Goal: Transaction & Acquisition: Purchase product/service

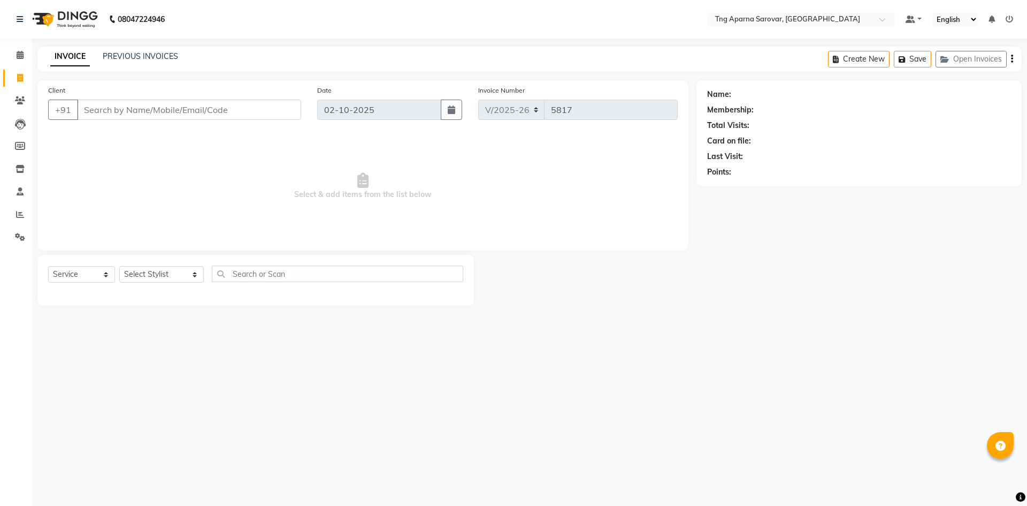
select select "7390"
select select "service"
click at [209, 109] on input "Client" at bounding box center [189, 110] width 224 height 20
drag, startPoint x: 186, startPoint y: 280, endPoint x: 185, endPoint y: 272, distance: 8.0
click at [186, 280] on select "Select Stylist [PERSON_NAME] [PERSON_NAME] MAM CHINNA DANISH [PERSON_NAME] KAIF…" at bounding box center [161, 274] width 85 height 17
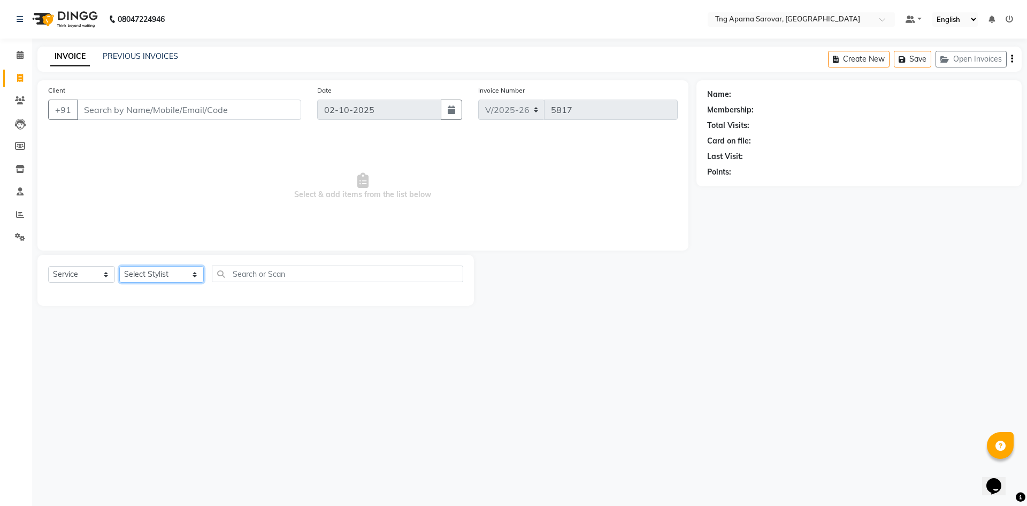
select select "87130"
click at [119, 266] on select "Select Stylist [PERSON_NAME] [PERSON_NAME] MAM CHINNA DANISH [PERSON_NAME] KAIF…" at bounding box center [161, 274] width 85 height 17
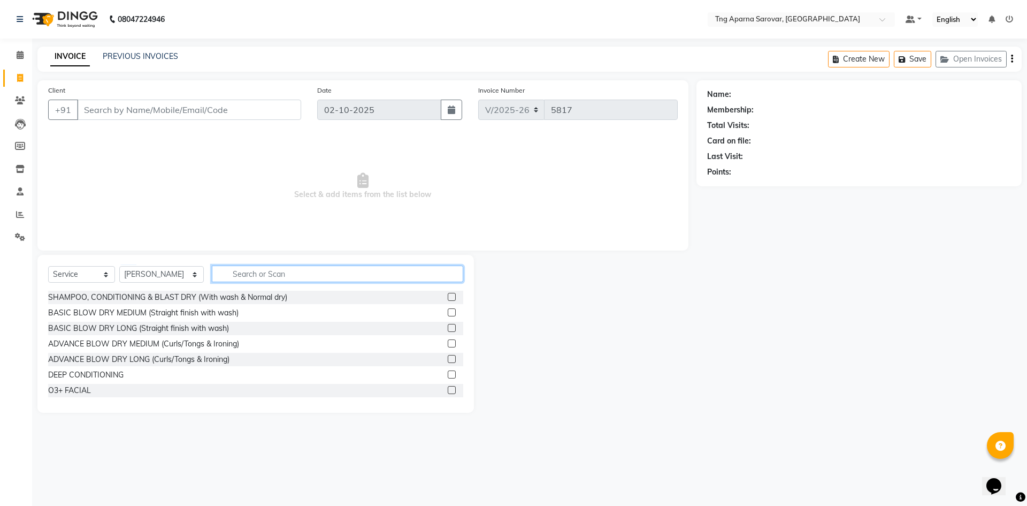
click at [284, 272] on input "text" at bounding box center [337, 273] width 251 height 17
click at [230, 109] on input "Client" at bounding box center [189, 110] width 224 height 20
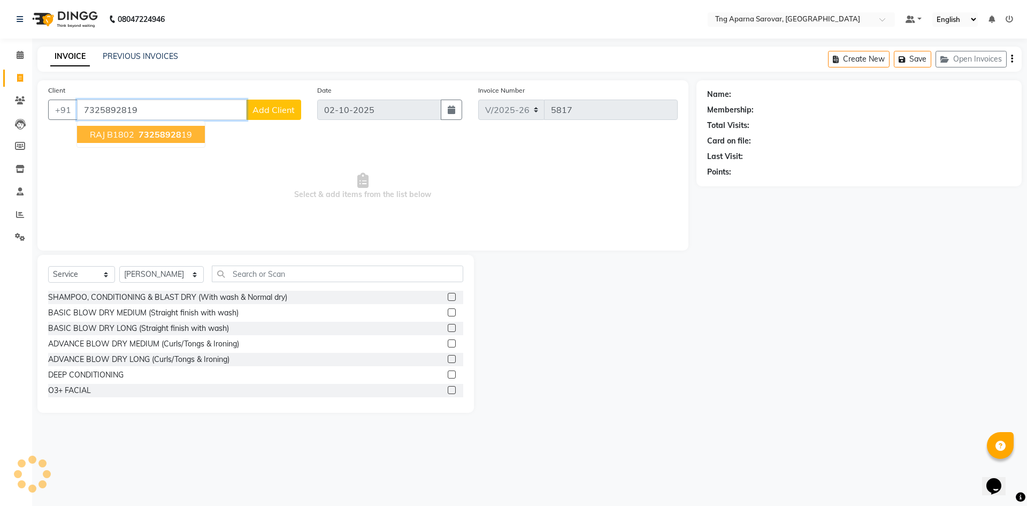
type input "7325892819"
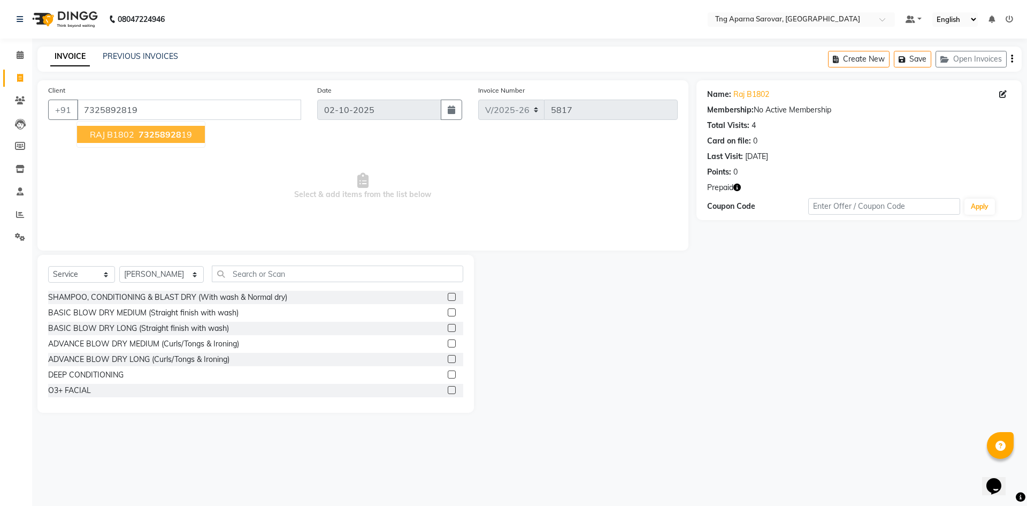
click at [163, 131] on span "73258928" at bounding box center [160, 134] width 43 height 11
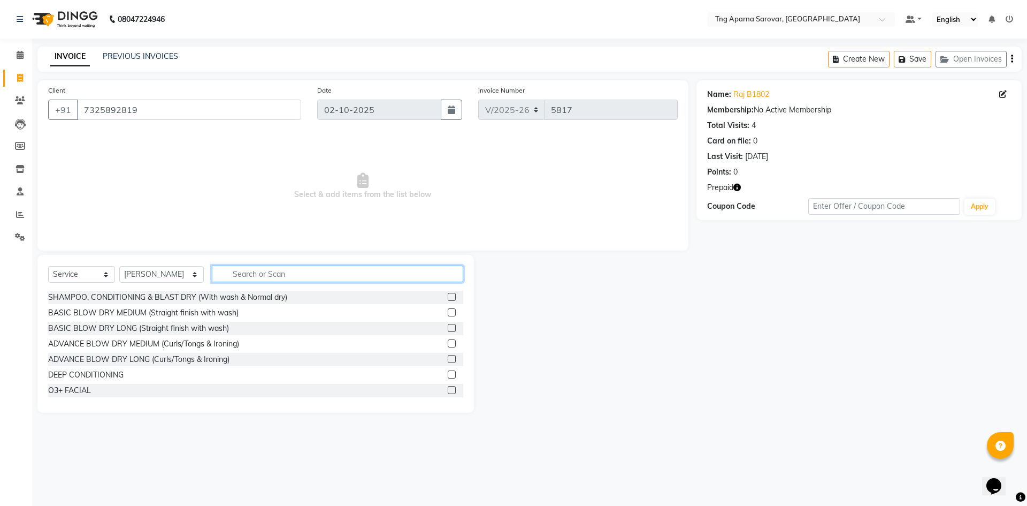
click at [273, 272] on input "text" at bounding box center [337, 273] width 251 height 17
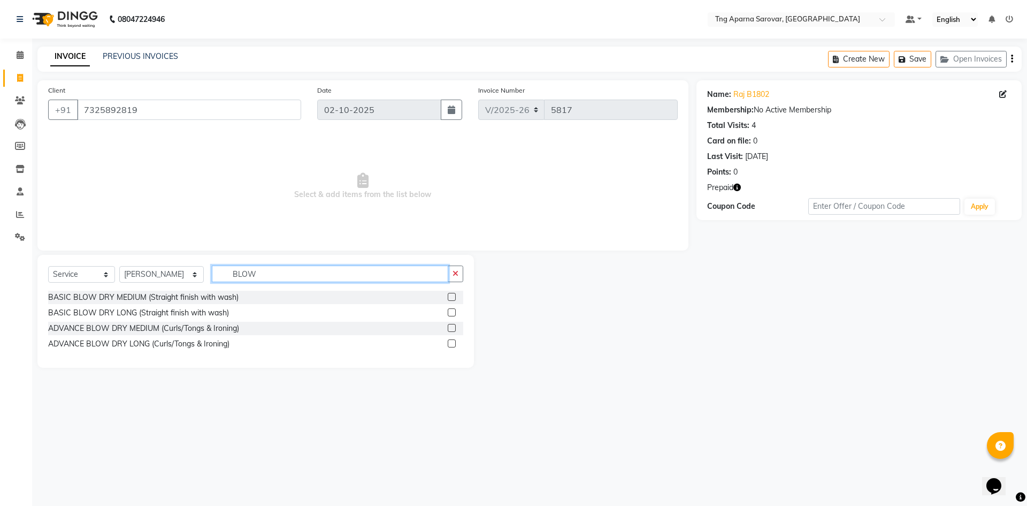
type input "BLOW"
click at [450, 328] on label at bounding box center [452, 328] width 8 height 8
click at [450, 328] on input "checkbox" at bounding box center [451, 328] width 7 height 7
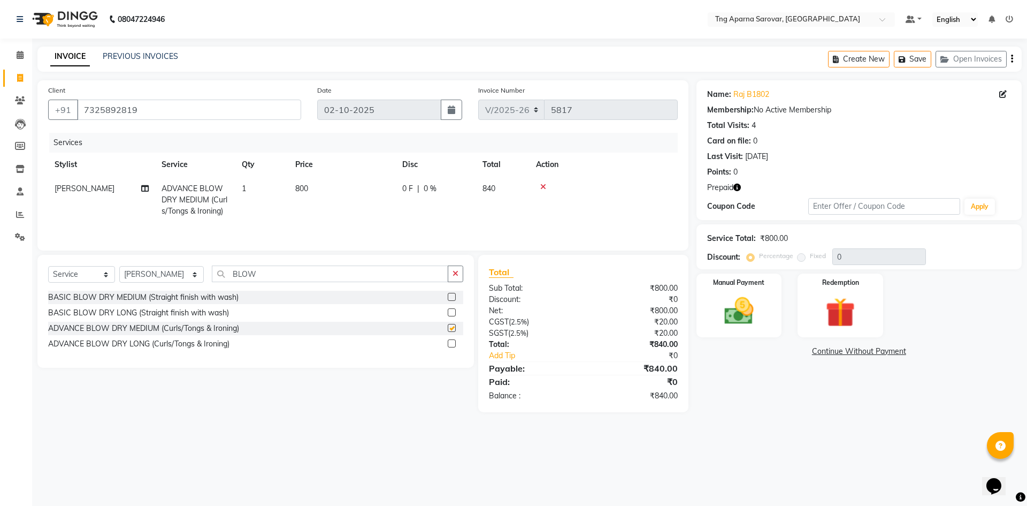
checkbox input "false"
click at [839, 303] on img at bounding box center [840, 312] width 50 height 38
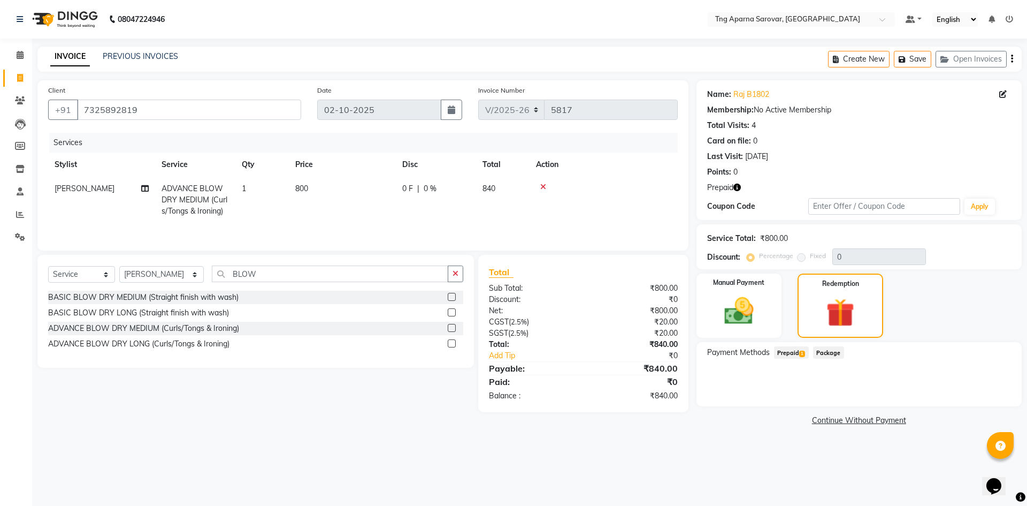
click at [788, 357] on span "Prepaid 1" at bounding box center [791, 352] width 35 height 12
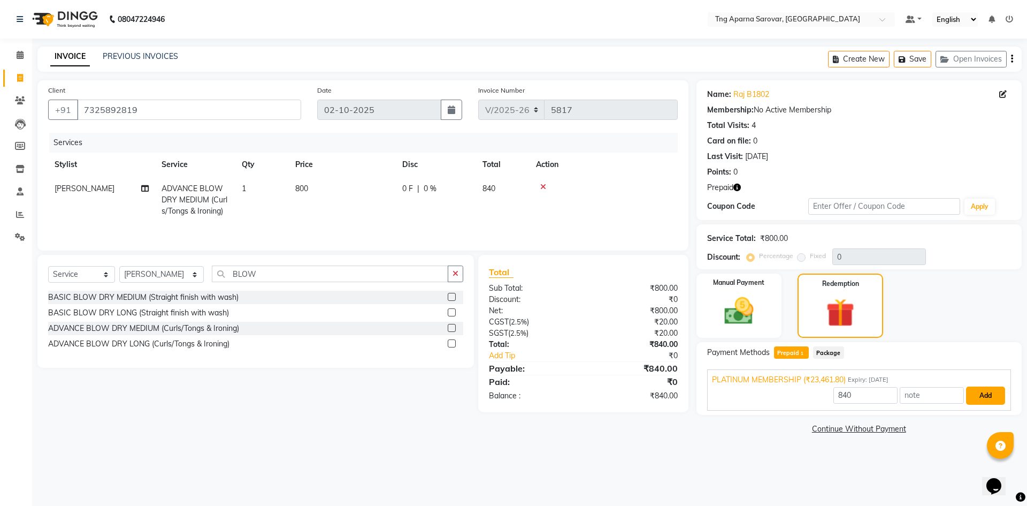
click at [980, 398] on button "Add" at bounding box center [985, 395] width 39 height 18
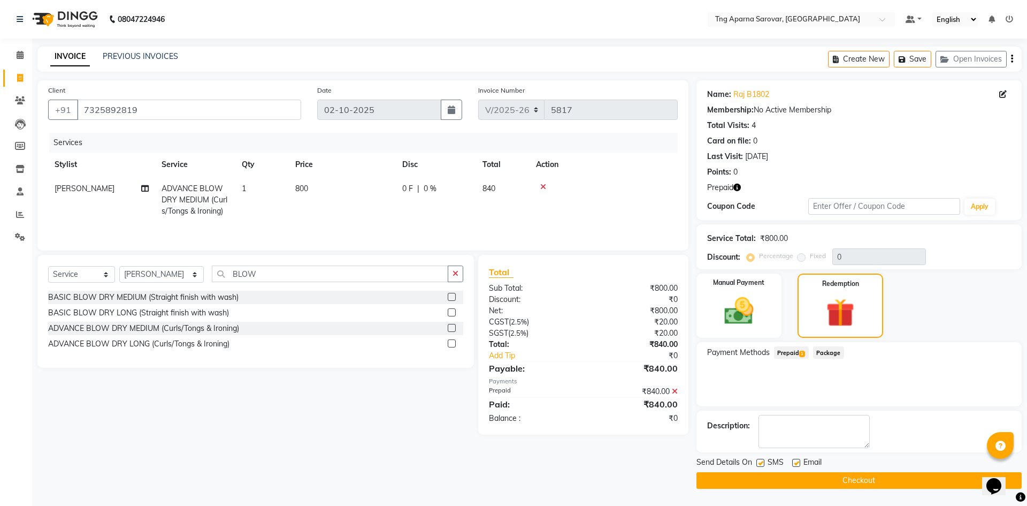
click at [917, 481] on button "Checkout" at bounding box center [859, 480] width 325 height 17
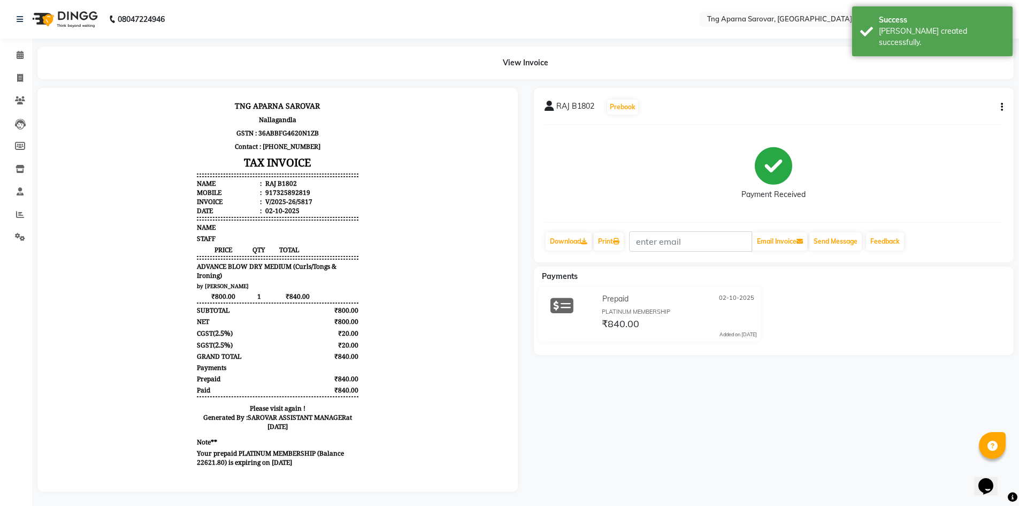
scroll to position [10, 0]
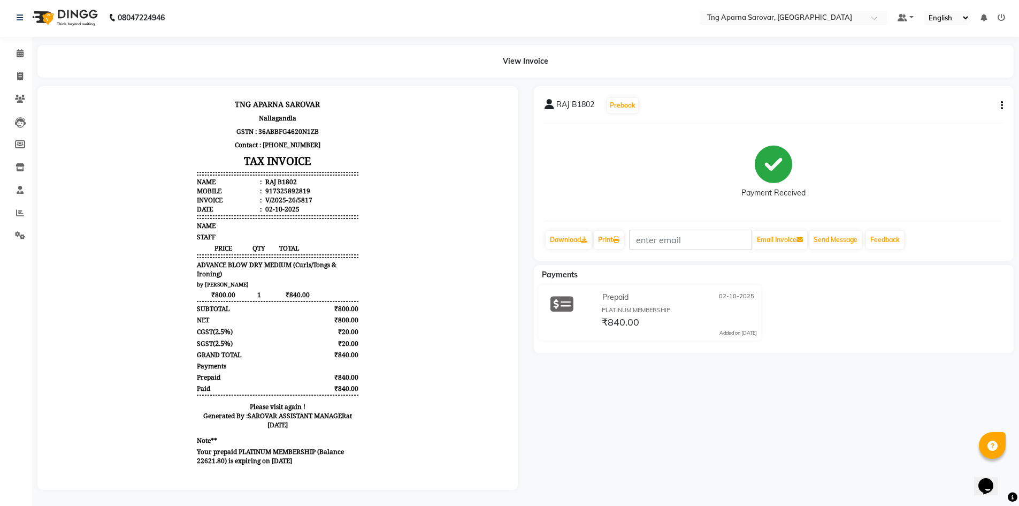
click at [587, 426] on div "RAJ B1802 Prebook Payment Received Download Print Email Invoice Send Message Fe…" at bounding box center [774, 287] width 496 height 403
click at [15, 71] on span at bounding box center [20, 77] width 19 height 12
select select "service"
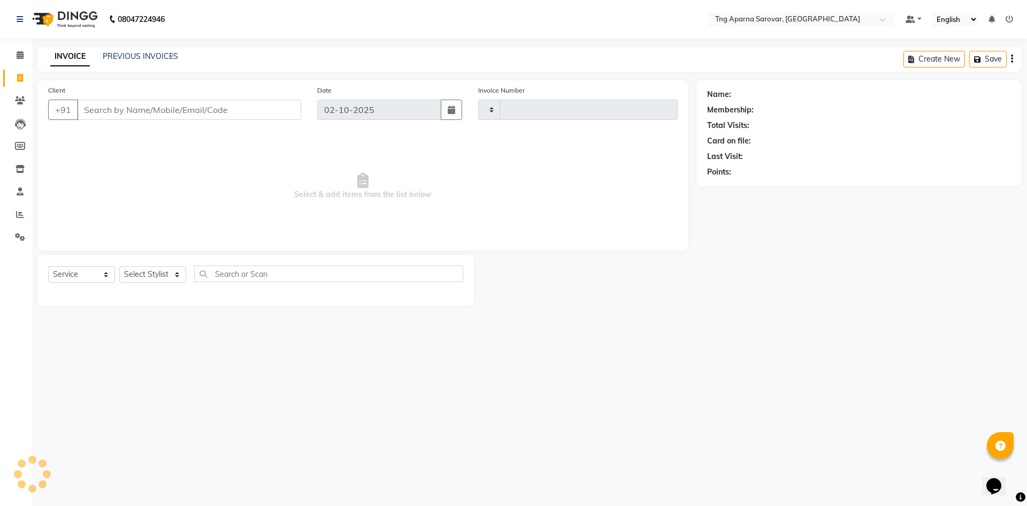
type input "5818"
select select "7390"
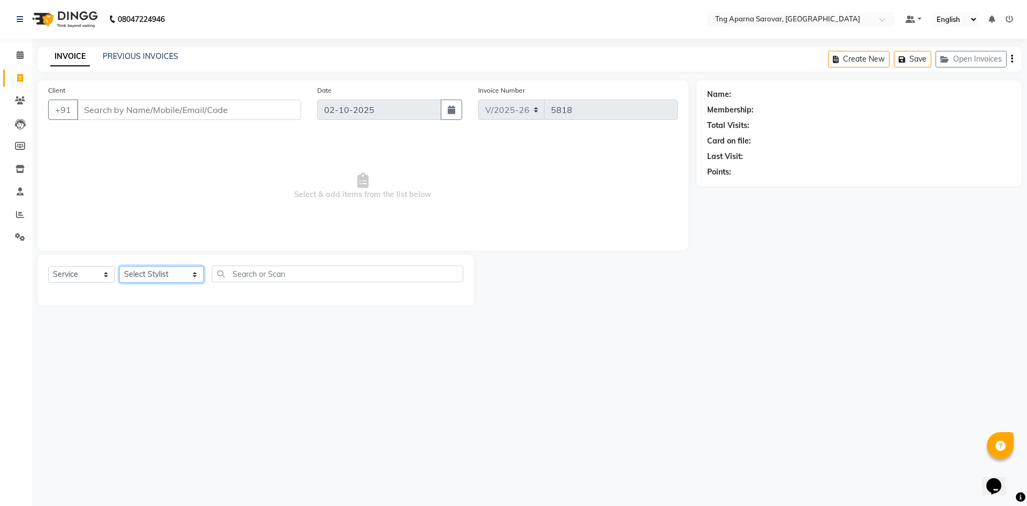
click at [192, 274] on select "Select Stylist [PERSON_NAME] [PERSON_NAME] MAM CHINNA DANISH [PERSON_NAME] KAIF…" at bounding box center [161, 274] width 85 height 17
select select "84159"
click at [119, 266] on select "Select Stylist [PERSON_NAME] [PERSON_NAME] MAM CHINNA DANISH [PERSON_NAME] KAIF…" at bounding box center [161, 274] width 85 height 17
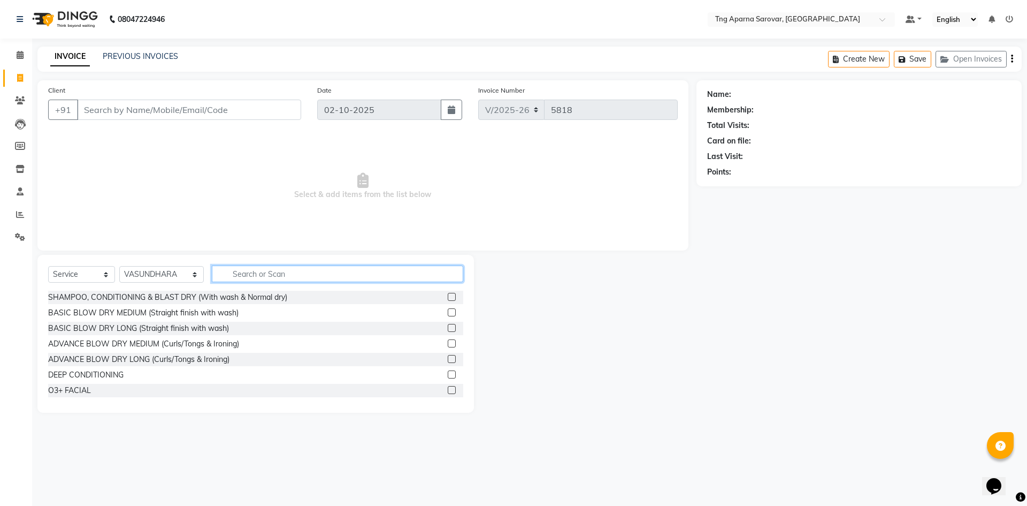
click at [249, 277] on input "text" at bounding box center [337, 273] width 251 height 17
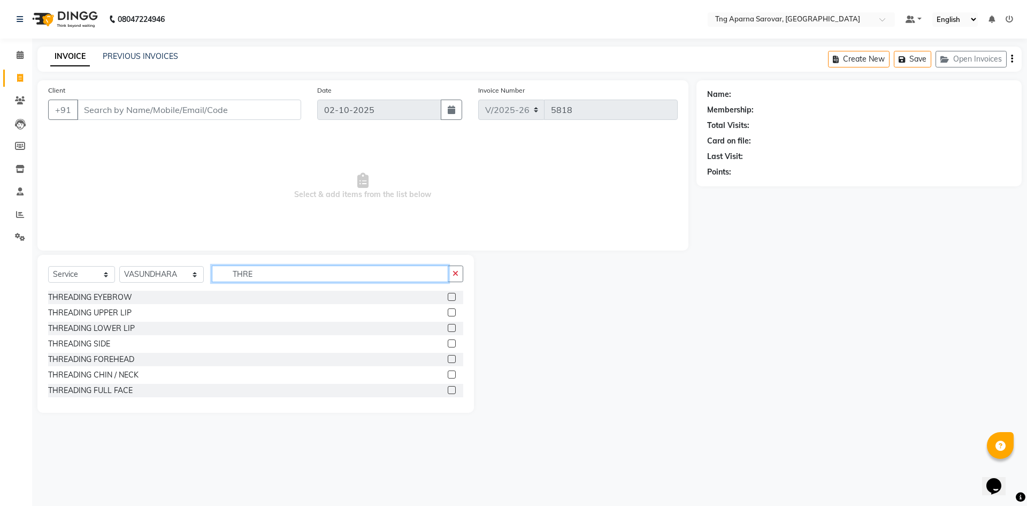
type input "THRE"
click at [448, 298] on label at bounding box center [452, 297] width 8 height 8
click at [448, 298] on input "checkbox" at bounding box center [451, 297] width 7 height 7
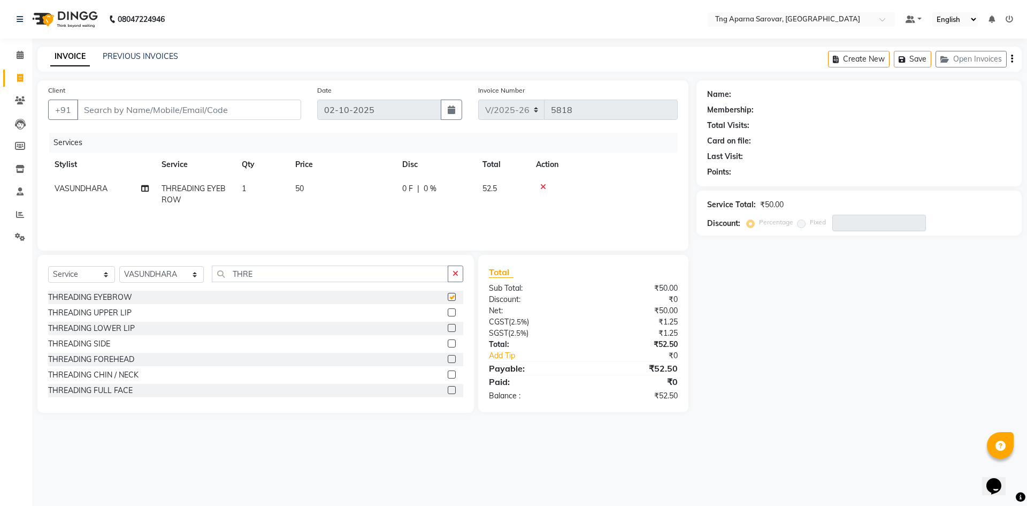
checkbox input "false"
click at [256, 112] on input "Client" at bounding box center [189, 110] width 224 height 20
type input "7"
type input "0"
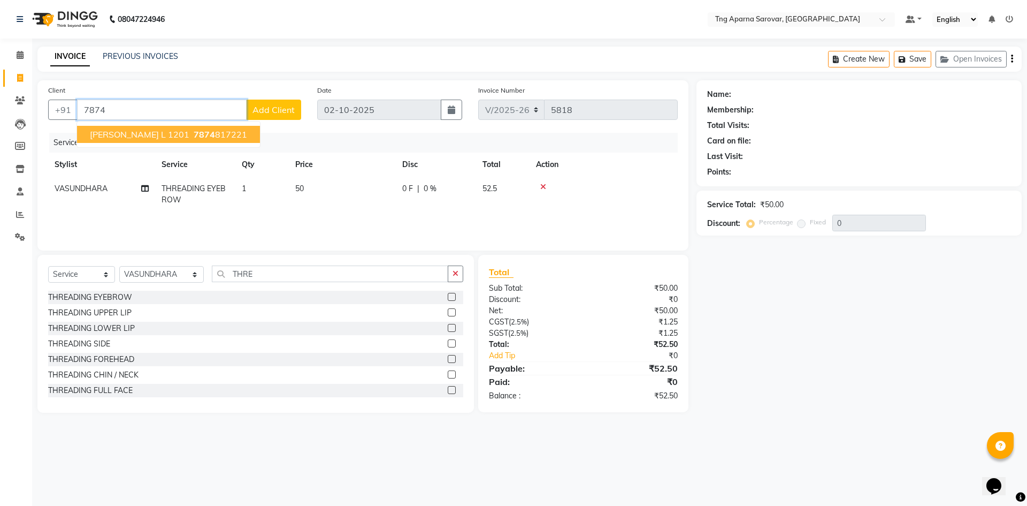
click at [198, 135] on ngb-highlight "7874 817221" at bounding box center [220, 134] width 56 height 11
type input "7874817221"
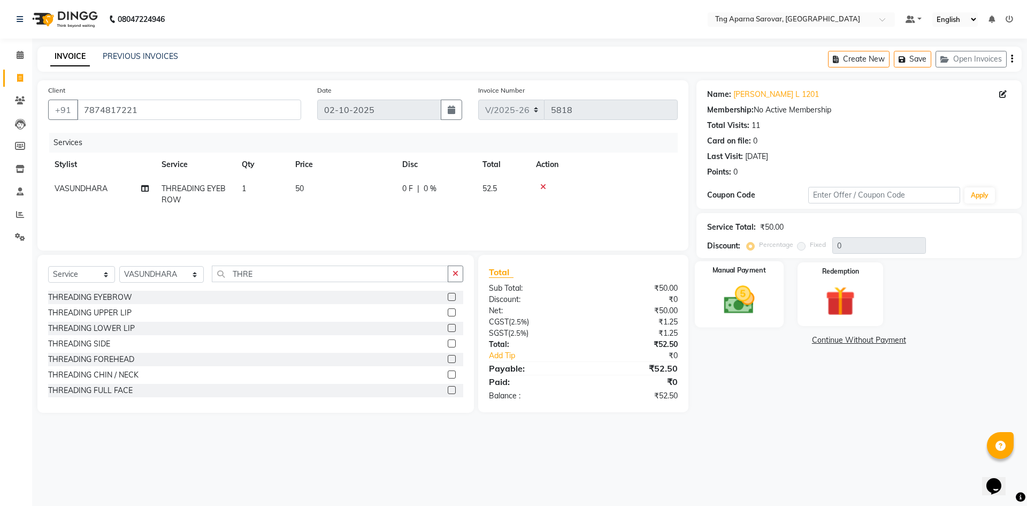
click at [732, 302] on img at bounding box center [739, 299] width 50 height 35
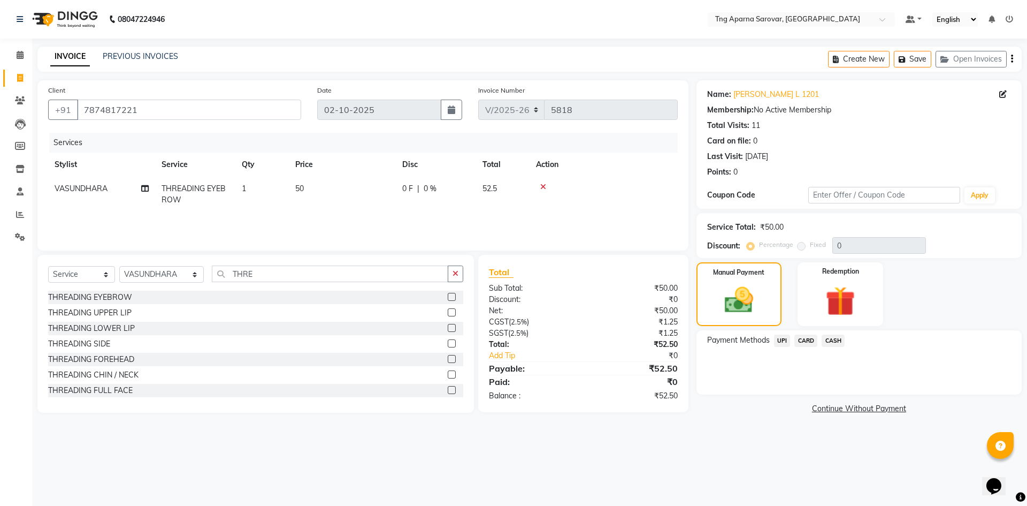
click at [785, 339] on span "UPI" at bounding box center [782, 340] width 17 height 12
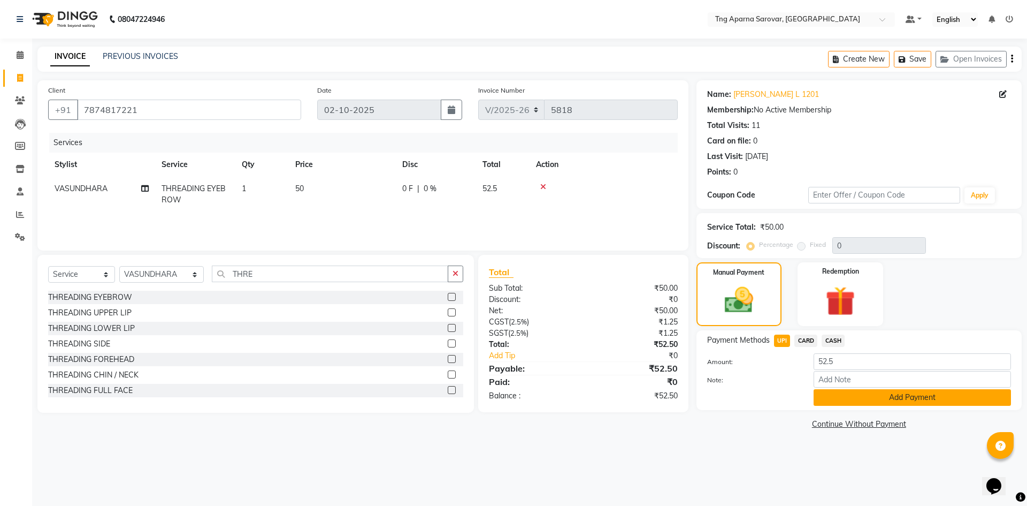
click at [854, 403] on button "Add Payment" at bounding box center [912, 397] width 197 height 17
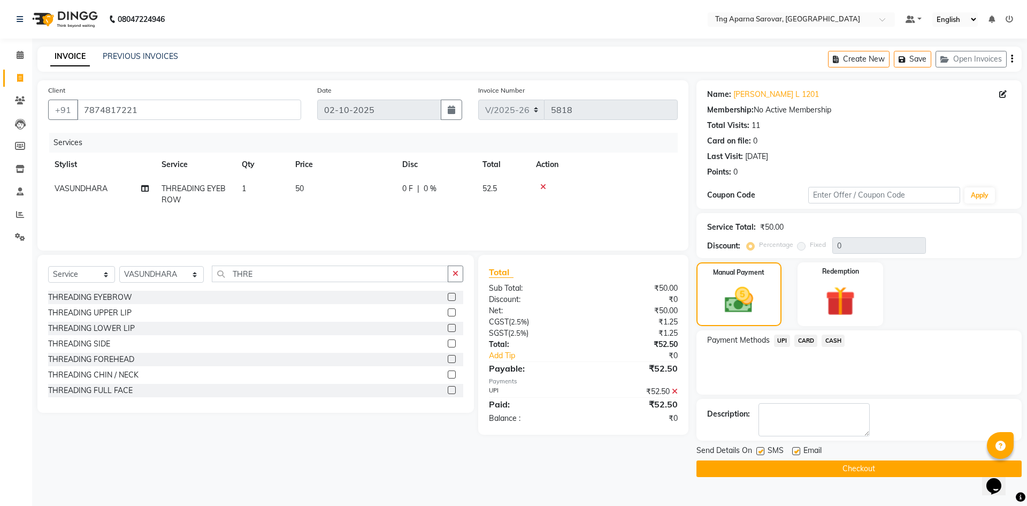
click at [870, 472] on button "Checkout" at bounding box center [859, 468] width 325 height 17
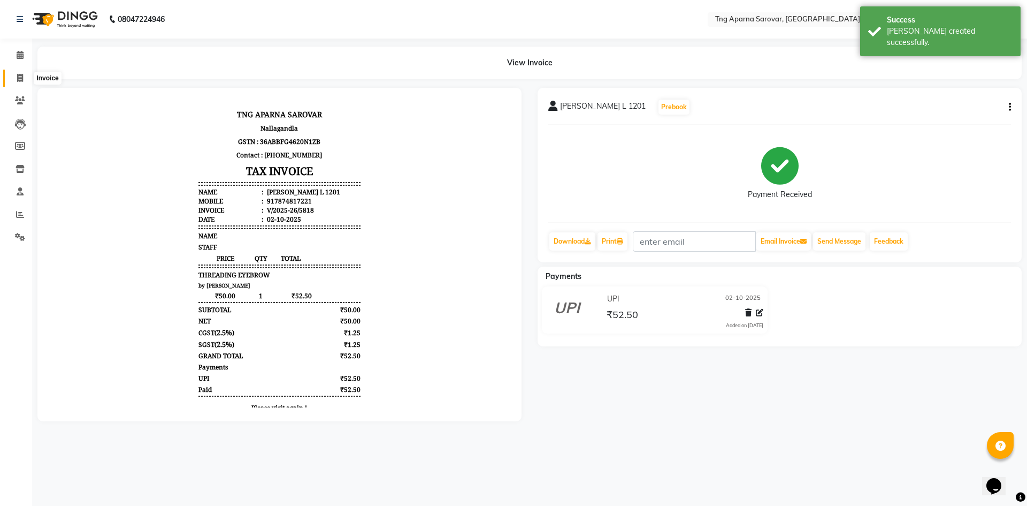
click at [22, 81] on icon at bounding box center [20, 78] width 6 height 8
select select "7390"
select select "service"
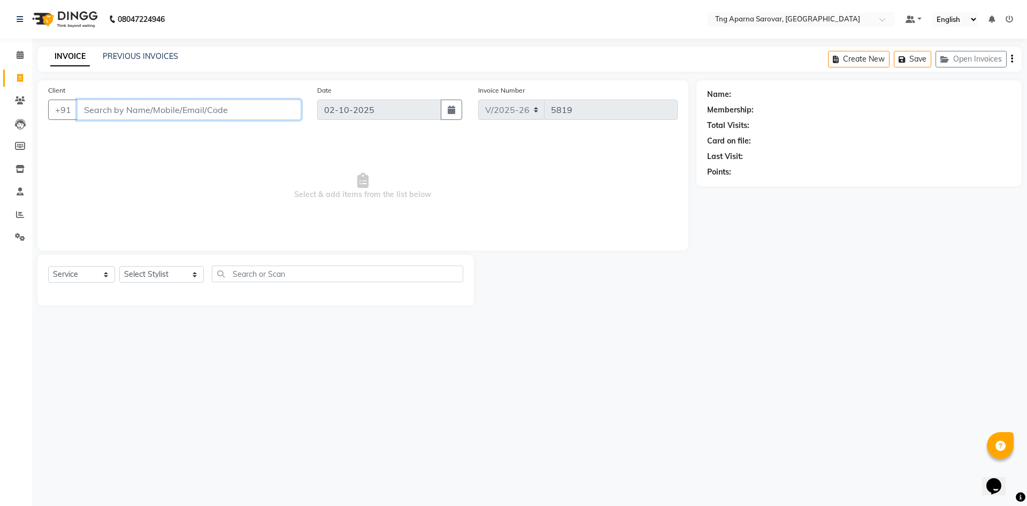
click at [241, 103] on input "Client" at bounding box center [189, 110] width 224 height 20
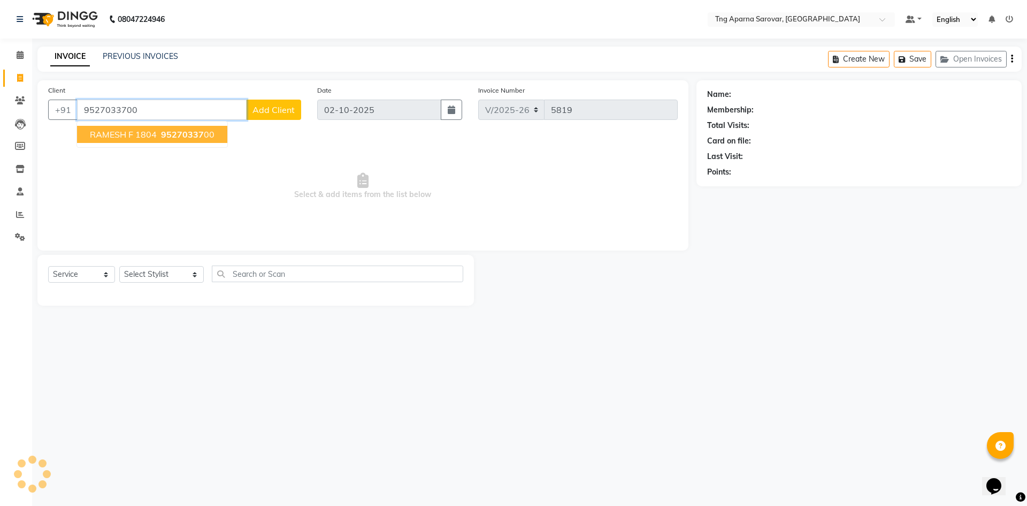
type input "9527033700"
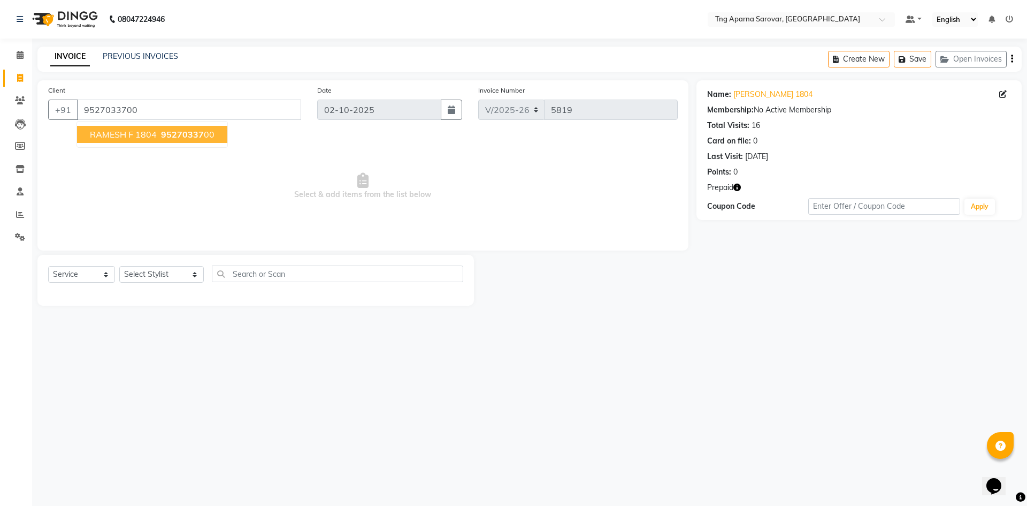
click at [179, 133] on span "95270337" at bounding box center [182, 134] width 43 height 11
drag, startPoint x: 190, startPoint y: 278, endPoint x: 187, endPoint y: 268, distance: 10.7
click at [190, 278] on select "Select Stylist [PERSON_NAME] [PERSON_NAME] MAM CHINNA DANISH [PERSON_NAME] KAIF…" at bounding box center [161, 274] width 85 height 17
select select "64171"
click at [119, 266] on select "Select Stylist [PERSON_NAME] [PERSON_NAME] MAM CHINNA DANISH [PERSON_NAME] KAIF…" at bounding box center [161, 274] width 85 height 17
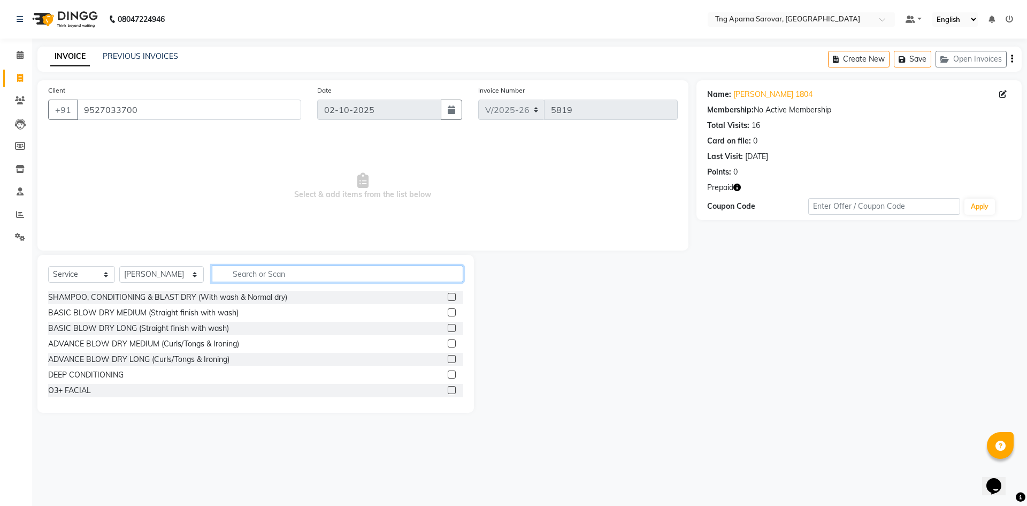
click at [263, 274] on input "text" at bounding box center [337, 273] width 251 height 17
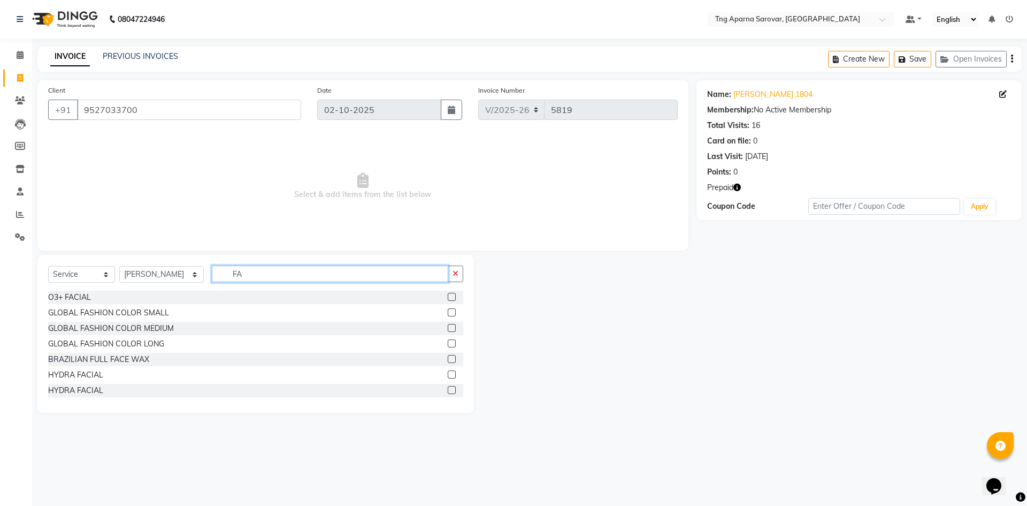
type input "F"
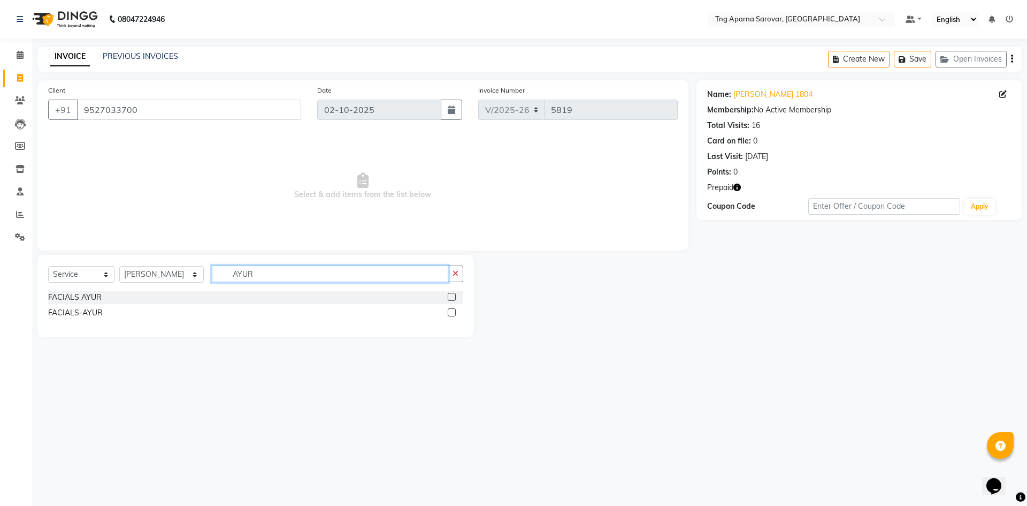
type input "AYUR"
click at [452, 295] on label at bounding box center [452, 297] width 8 height 8
click at [452, 295] on input "checkbox" at bounding box center [451, 297] width 7 height 7
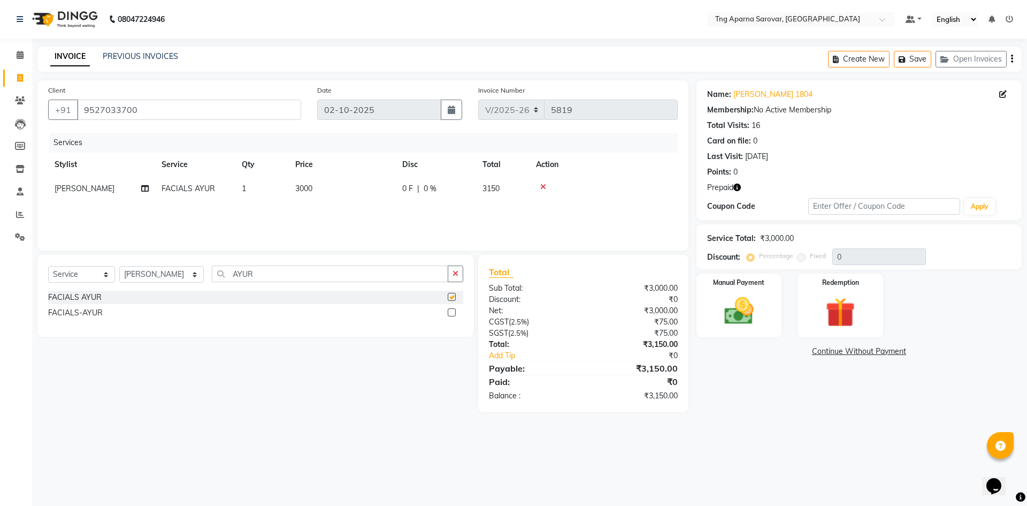
checkbox input "false"
click at [454, 312] on label at bounding box center [452, 312] width 8 height 8
click at [454, 312] on input "checkbox" at bounding box center [451, 312] width 7 height 7
checkbox input "false"
click at [544, 185] on icon at bounding box center [543, 186] width 6 height 7
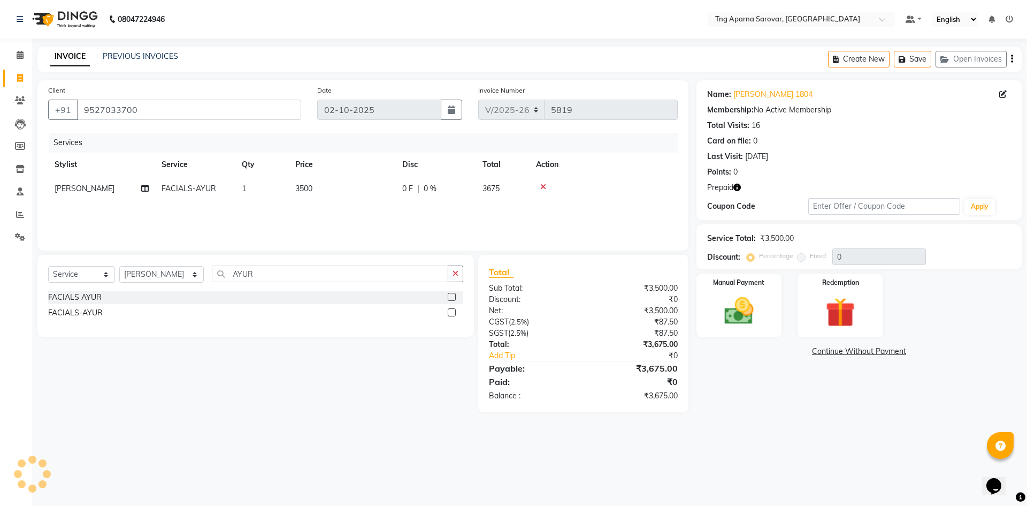
click at [544, 187] on icon at bounding box center [543, 186] width 6 height 7
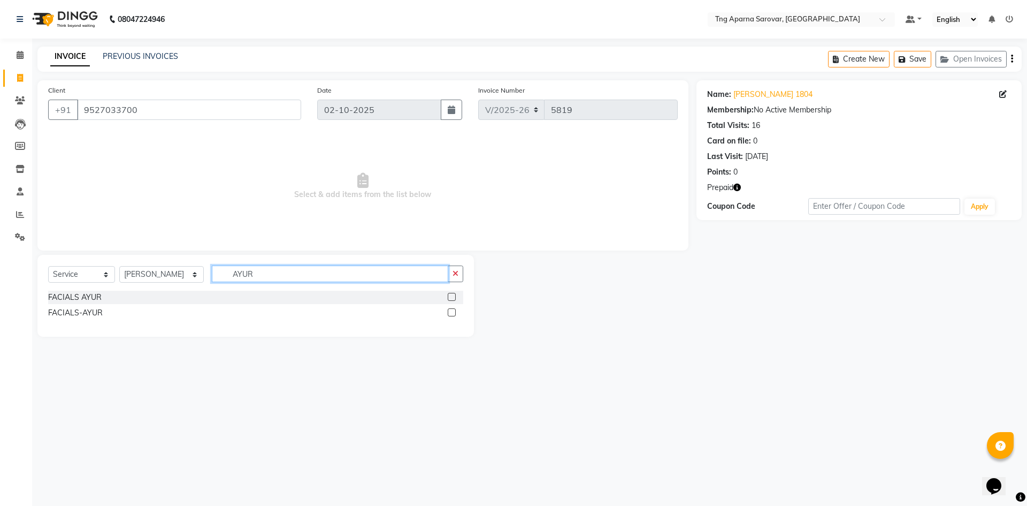
drag, startPoint x: 273, startPoint y: 267, endPoint x: 217, endPoint y: 275, distance: 56.1
click at [217, 275] on input "AYUR" at bounding box center [330, 273] width 236 height 17
click at [250, 273] on input "DTAN" at bounding box center [330, 273] width 236 height 17
type input "D"
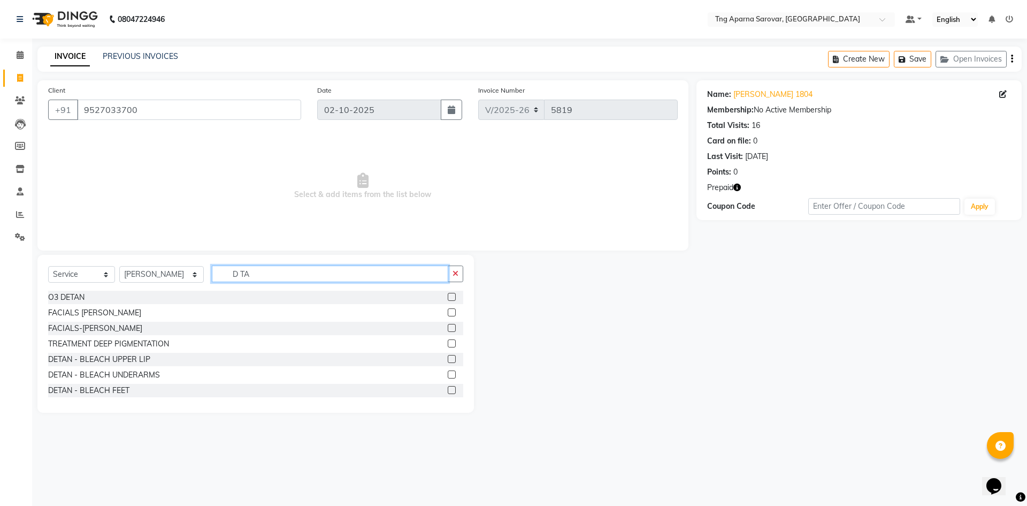
type input "D TA"
click at [448, 313] on label at bounding box center [452, 312] width 8 height 8
click at [448, 313] on input "checkbox" at bounding box center [451, 312] width 7 height 7
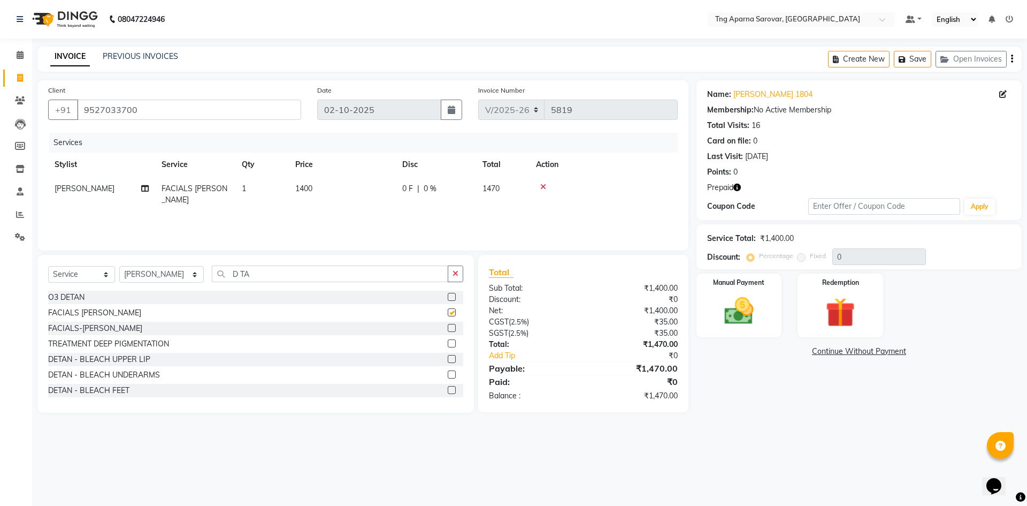
checkbox input "false"
click at [448, 298] on label at bounding box center [452, 297] width 8 height 8
click at [448, 298] on input "checkbox" at bounding box center [451, 297] width 7 height 7
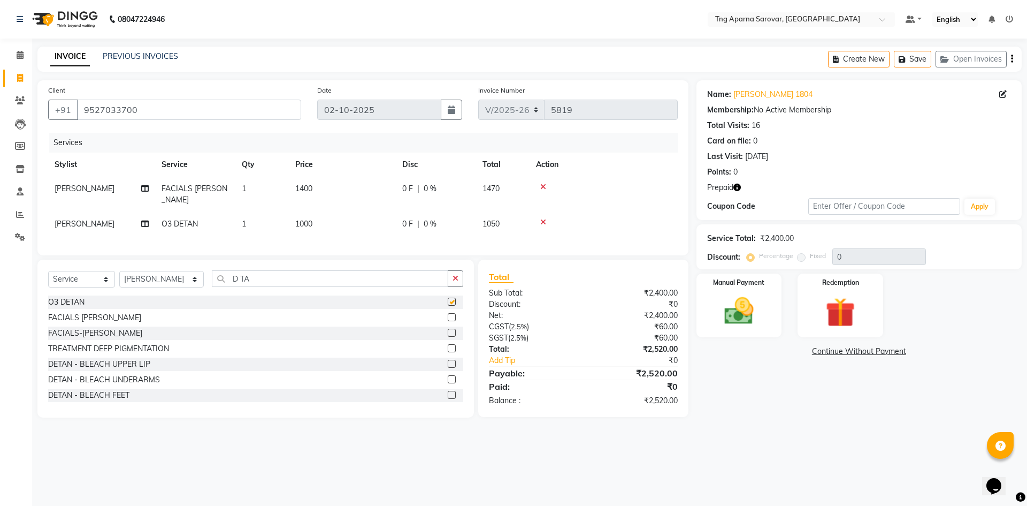
checkbox input "false"
click at [544, 186] on icon at bounding box center [543, 186] width 6 height 7
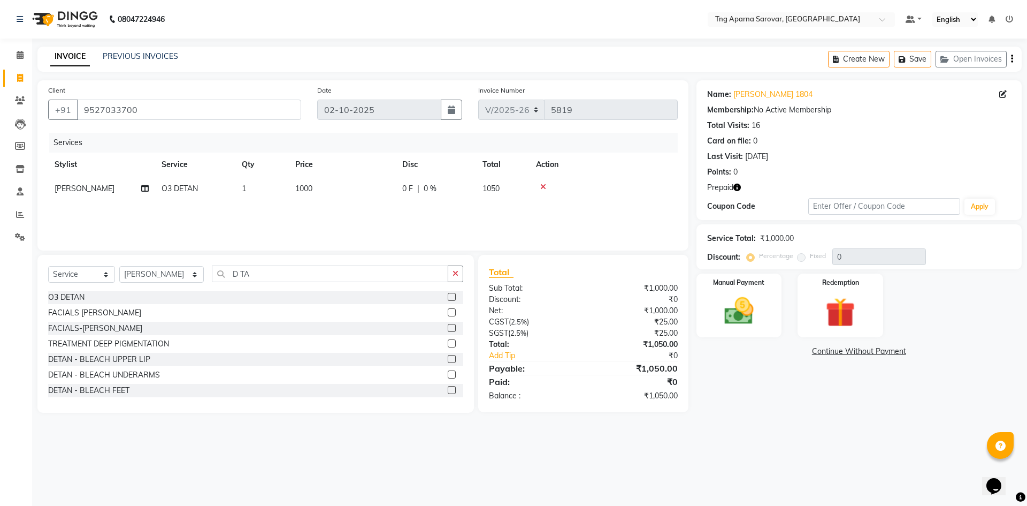
click at [304, 187] on span "1000" at bounding box center [303, 189] width 17 height 10
select select "64171"
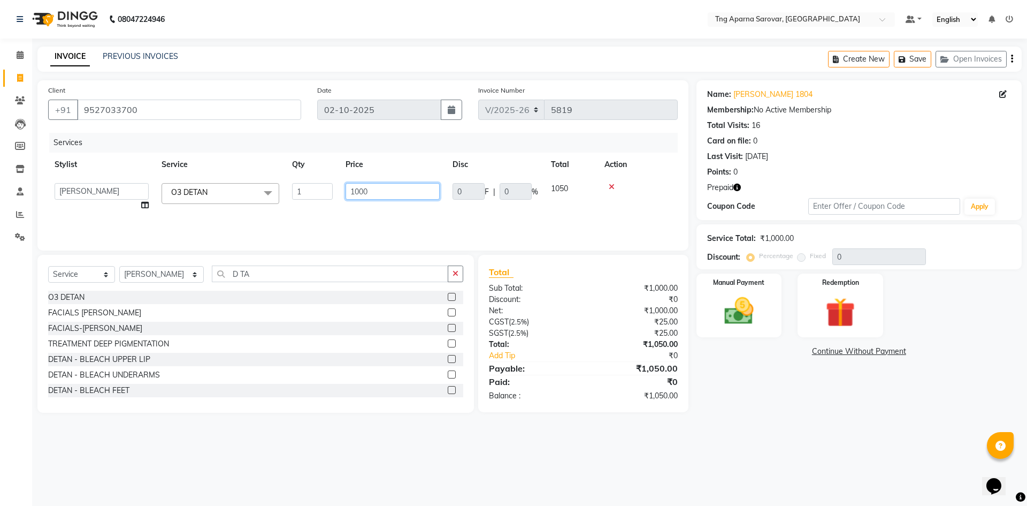
click at [360, 192] on input "1000" at bounding box center [393, 191] width 94 height 17
type input "600"
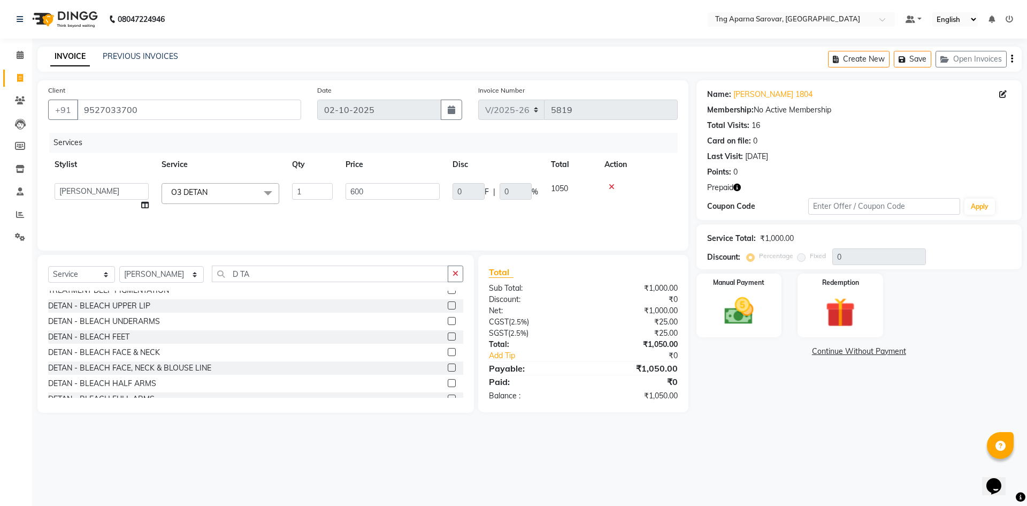
click at [448, 353] on label at bounding box center [452, 352] width 8 height 8
click at [448, 353] on input "checkbox" at bounding box center [451, 352] width 7 height 7
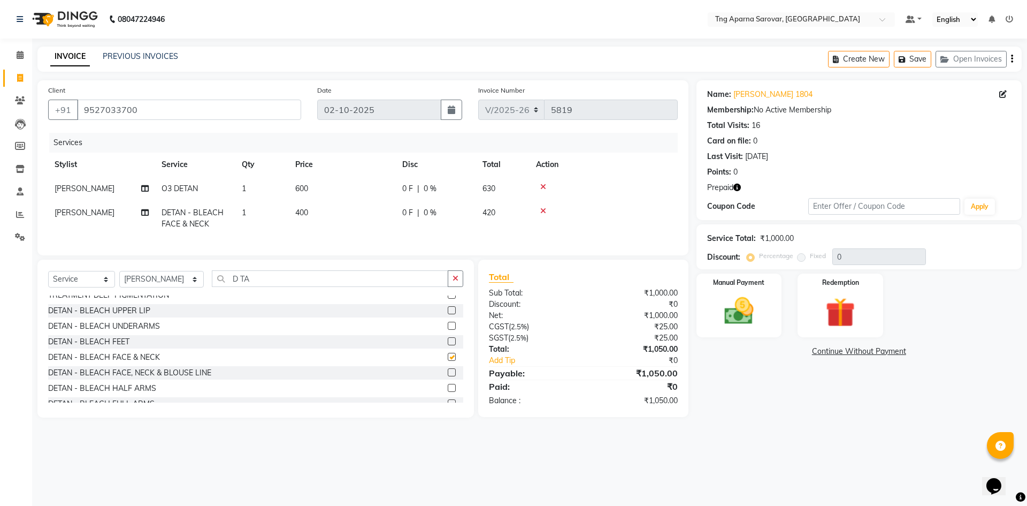
checkbox input "false"
click at [300, 210] on span "400" at bounding box center [301, 213] width 13 height 10
select select "64171"
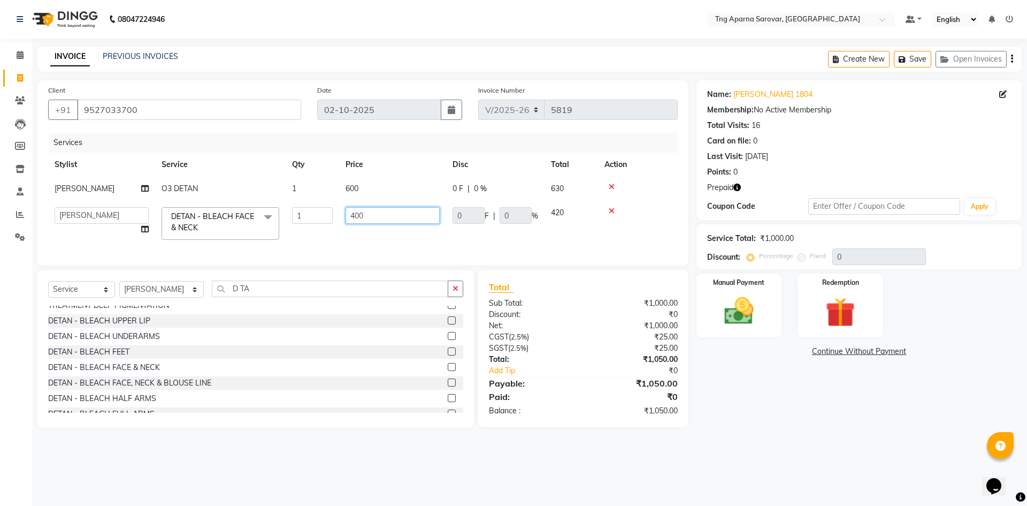
click at [356, 214] on input "400" at bounding box center [393, 215] width 94 height 17
type input "600"
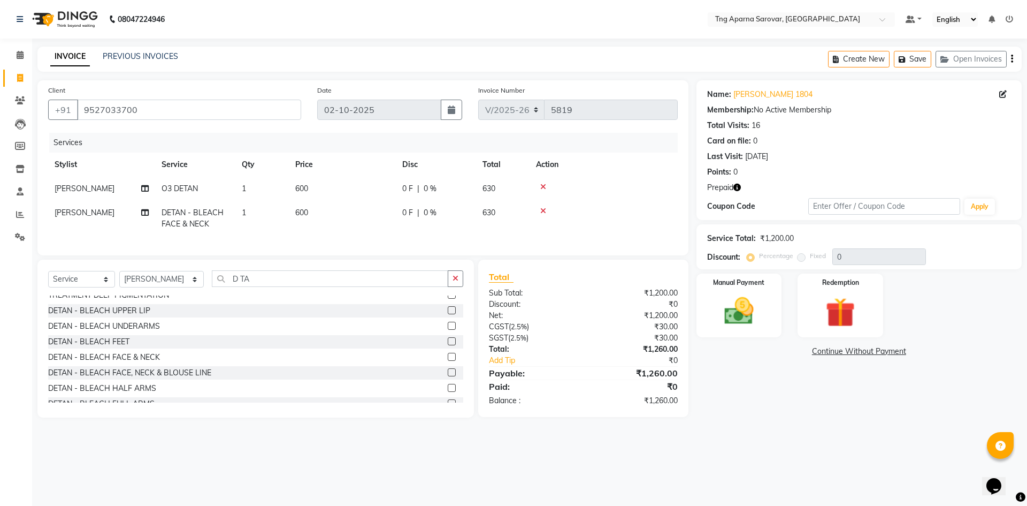
click at [609, 186] on div at bounding box center [603, 186] width 135 height 7
click at [549, 186] on div at bounding box center [603, 186] width 135 height 7
click at [546, 186] on icon at bounding box center [543, 186] width 6 height 7
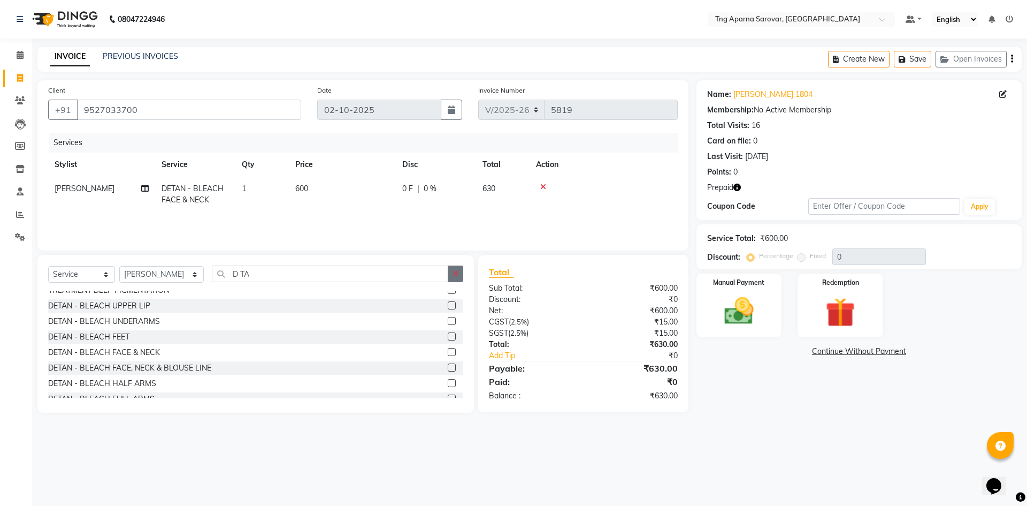
click at [450, 275] on button "button" at bounding box center [456, 273] width 16 height 17
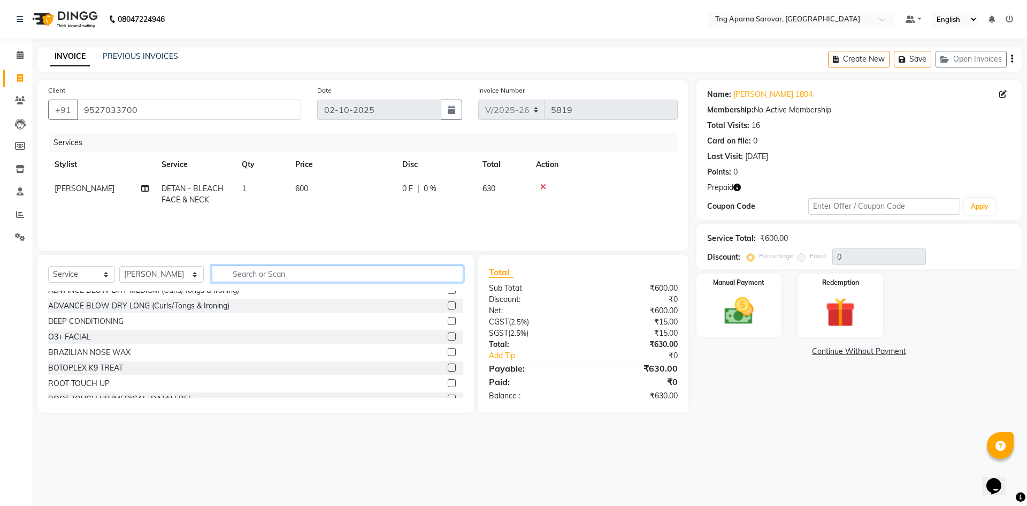
click at [326, 281] on input "text" at bounding box center [337, 273] width 251 height 17
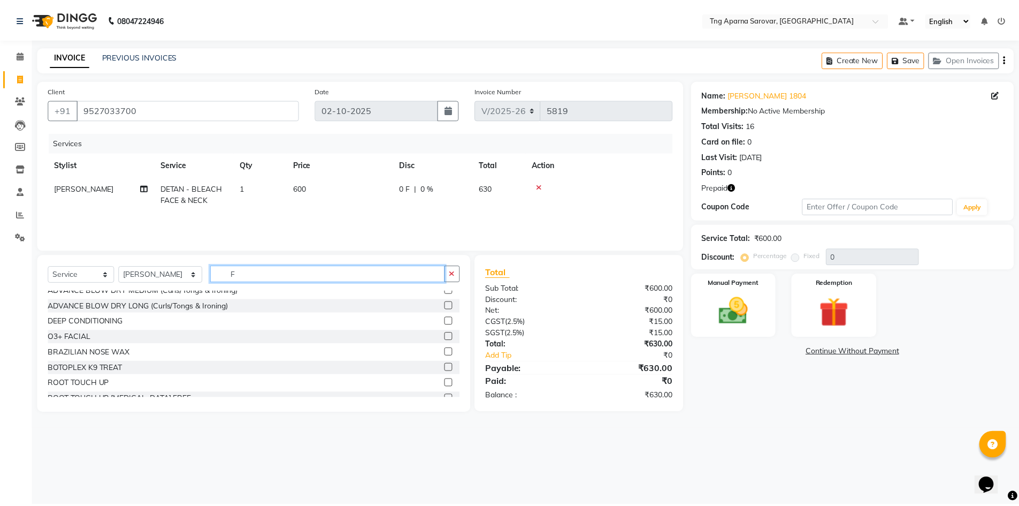
scroll to position [0, 0]
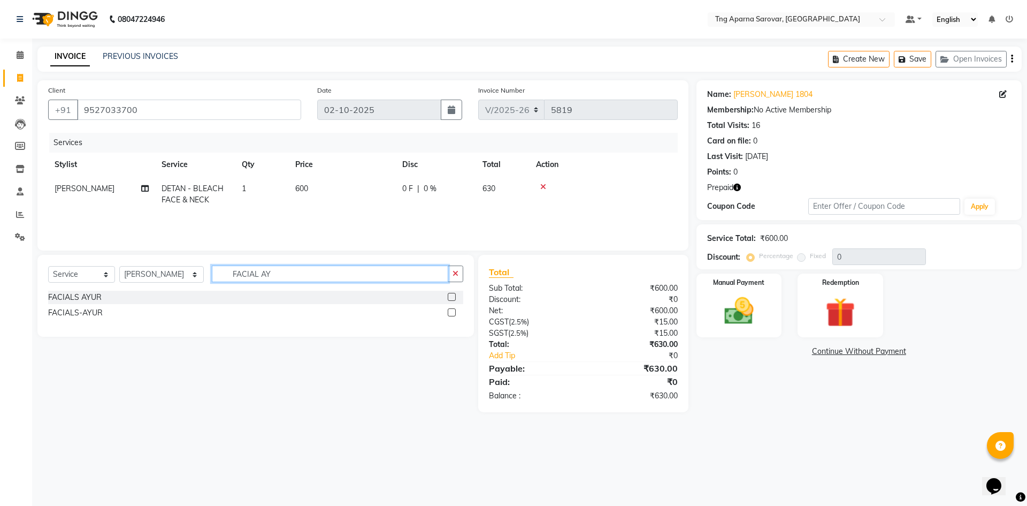
type input "FACIAL AY"
click at [454, 312] on label at bounding box center [452, 312] width 8 height 8
click at [454, 312] on input "checkbox" at bounding box center [451, 312] width 7 height 7
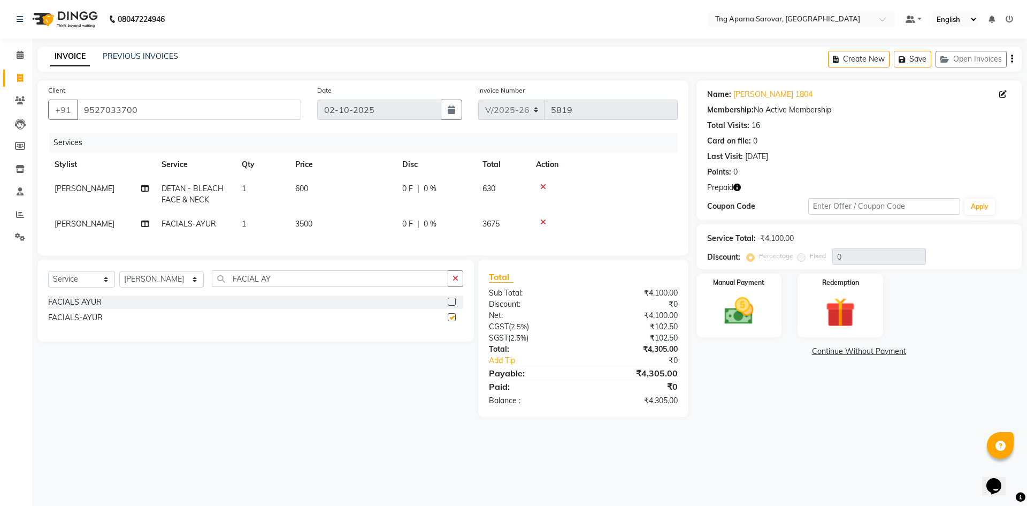
checkbox input "false"
click at [544, 220] on icon at bounding box center [543, 221] width 6 height 7
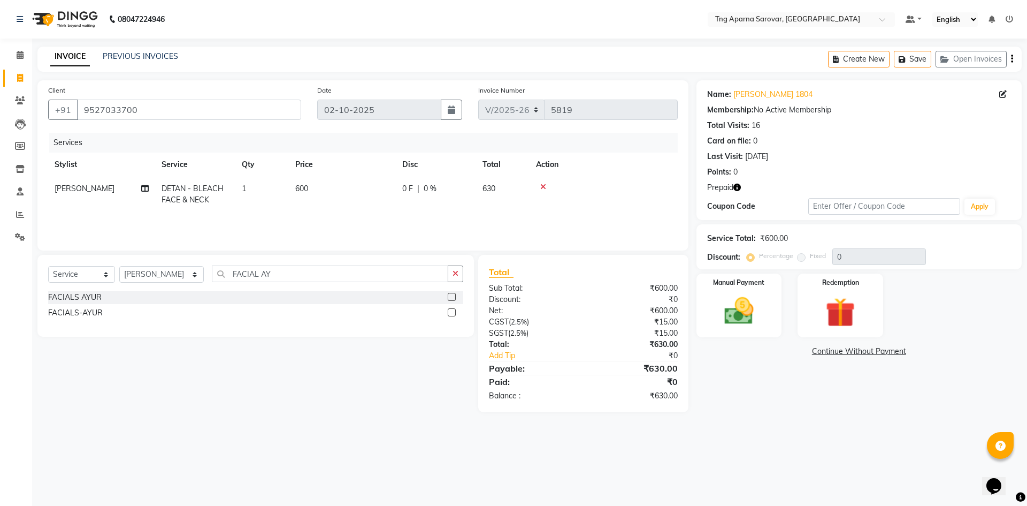
click at [454, 296] on label at bounding box center [452, 297] width 8 height 8
click at [454, 296] on input "checkbox" at bounding box center [451, 297] width 7 height 7
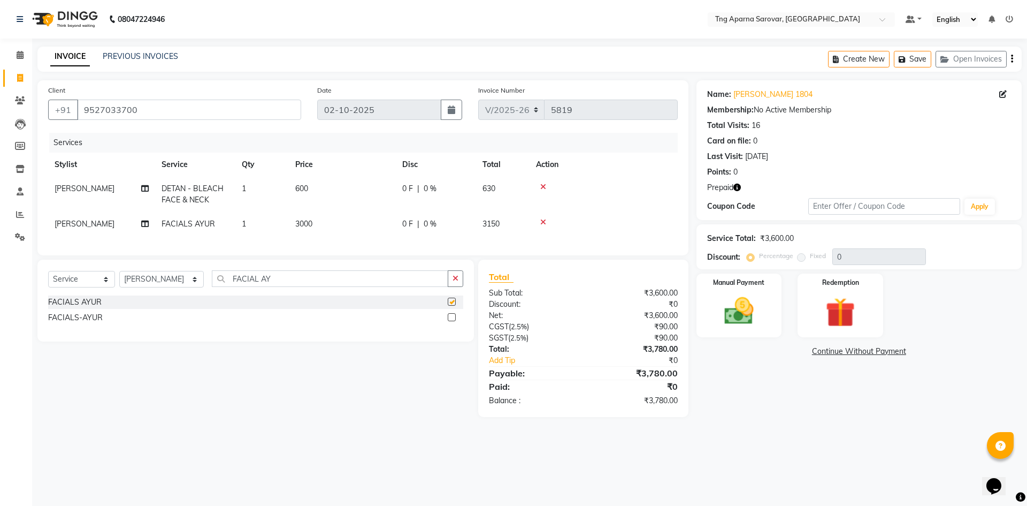
checkbox input "false"
click at [600, 332] on div "₹90.00" at bounding box center [634, 326] width 102 height 11
click at [854, 315] on img at bounding box center [840, 312] width 50 height 38
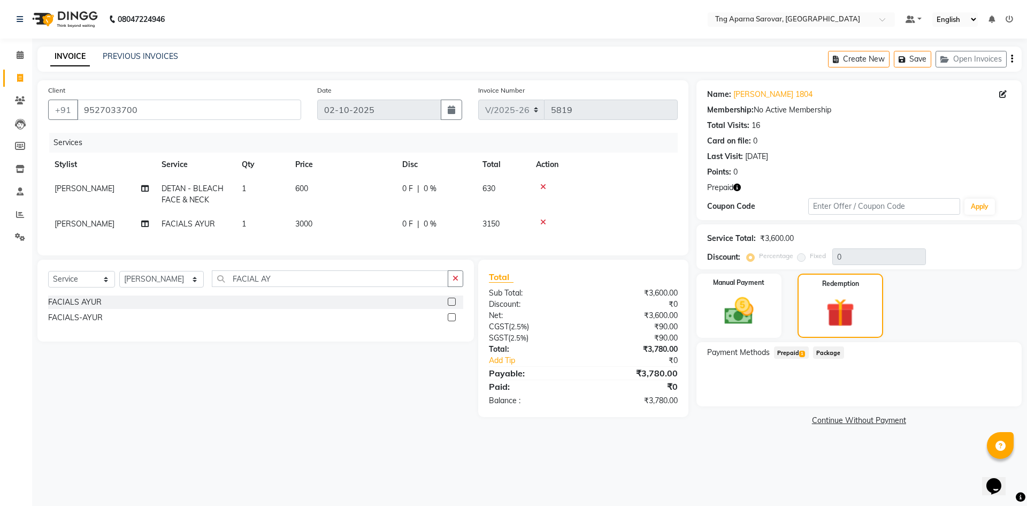
drag, startPoint x: 640, startPoint y: 3, endPoint x: 798, endPoint y: 354, distance: 384.8
click at [798, 354] on span "Prepaid 1" at bounding box center [791, 352] width 35 height 12
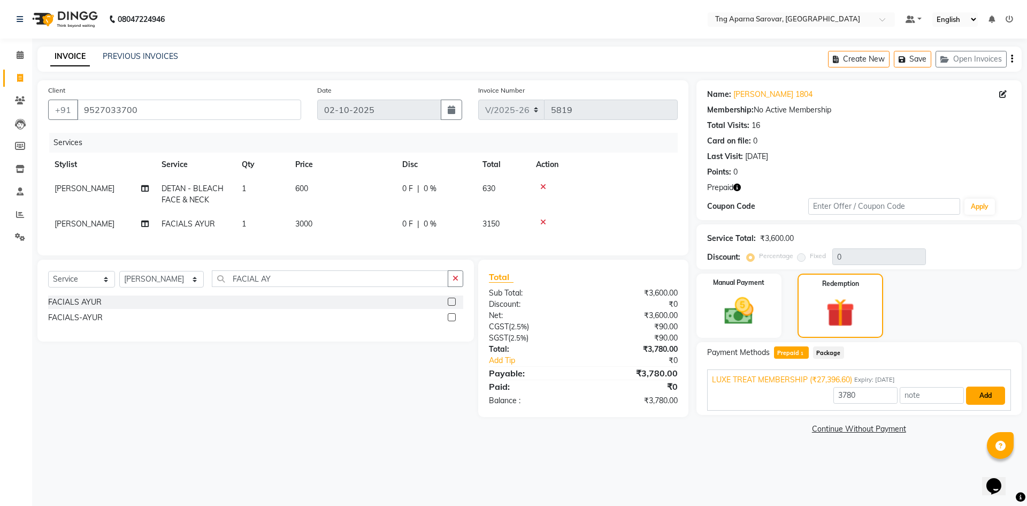
click at [983, 396] on button "Add" at bounding box center [985, 395] width 39 height 18
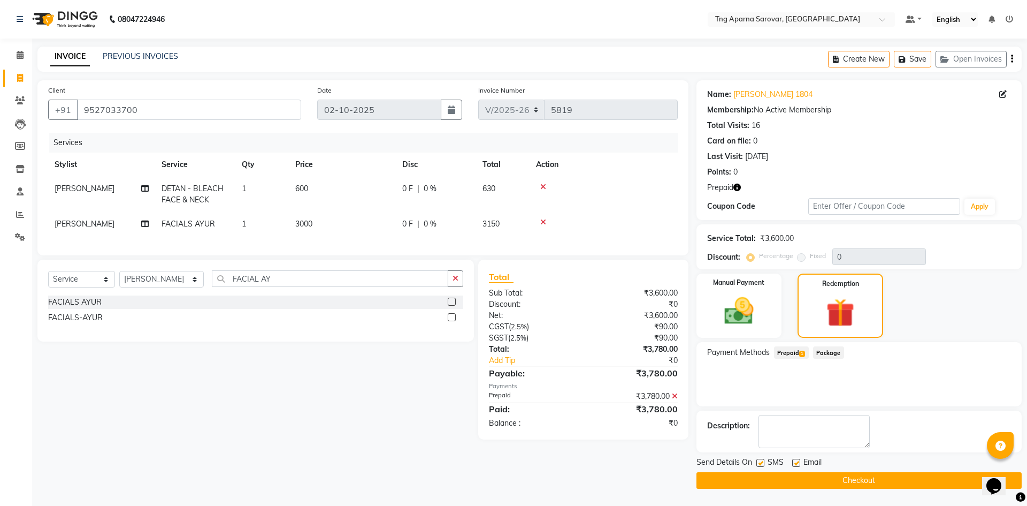
click at [855, 477] on button "Checkout" at bounding box center [859, 480] width 325 height 17
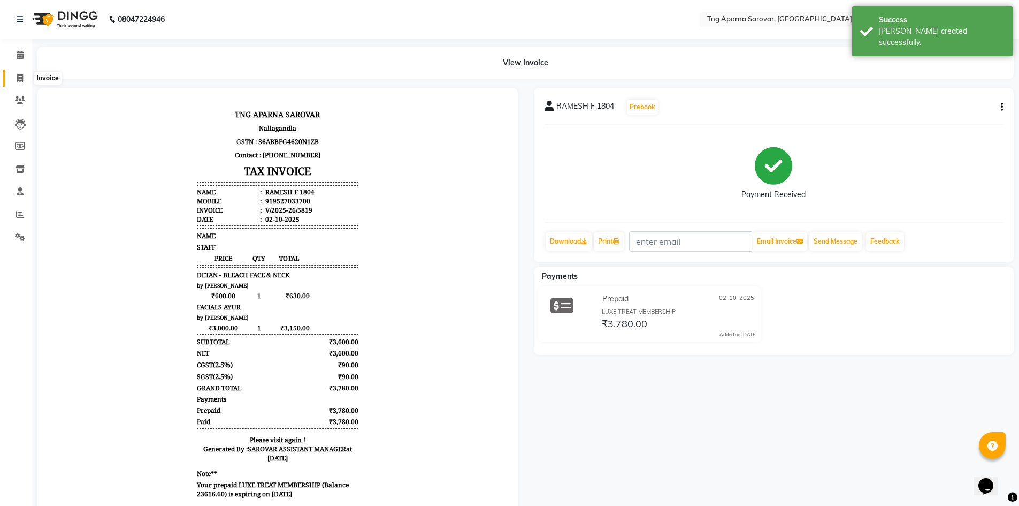
click at [19, 77] on icon at bounding box center [20, 78] width 6 height 8
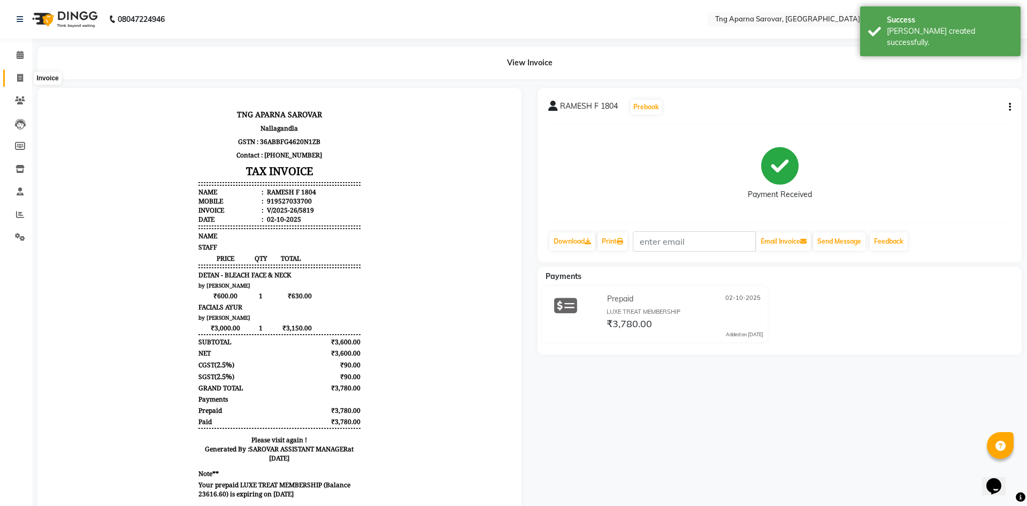
select select "7390"
select select "service"
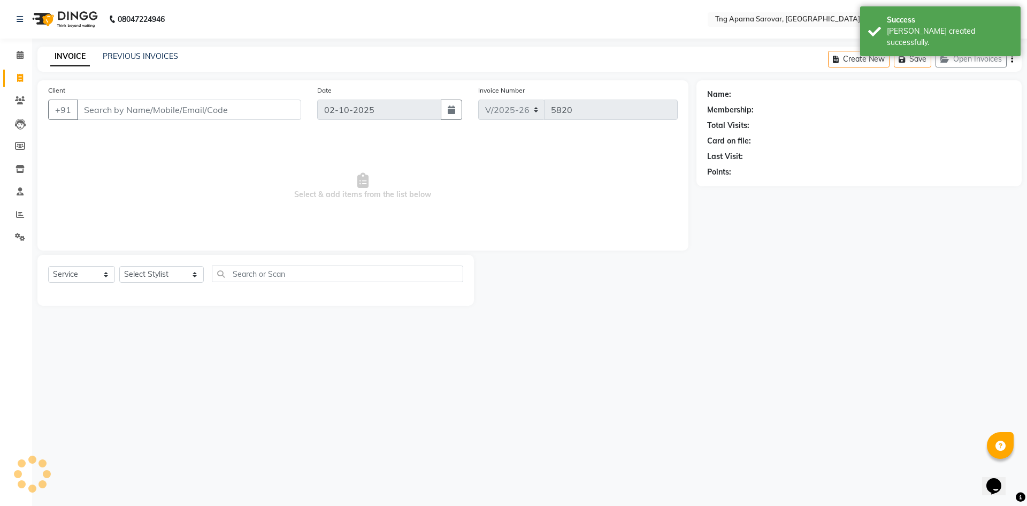
click at [114, 111] on input "Client" at bounding box center [189, 110] width 224 height 20
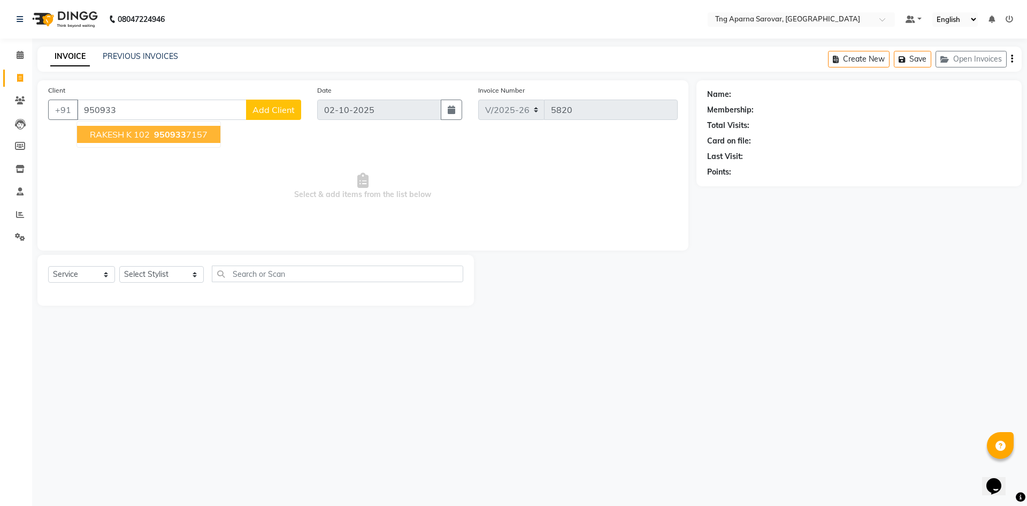
click at [93, 136] on span "RAKESH K 102" at bounding box center [120, 134] width 60 height 11
type input "9509337157"
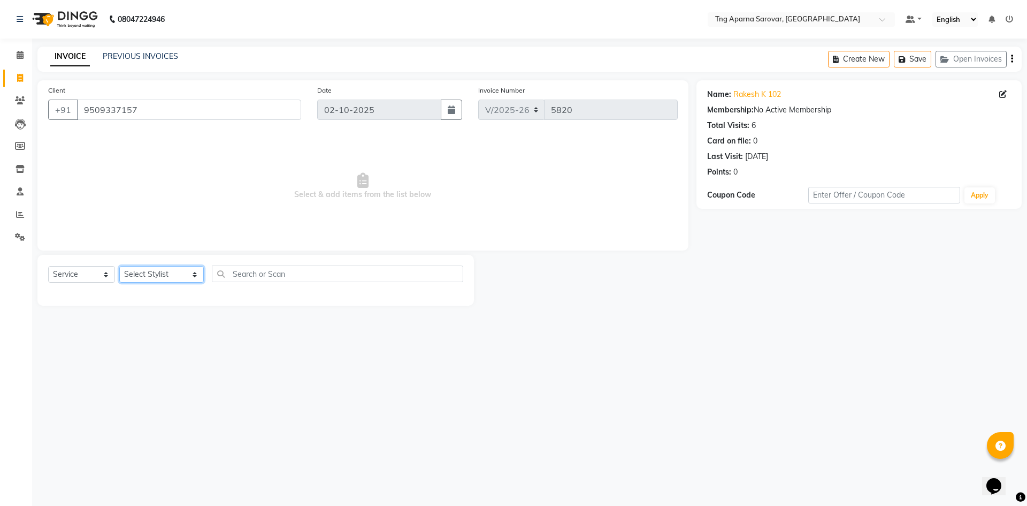
click at [187, 274] on select "Select Stylist [PERSON_NAME] [PERSON_NAME] MAM CHINNA DANISH [PERSON_NAME] KAIF…" at bounding box center [161, 274] width 85 height 17
select select "81252"
click at [119, 266] on select "Select Stylist [PERSON_NAME] [PERSON_NAME] MAM CHINNA DANISH [PERSON_NAME] KAIF…" at bounding box center [161, 274] width 85 height 17
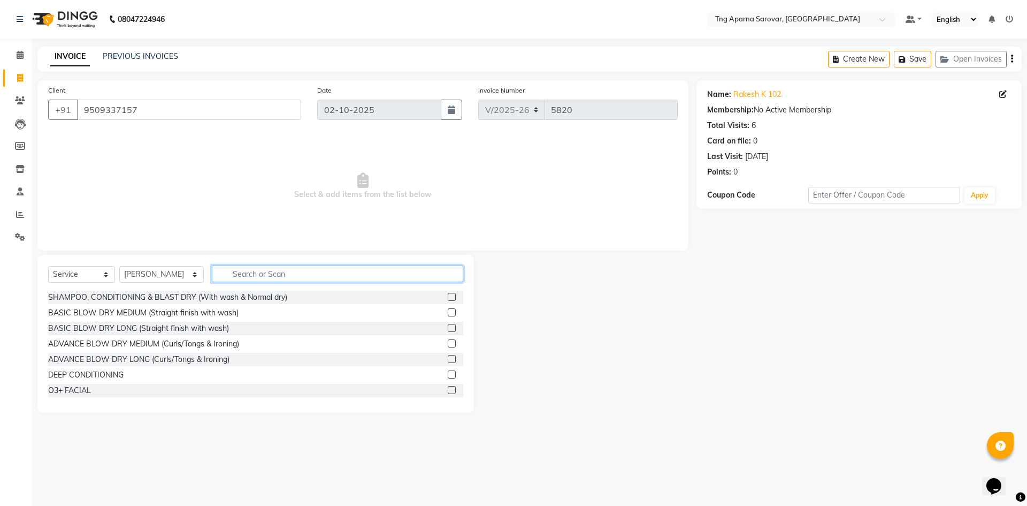
click at [268, 275] on input "text" at bounding box center [337, 273] width 251 height 17
type input "HAIR"
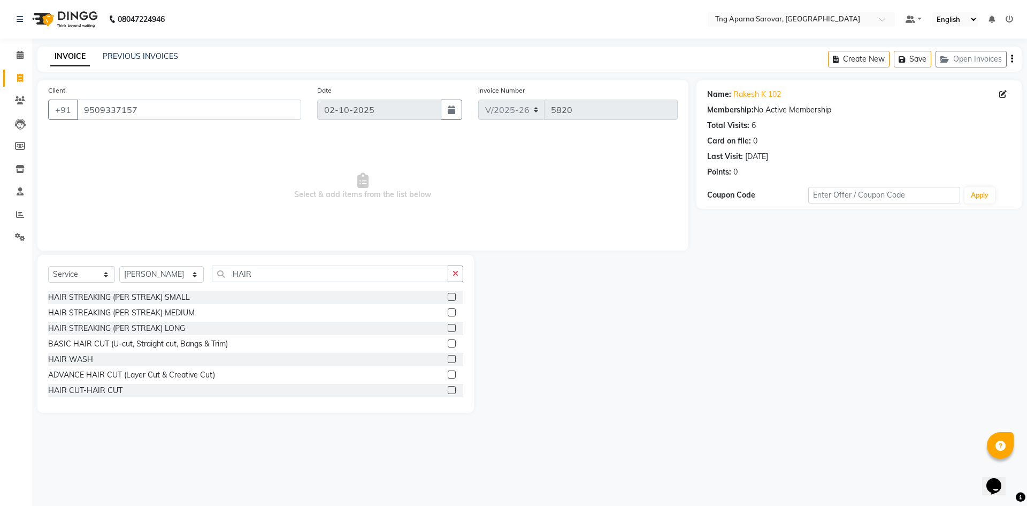
click at [448, 388] on label at bounding box center [452, 390] width 8 height 8
click at [448, 388] on input "checkbox" at bounding box center [451, 390] width 7 height 7
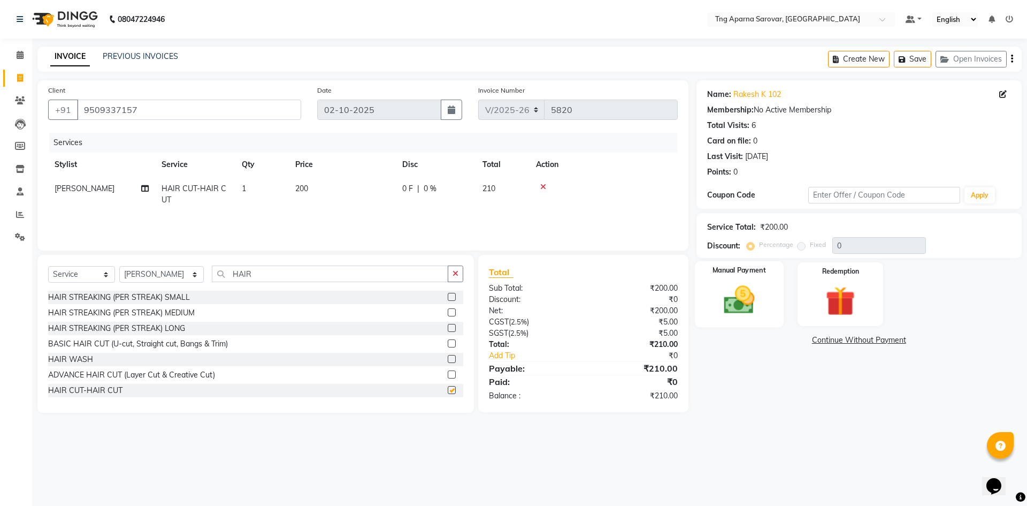
checkbox input "false"
click at [744, 321] on div "Manual Payment" at bounding box center [738, 294] width 89 height 66
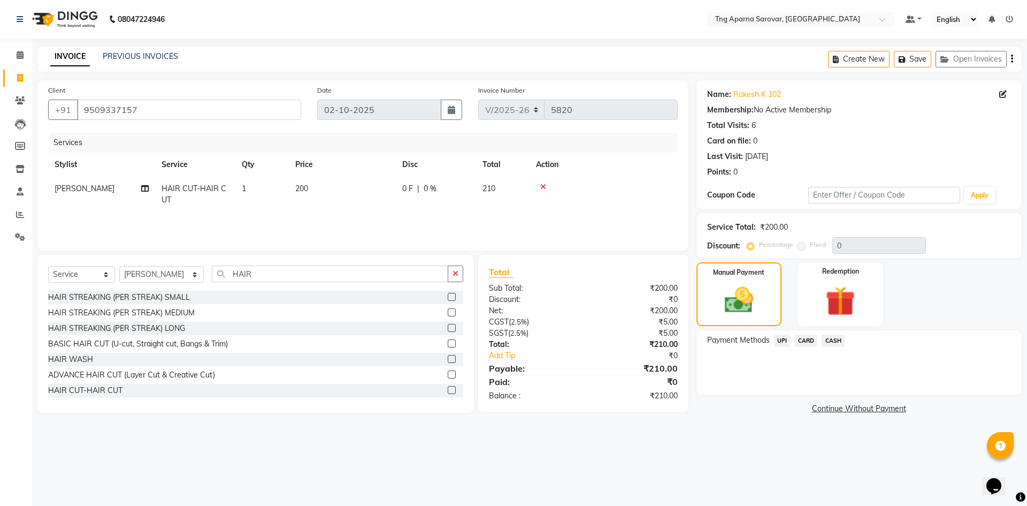
click at [776, 342] on span "UPI" at bounding box center [782, 340] width 17 height 12
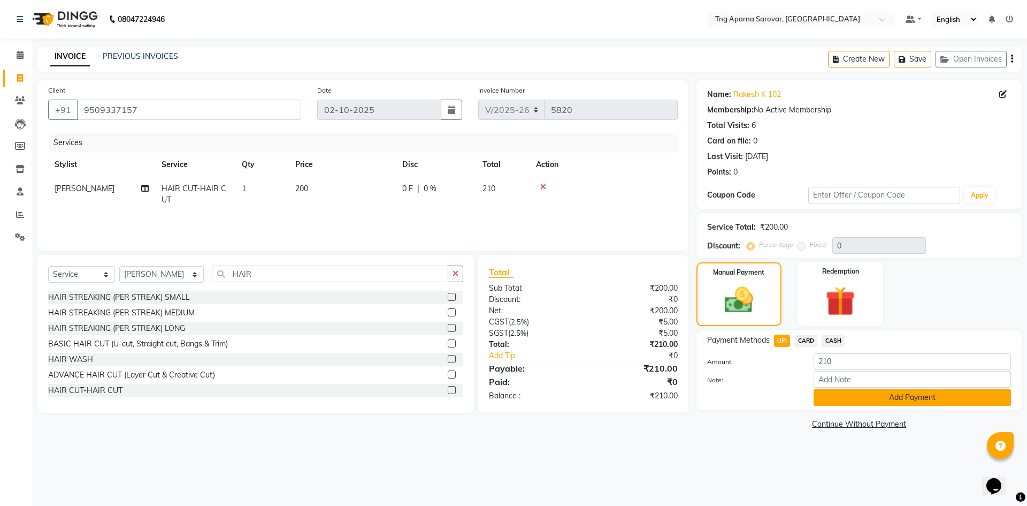
click at [838, 403] on button "Add Payment" at bounding box center [912, 397] width 197 height 17
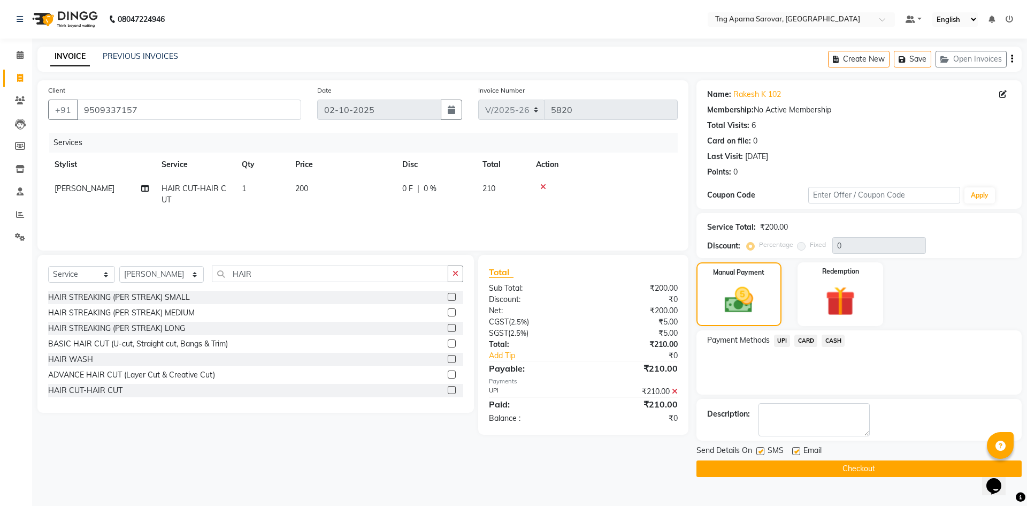
click at [827, 467] on button "Checkout" at bounding box center [859, 468] width 325 height 17
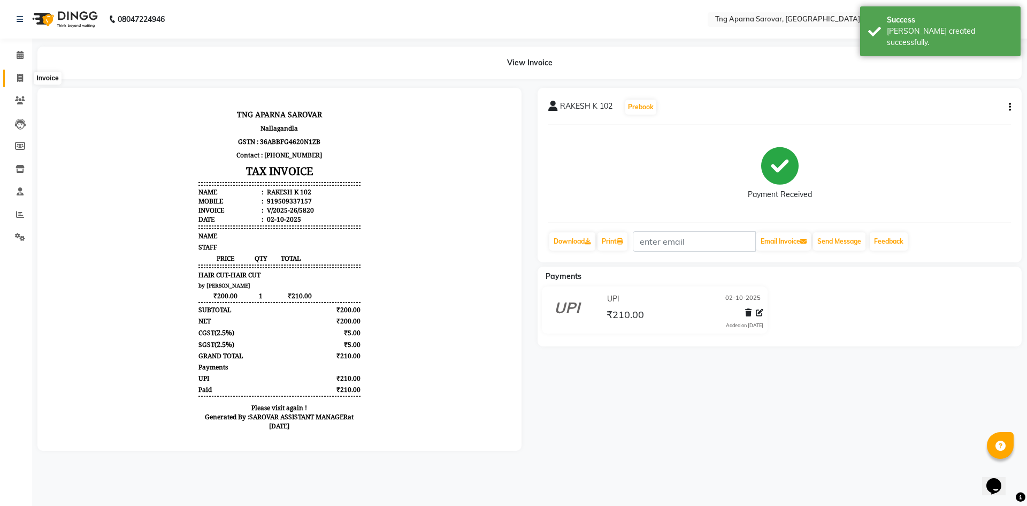
click at [21, 77] on icon at bounding box center [20, 78] width 6 height 8
select select "7390"
select select "service"
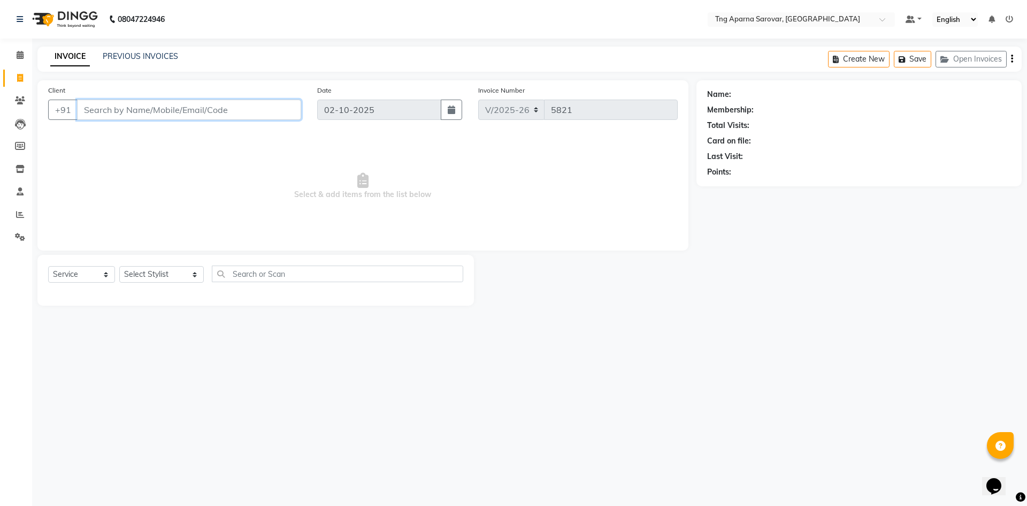
click at [221, 112] on input "Client" at bounding box center [189, 110] width 224 height 20
click at [215, 111] on input "Client" at bounding box center [189, 110] width 224 height 20
drag, startPoint x: 228, startPoint y: 111, endPoint x: 166, endPoint y: 112, distance: 61.5
click at [166, 112] on input "Client" at bounding box center [189, 110] width 224 height 20
click at [233, 111] on input "Client" at bounding box center [189, 110] width 224 height 20
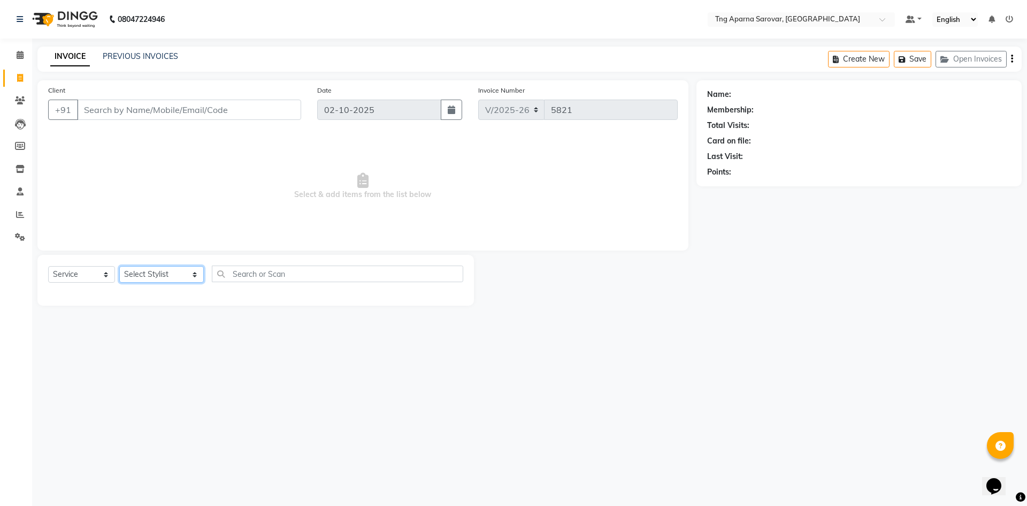
click at [195, 278] on select "Select Stylist [PERSON_NAME] [PERSON_NAME] MAM CHINNA DANISH [PERSON_NAME] KAIF…" at bounding box center [161, 274] width 85 height 17
select select "76427"
click at [119, 266] on select "Select Stylist [PERSON_NAME] [PERSON_NAME] MAM CHINNA DANISH [PERSON_NAME] KAIF…" at bounding box center [161, 274] width 85 height 17
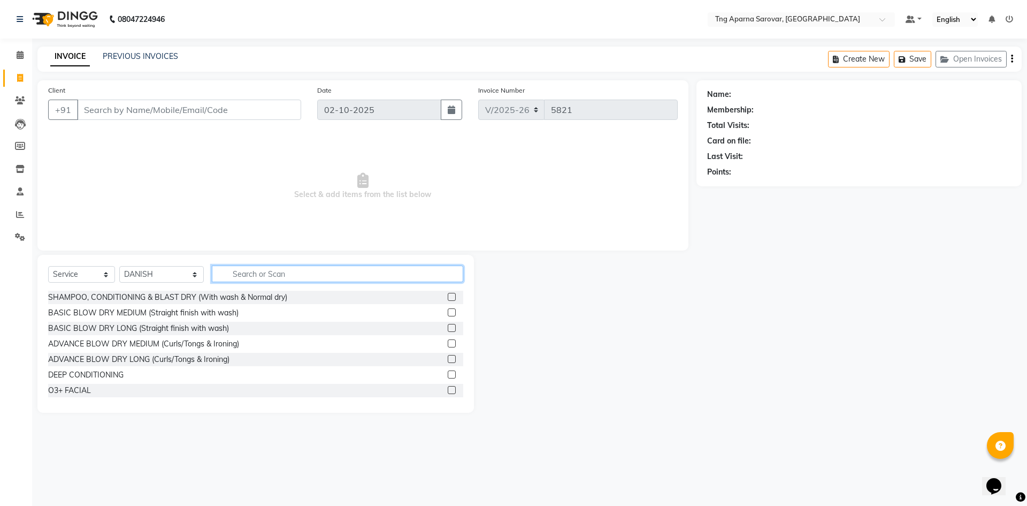
click at [324, 274] on input "text" at bounding box center [337, 273] width 251 height 17
click at [133, 103] on input "Client" at bounding box center [189, 110] width 224 height 20
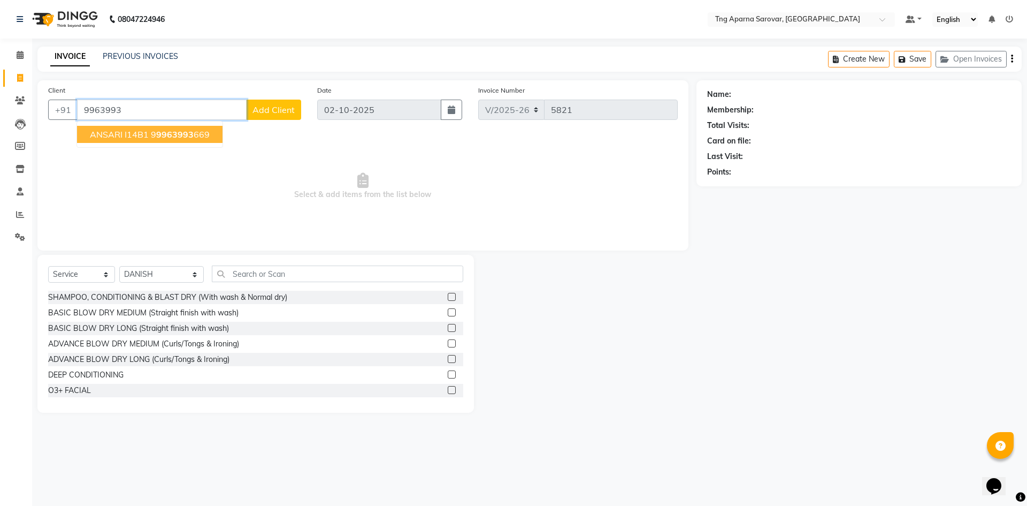
click at [121, 139] on span "ANSARI I14B1" at bounding box center [119, 134] width 59 height 11
type input "99963993669"
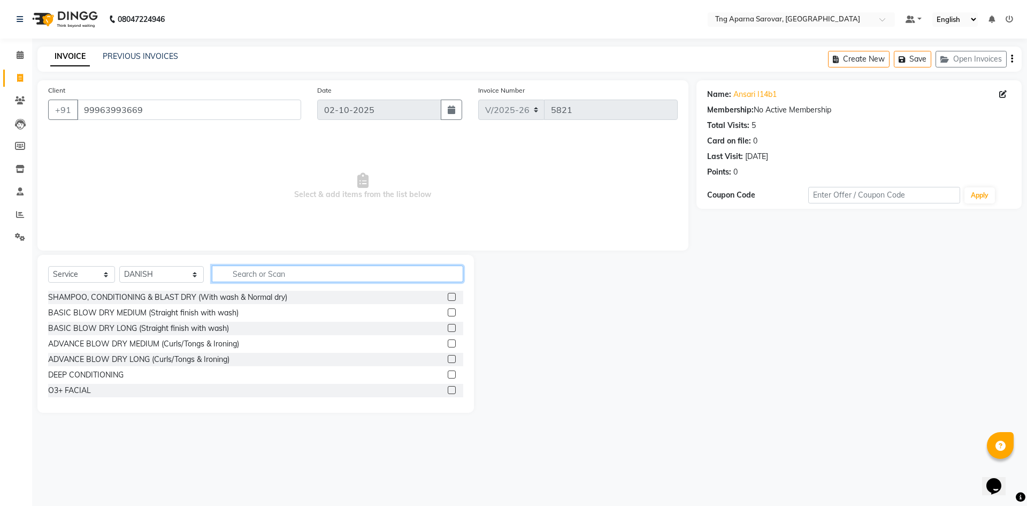
click at [299, 271] on input "text" at bounding box center [337, 273] width 251 height 17
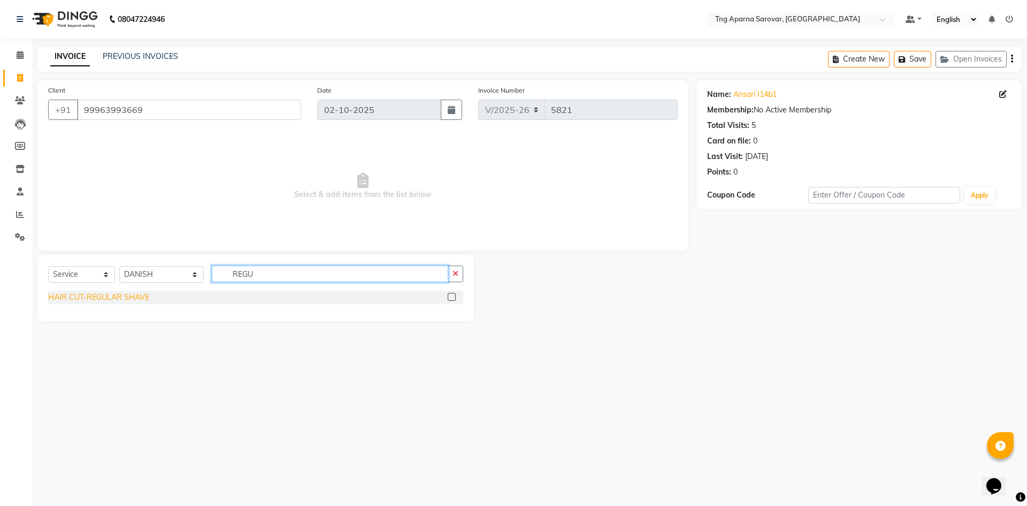
type input "REGU"
click at [119, 301] on div "HAIR CUT-REGULAR SHAVE" at bounding box center [98, 297] width 101 height 11
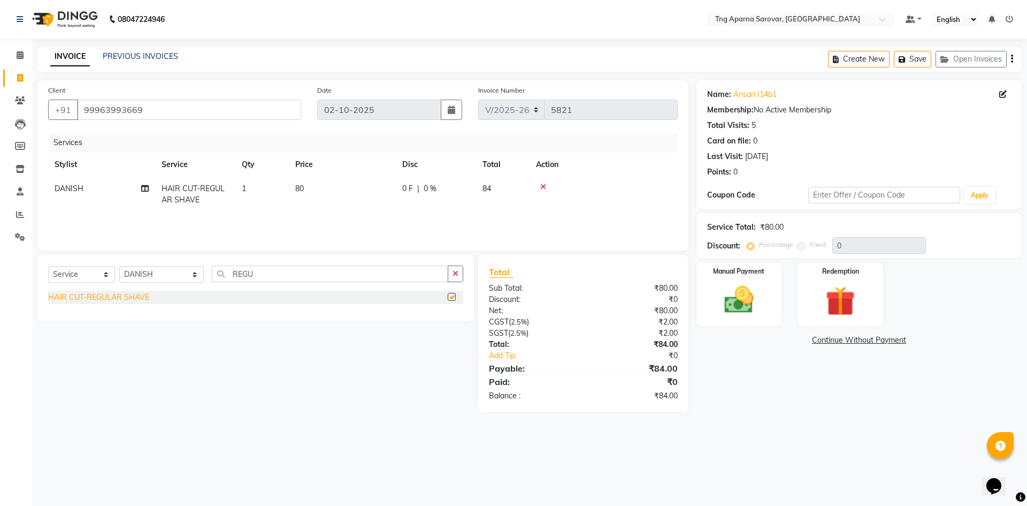
checkbox input "false"
click at [730, 317] on img at bounding box center [739, 299] width 50 height 35
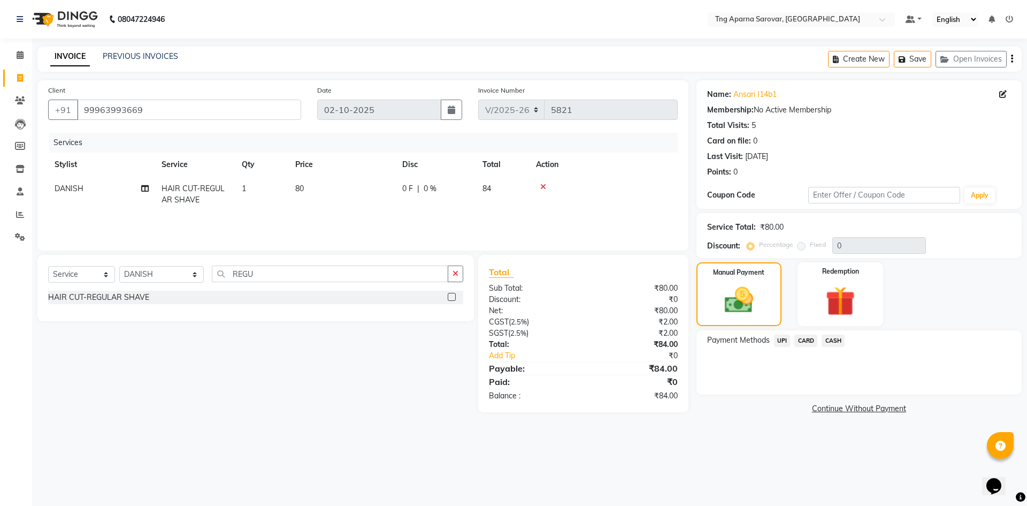
click at [784, 337] on span "UPI" at bounding box center [782, 340] width 17 height 12
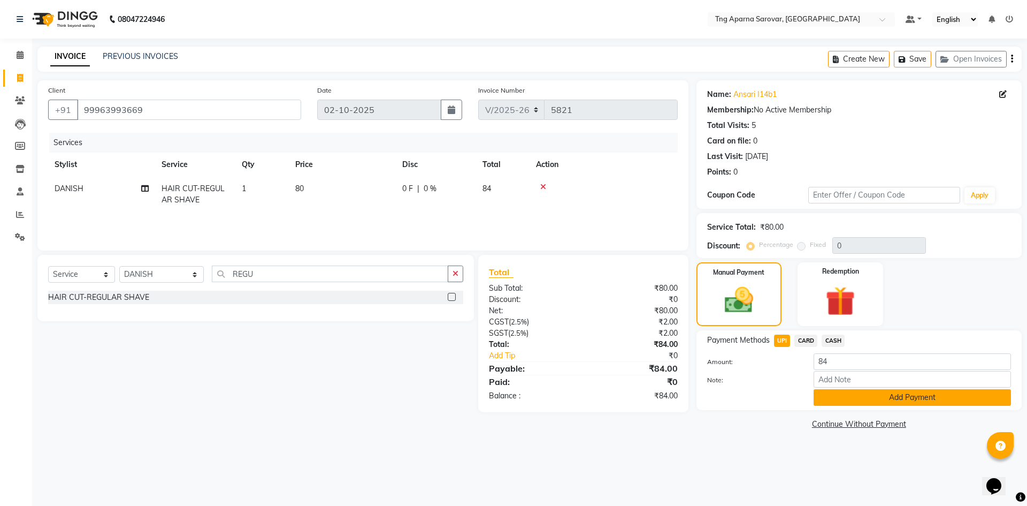
click at [838, 401] on button "Add Payment" at bounding box center [912, 397] width 197 height 17
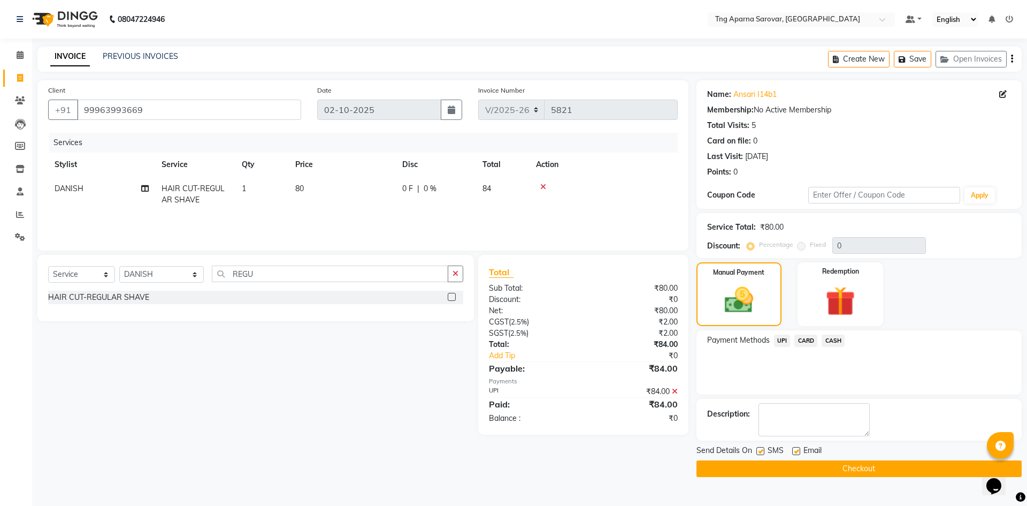
click at [862, 471] on button "Checkout" at bounding box center [859, 468] width 325 height 17
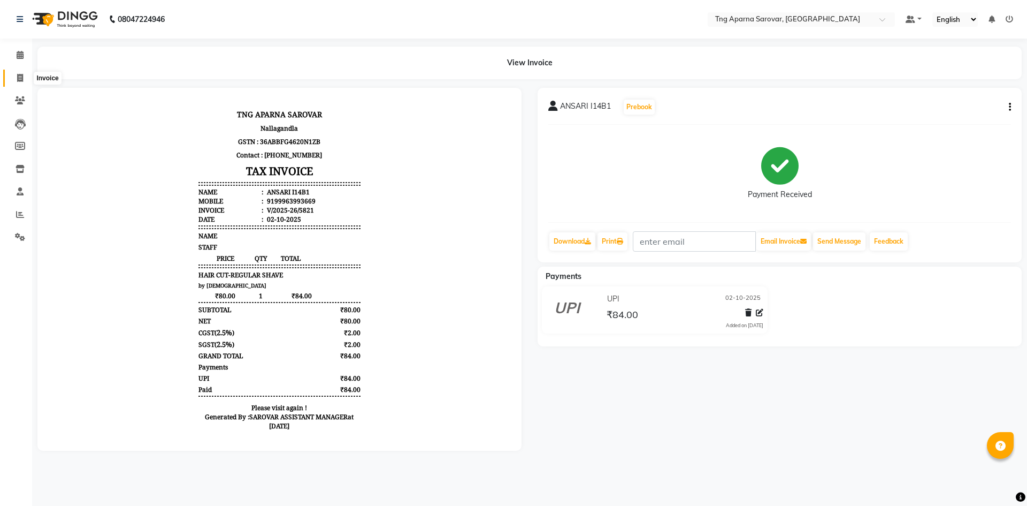
click at [20, 78] on icon at bounding box center [20, 78] width 6 height 8
select select "service"
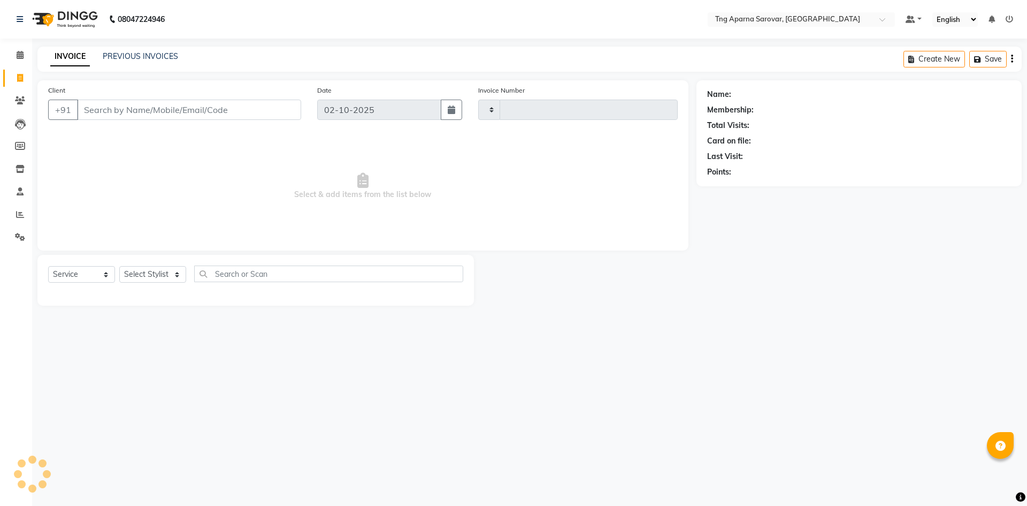
type input "5822"
select select "7390"
click at [127, 116] on input "Client" at bounding box center [189, 110] width 224 height 20
drag, startPoint x: 172, startPoint y: 280, endPoint x: 174, endPoint y: 270, distance: 10.5
click at [172, 280] on select "Select Stylist" at bounding box center [152, 274] width 67 height 17
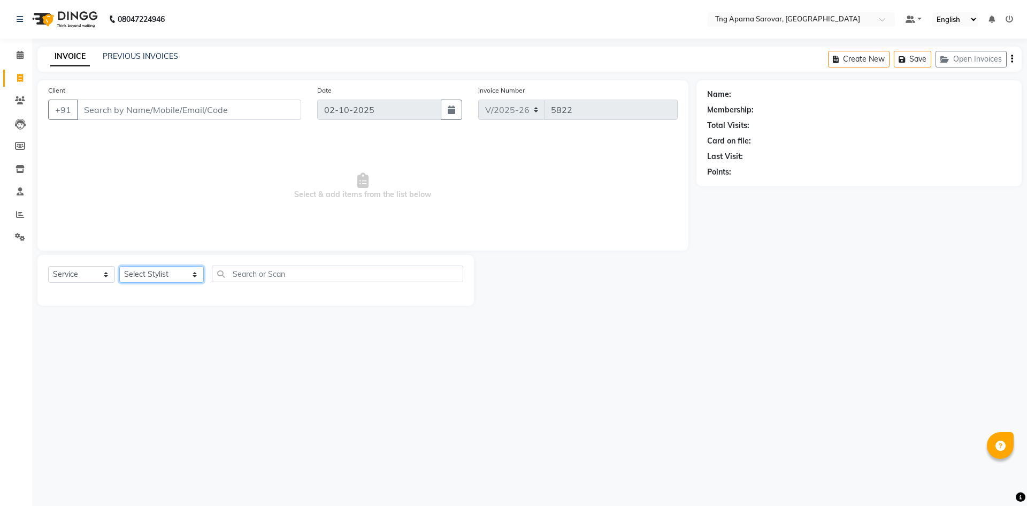
select select "87412"
click at [119, 266] on select "Select Stylist [PERSON_NAME] [PERSON_NAME] MAM CHINNA DANISH [PERSON_NAME] KAIF…" at bounding box center [161, 274] width 85 height 17
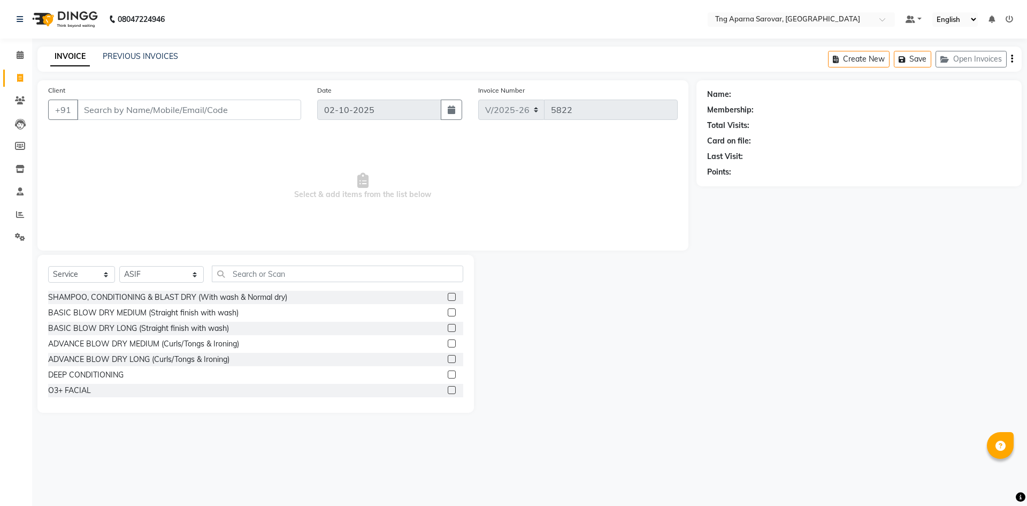
drag, startPoint x: 188, startPoint y: 97, endPoint x: 191, endPoint y: 104, distance: 8.1
click at [190, 103] on div "Client +91" at bounding box center [174, 107] width 269 height 44
click at [191, 104] on input "Client" at bounding box center [189, 110] width 224 height 20
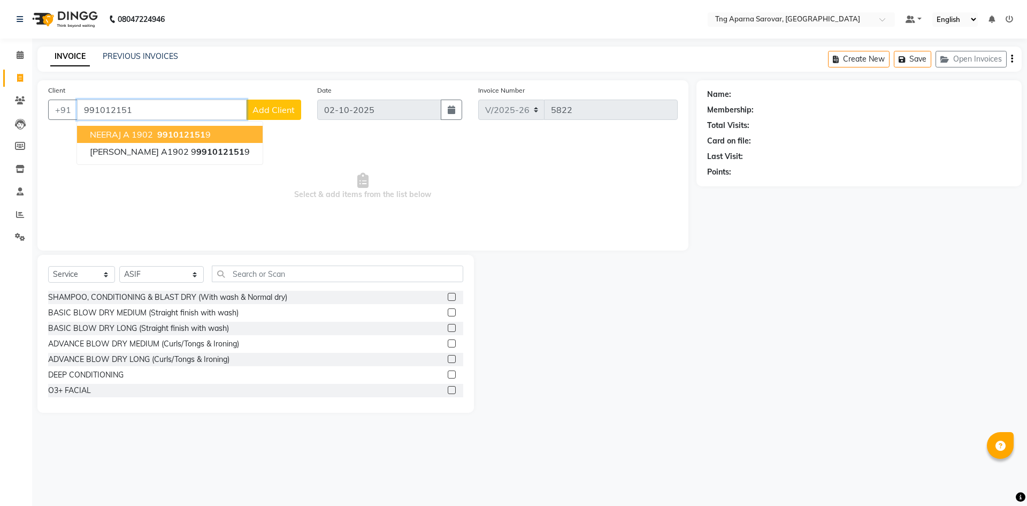
click at [193, 133] on span "991012151" at bounding box center [181, 134] width 48 height 11
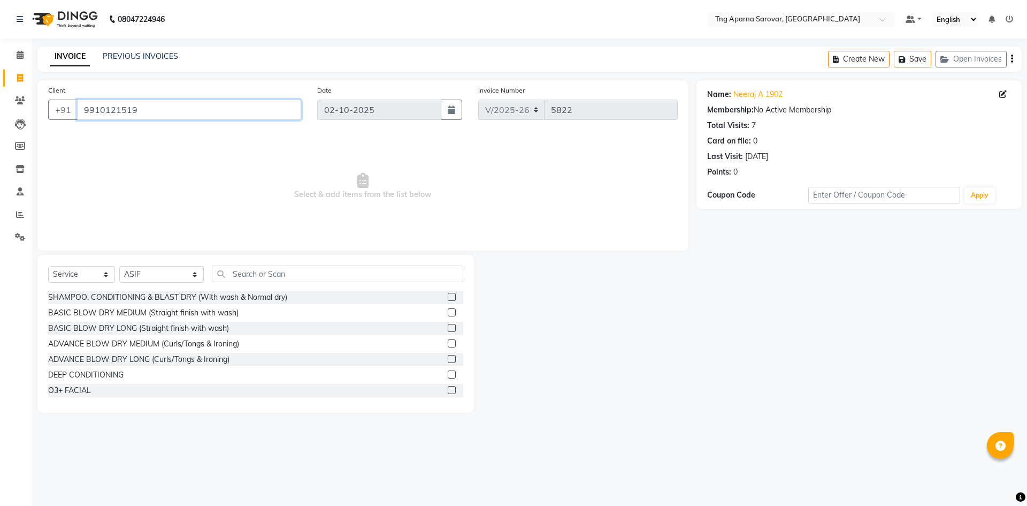
drag, startPoint x: 235, startPoint y: 110, endPoint x: 138, endPoint y: 98, distance: 98.1
click at [138, 98] on div "Client [PHONE_NUMBER]" at bounding box center [174, 107] width 269 height 44
drag, startPoint x: 152, startPoint y: 108, endPoint x: 78, endPoint y: 108, distance: 73.8
click at [78, 108] on input "9910121519" at bounding box center [189, 110] width 224 height 20
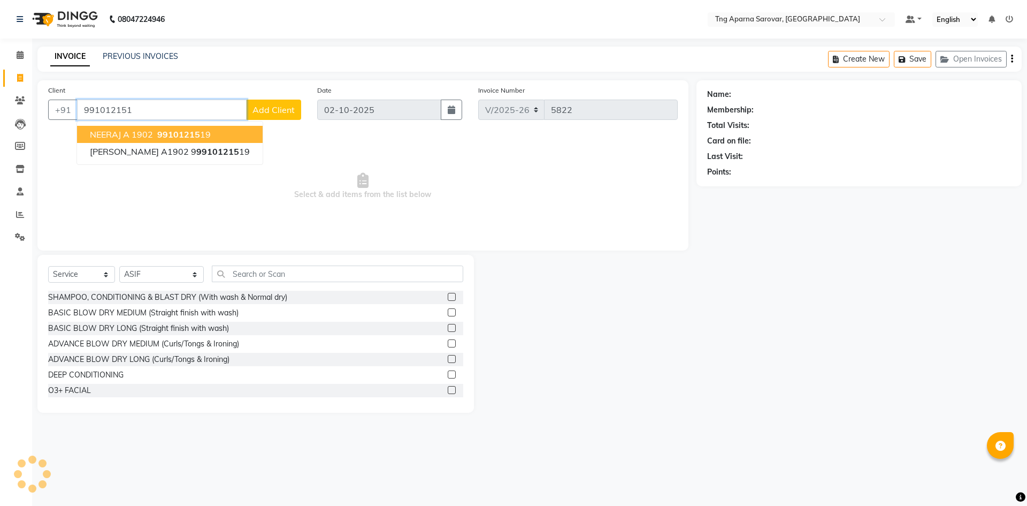
type input "9910121519"
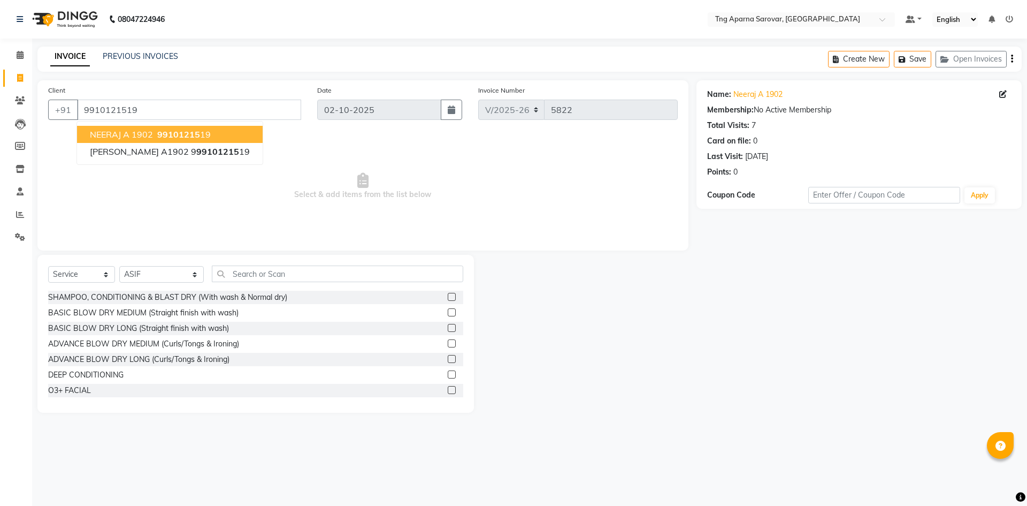
click at [177, 132] on span "99101215" at bounding box center [178, 134] width 43 height 11
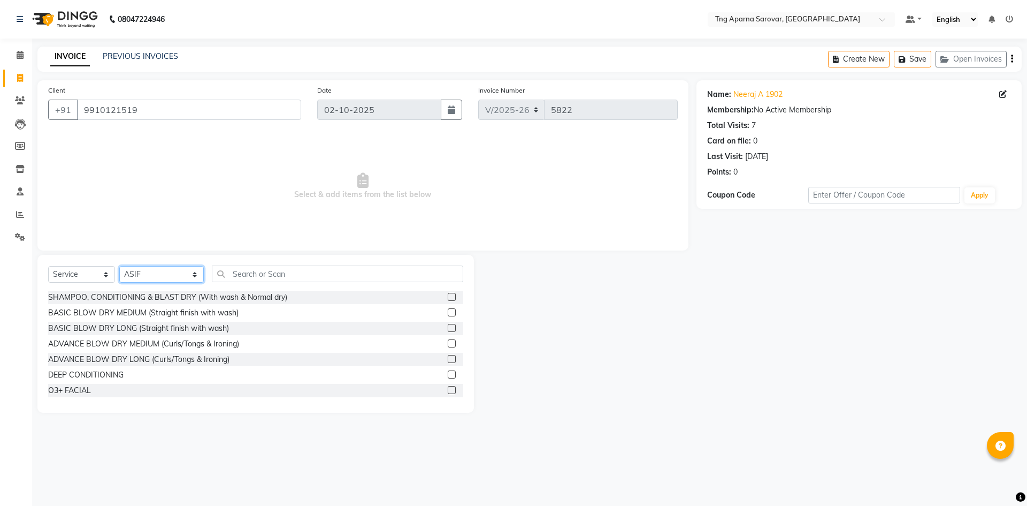
click at [192, 274] on select "Select Stylist [PERSON_NAME] [PERSON_NAME] MAM CHINNA DANISH [PERSON_NAME] KAIF…" at bounding box center [161, 274] width 85 height 17
select select "87130"
click at [119, 266] on select "Select Stylist [PERSON_NAME] [PERSON_NAME] MAM CHINNA DANISH [PERSON_NAME] KAIF…" at bounding box center [161, 274] width 85 height 17
click at [302, 273] on input "text" at bounding box center [337, 273] width 251 height 17
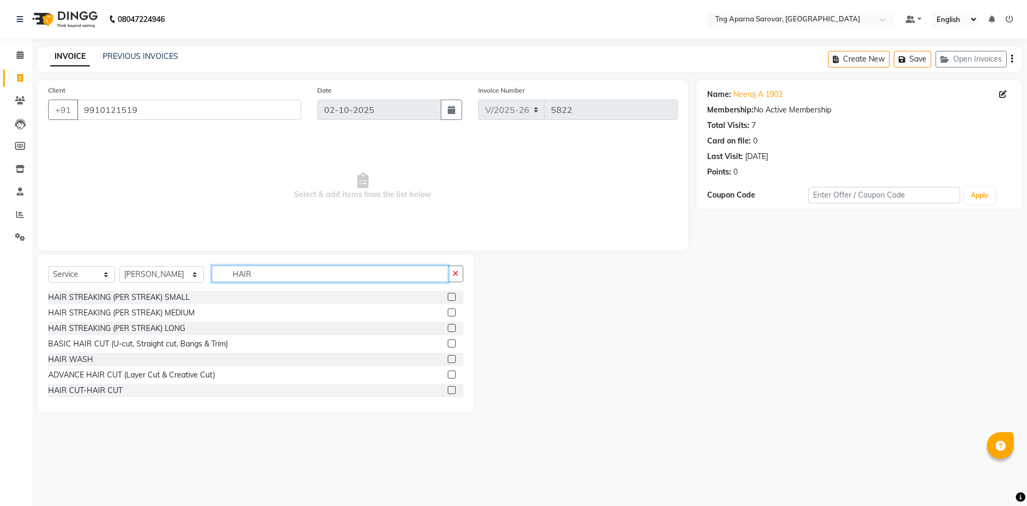
type input "HAIR"
click at [448, 389] on label at bounding box center [452, 390] width 8 height 8
click at [448, 389] on input "checkbox" at bounding box center [451, 390] width 7 height 7
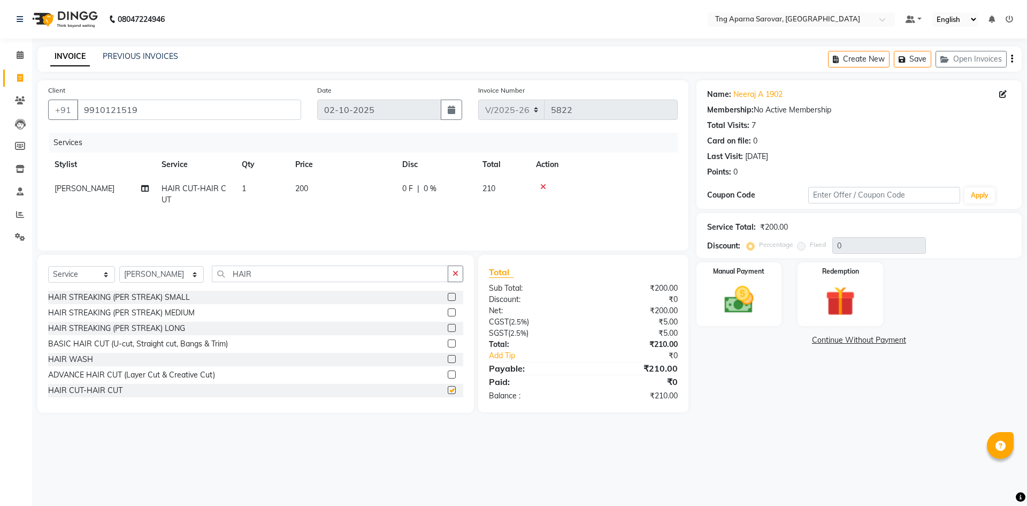
click at [744, 326] on div "Name: [PERSON_NAME] A 1902 Membership: No Active Membership Total Visits: 7 Car…" at bounding box center [863, 246] width 333 height 332
checkbox input "false"
click at [740, 322] on div "Manual Payment" at bounding box center [738, 294] width 89 height 66
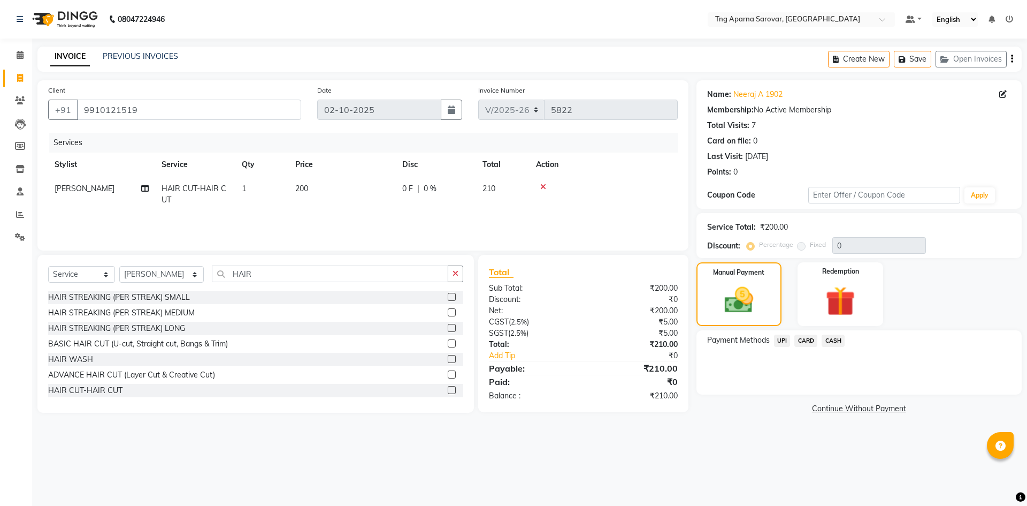
click at [787, 341] on span "UPI" at bounding box center [782, 340] width 17 height 12
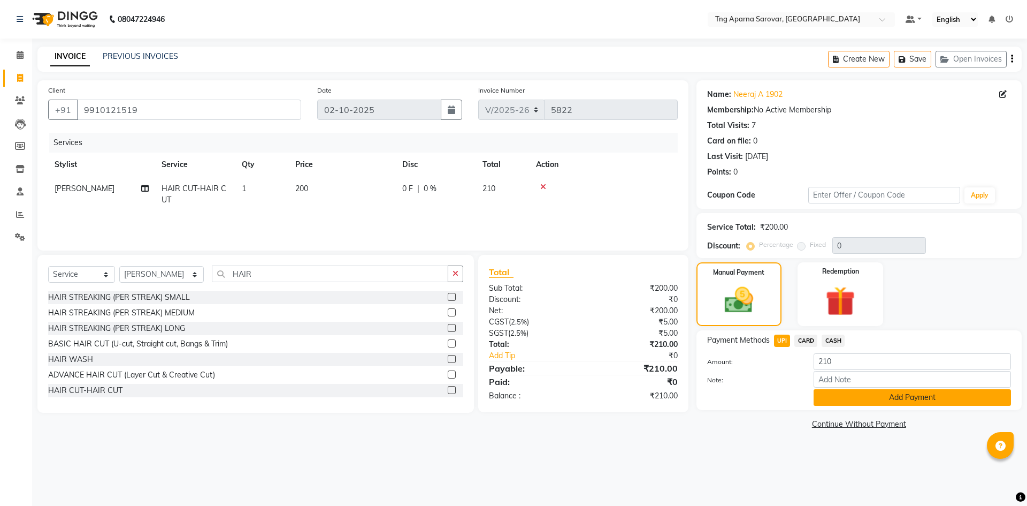
click at [843, 399] on button "Add Payment" at bounding box center [912, 397] width 197 height 17
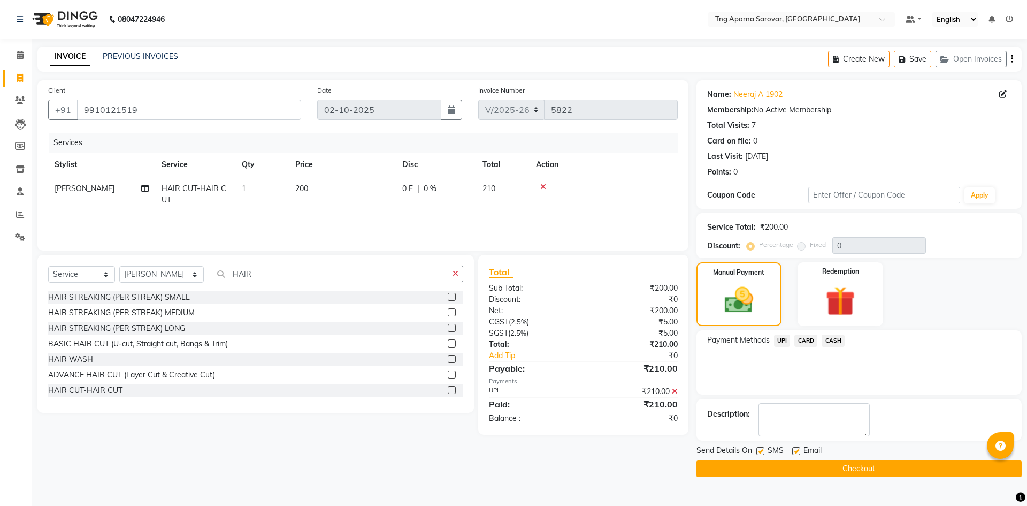
click at [859, 465] on button "Checkout" at bounding box center [859, 468] width 325 height 17
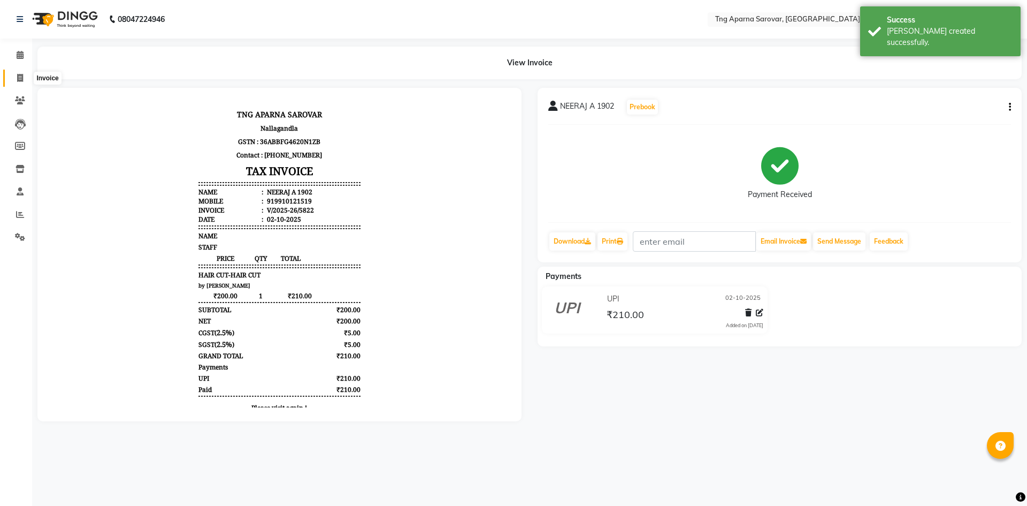
click at [17, 80] on icon at bounding box center [20, 78] width 6 height 8
select select "7390"
select select "service"
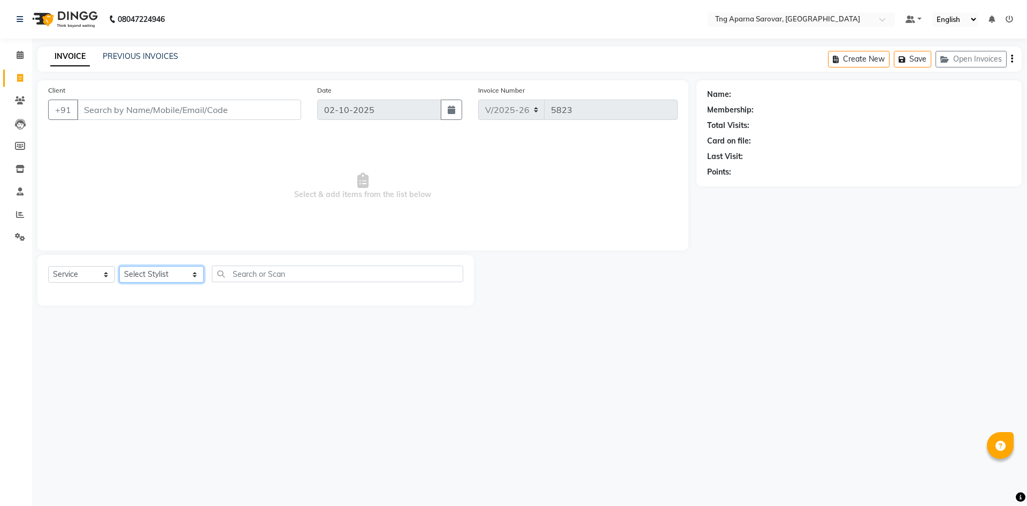
click at [196, 278] on select "Select Stylist [PERSON_NAME] [PERSON_NAME] MAM CHINNA DANISH [PERSON_NAME] KAIF…" at bounding box center [161, 274] width 85 height 17
select select "87130"
click at [119, 266] on select "Select Stylist [PERSON_NAME] [PERSON_NAME] MAM CHINNA DANISH [PERSON_NAME] KAIF…" at bounding box center [161, 274] width 85 height 17
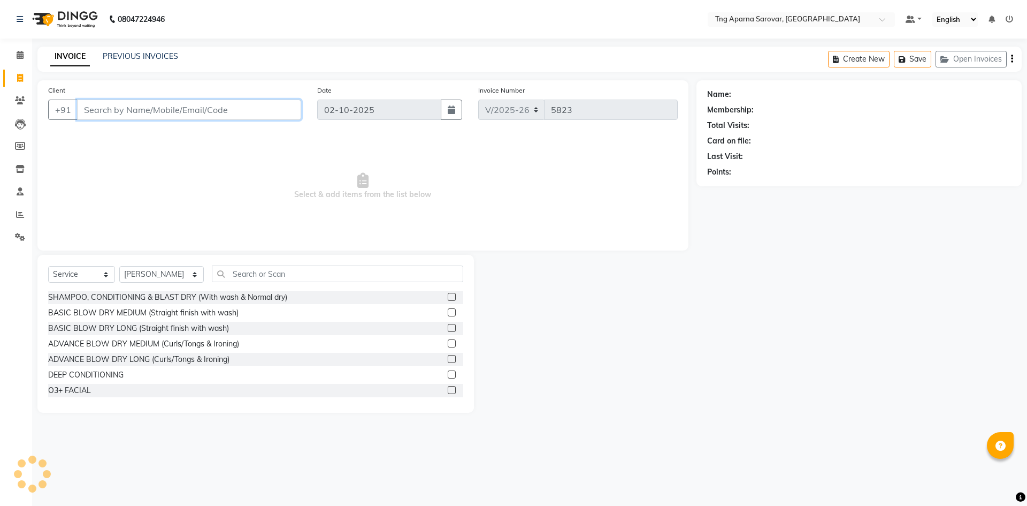
click at [158, 101] on input "Client" at bounding box center [189, 110] width 224 height 20
type input "7337566646"
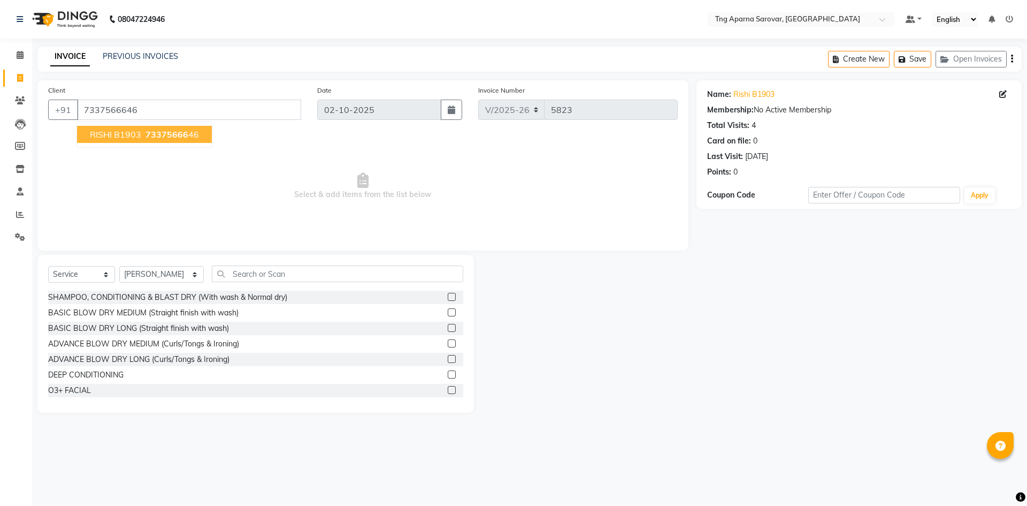
click at [186, 139] on span "73375666" at bounding box center [167, 134] width 43 height 11
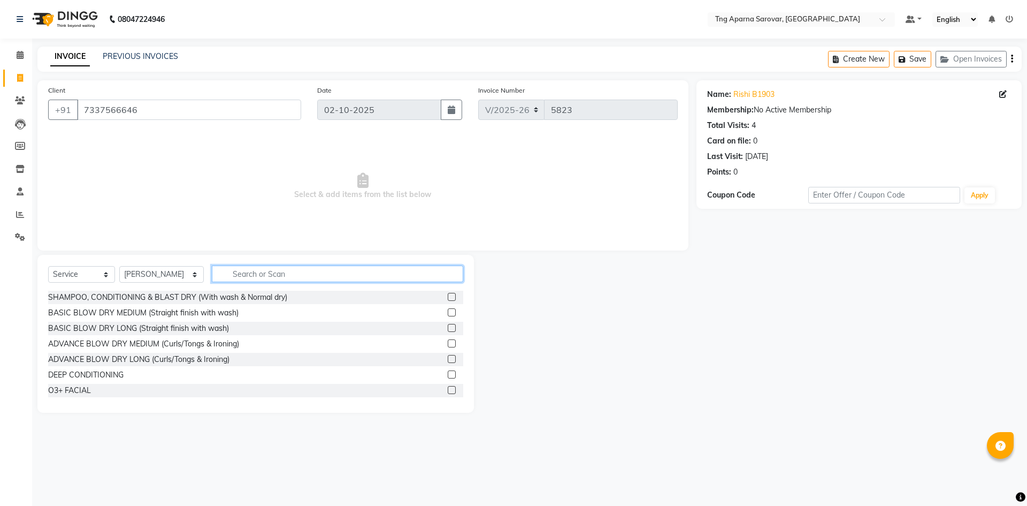
click at [281, 275] on input "text" at bounding box center [337, 273] width 251 height 17
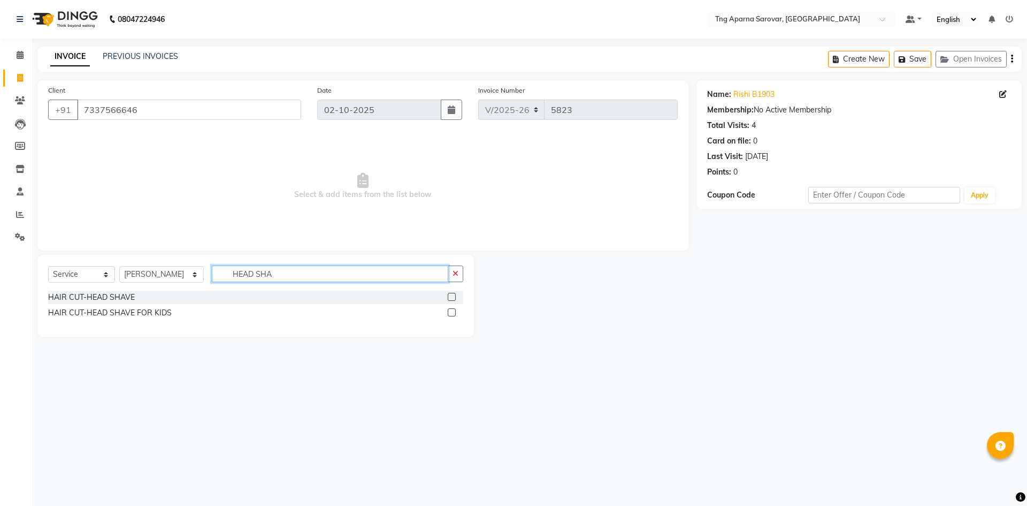
type input "HEAD SHA"
click at [453, 297] on label at bounding box center [452, 297] width 8 height 8
click at [453, 297] on input "checkbox" at bounding box center [451, 297] width 7 height 7
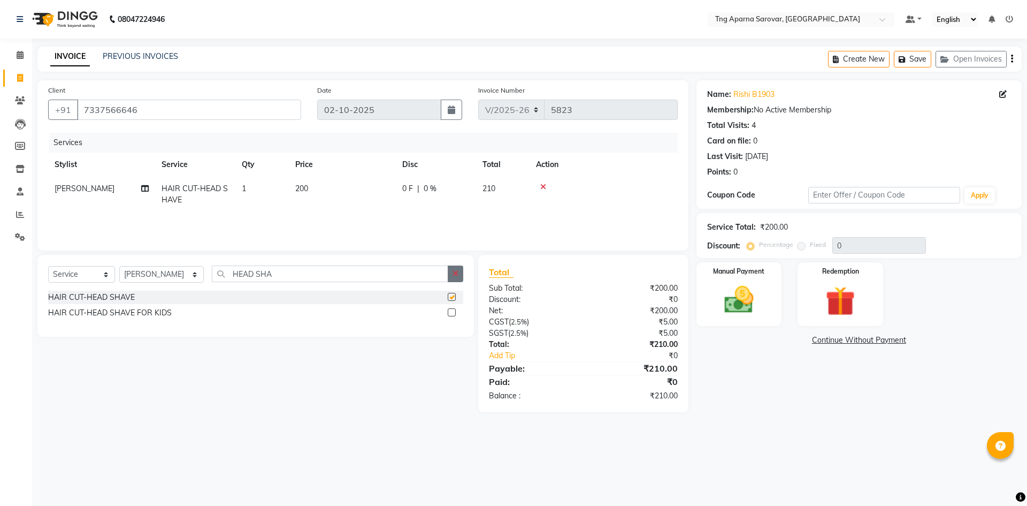
checkbox input "false"
click at [462, 273] on button "button" at bounding box center [456, 273] width 16 height 17
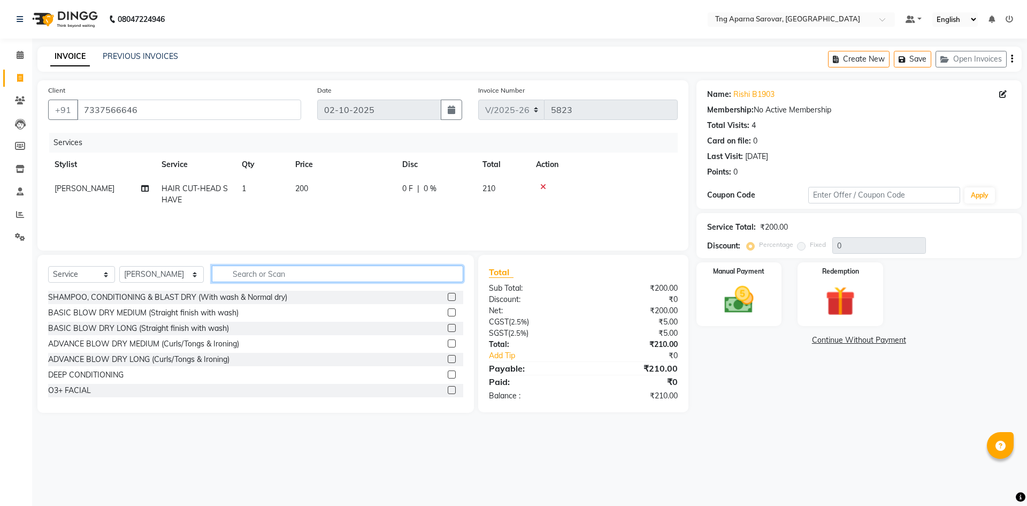
click at [385, 281] on input "text" at bounding box center [337, 273] width 251 height 17
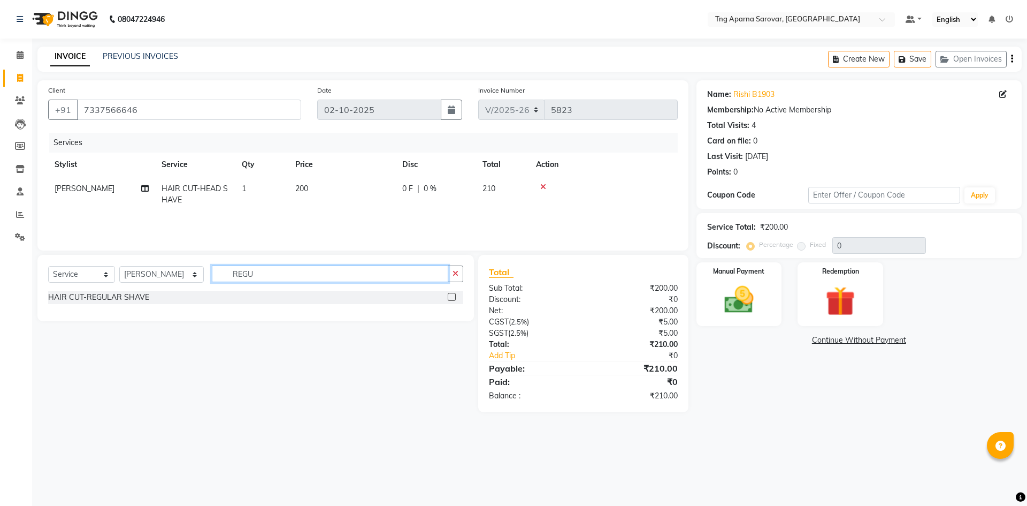
type input "REGU"
click at [453, 293] on label at bounding box center [452, 297] width 8 height 8
click at [453, 294] on input "checkbox" at bounding box center [451, 297] width 7 height 7
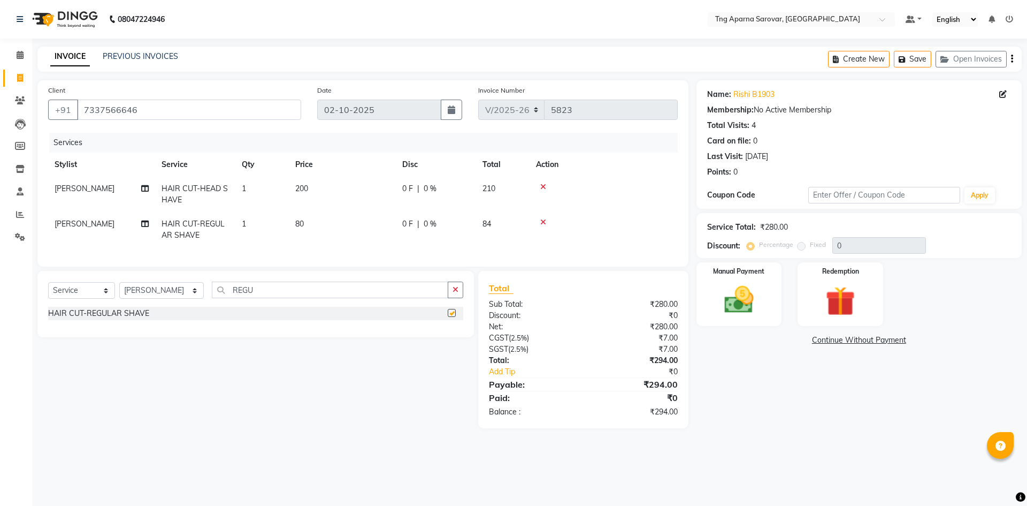
checkbox input "false"
click at [770, 351] on div "Name: Rishi B1903 Membership: No Active Membership Total Visits: 4 Card on file…" at bounding box center [863, 254] width 333 height 348
click at [511, 377] on link "Add Tip" at bounding box center [540, 371] width 119 height 11
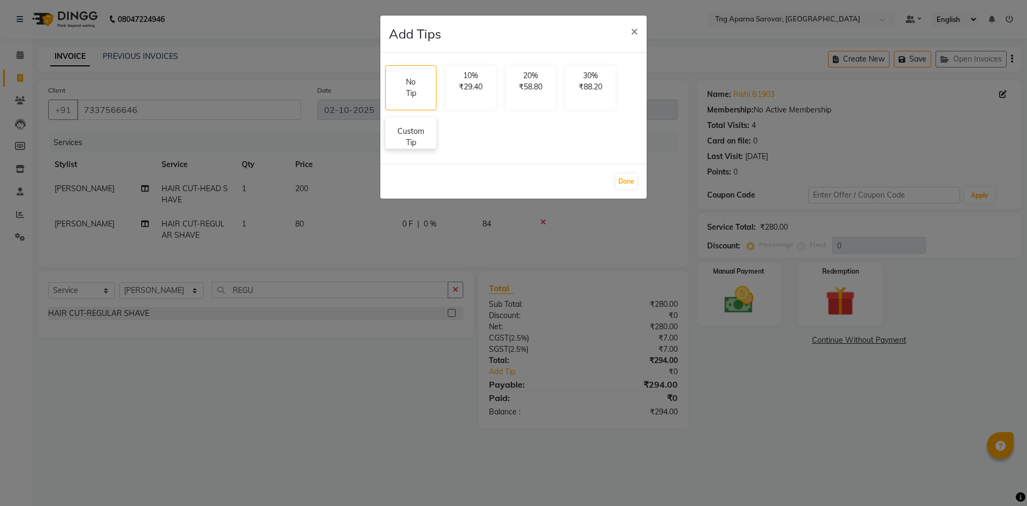
click at [414, 139] on p "Custom Tip" at bounding box center [410, 137] width 37 height 22
select select "87130"
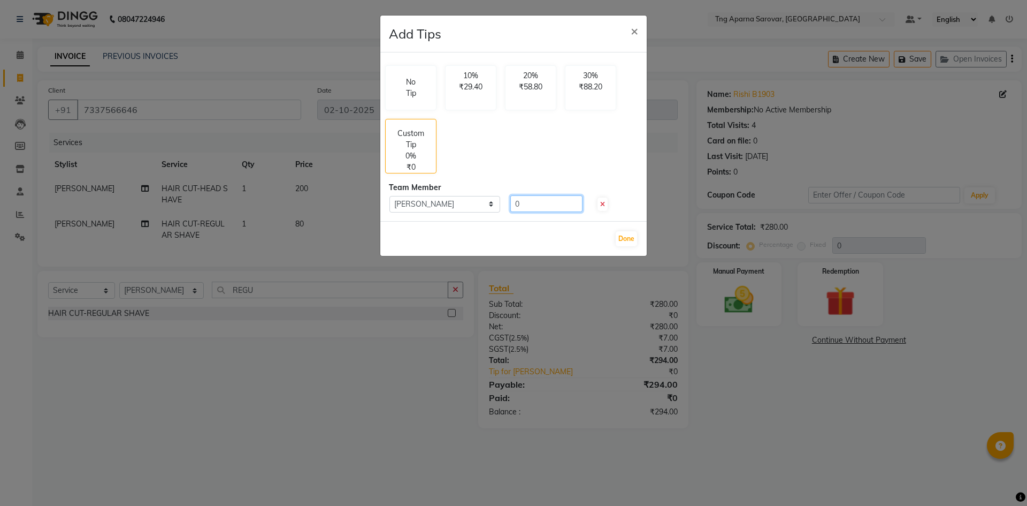
click at [524, 203] on input "0" at bounding box center [546, 203] width 72 height 17
type input "5"
type input "206"
click at [636, 236] on button "Done" at bounding box center [626, 238] width 21 height 15
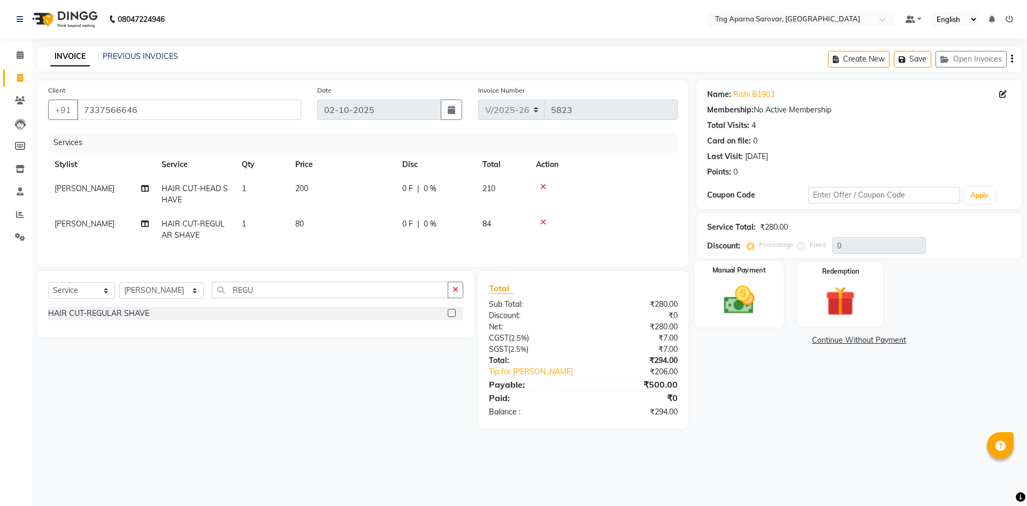
click at [756, 315] on img at bounding box center [739, 299] width 50 height 35
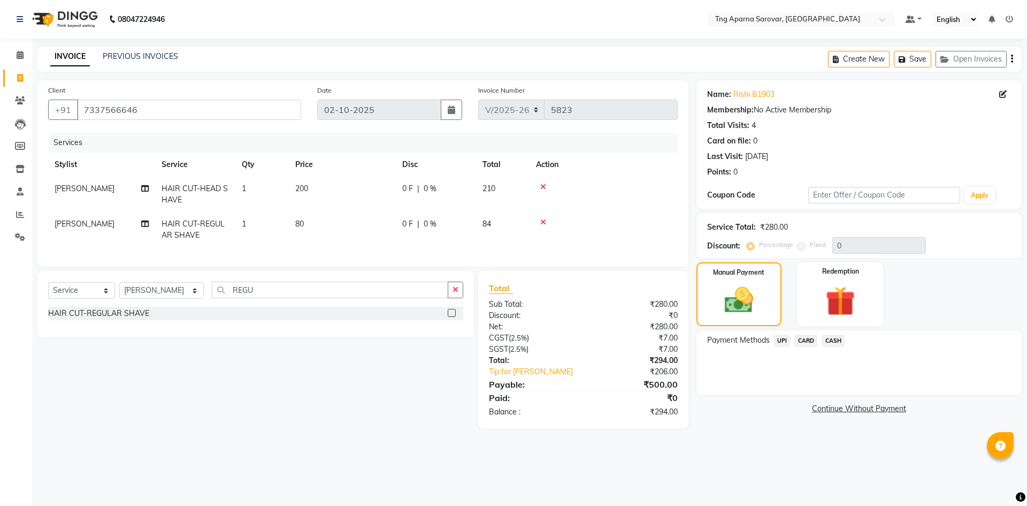
click at [784, 343] on span "UPI" at bounding box center [782, 340] width 17 height 12
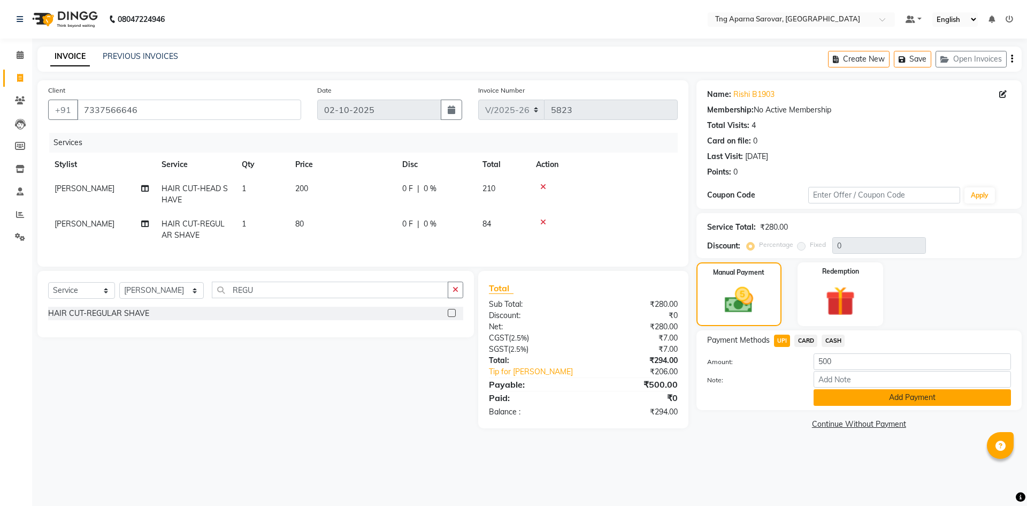
click at [839, 395] on button "Add Payment" at bounding box center [912, 397] width 197 height 17
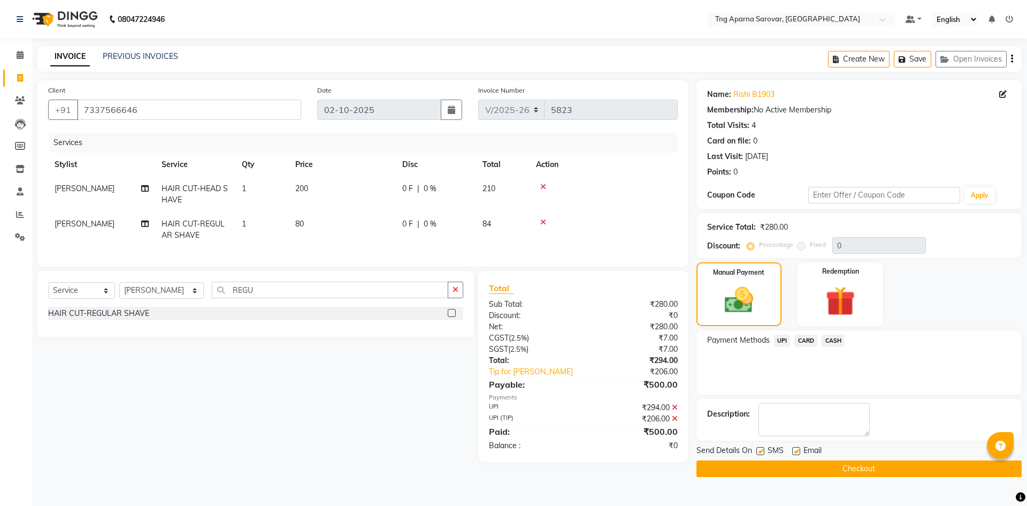
click at [839, 470] on button "Checkout" at bounding box center [859, 468] width 325 height 17
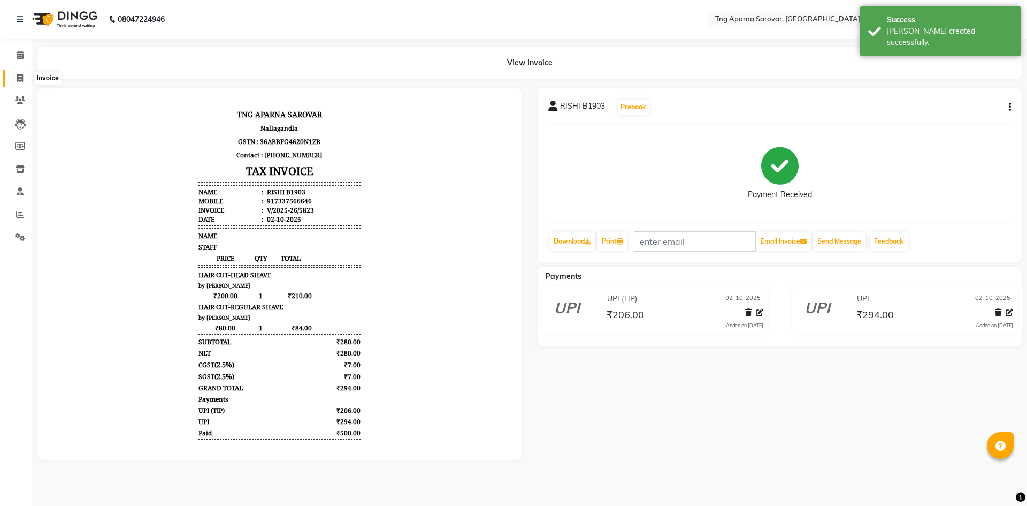
click at [15, 78] on span at bounding box center [20, 78] width 19 height 12
select select "service"
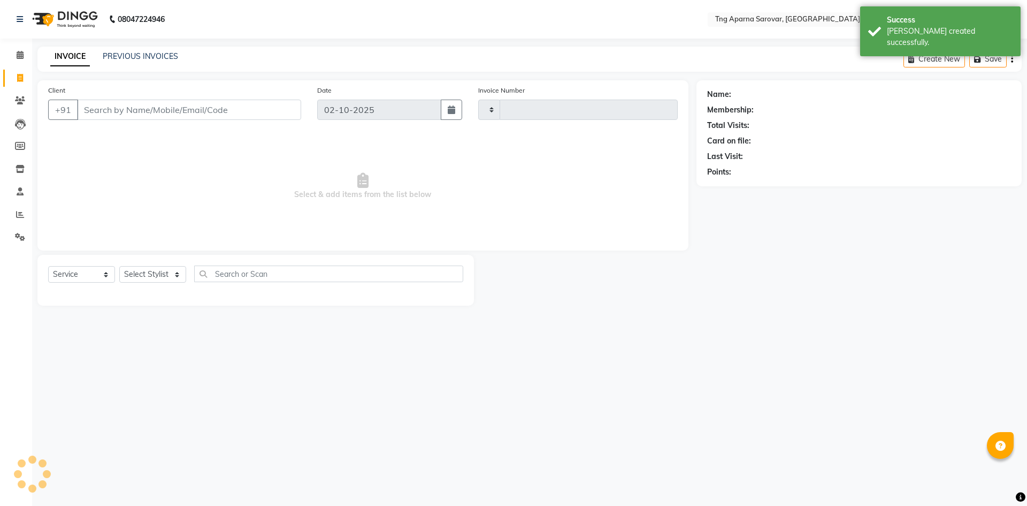
type input "5824"
select select "7390"
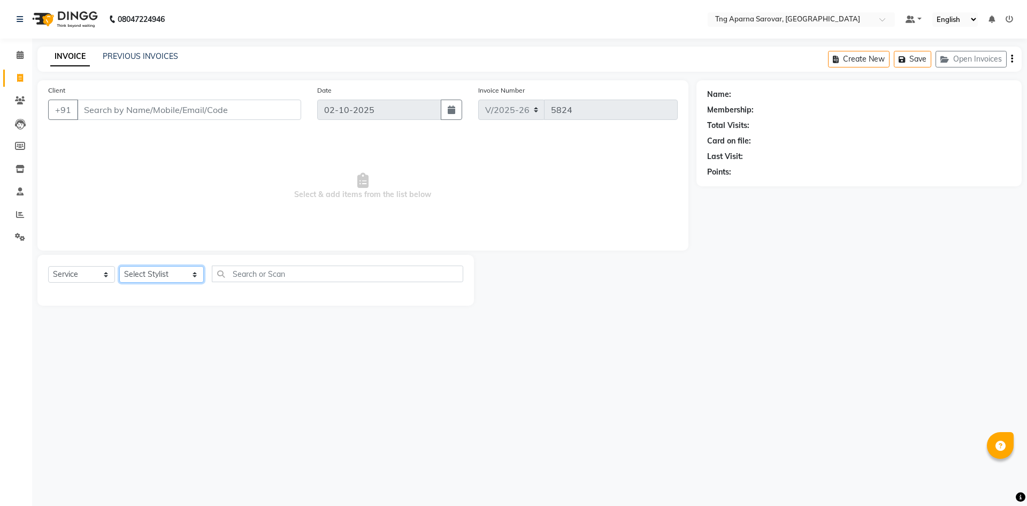
click at [182, 280] on select "Select Stylist [PERSON_NAME] [PERSON_NAME] MAM CHINNA DANISH [PERSON_NAME] KAIF…" at bounding box center [161, 274] width 85 height 17
select select "81252"
click at [119, 266] on select "Select Stylist [PERSON_NAME] [PERSON_NAME] MAM CHINNA DANISH [PERSON_NAME] KAIF…" at bounding box center [161, 274] width 85 height 17
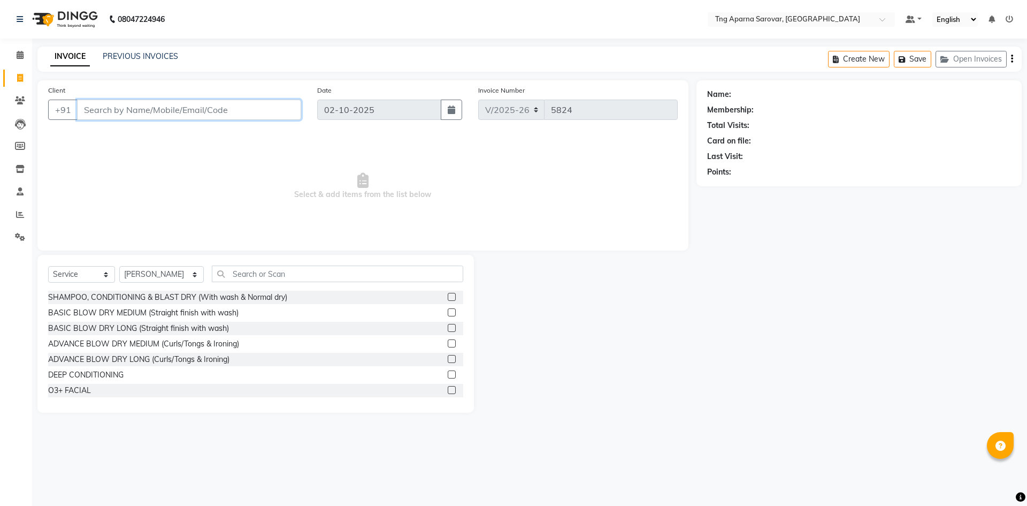
click at [207, 106] on input "Client" at bounding box center [189, 110] width 224 height 20
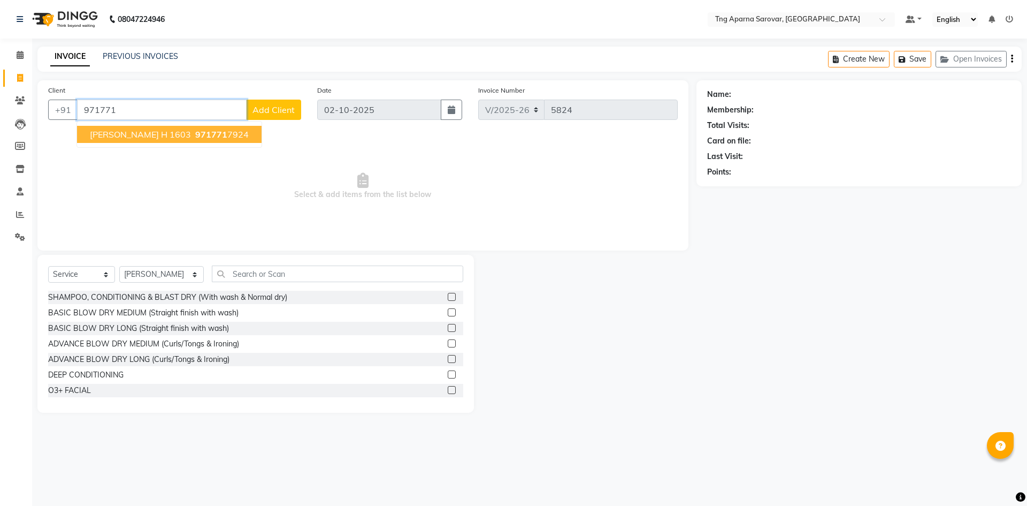
click at [195, 134] on span "971771" at bounding box center [211, 134] width 32 height 11
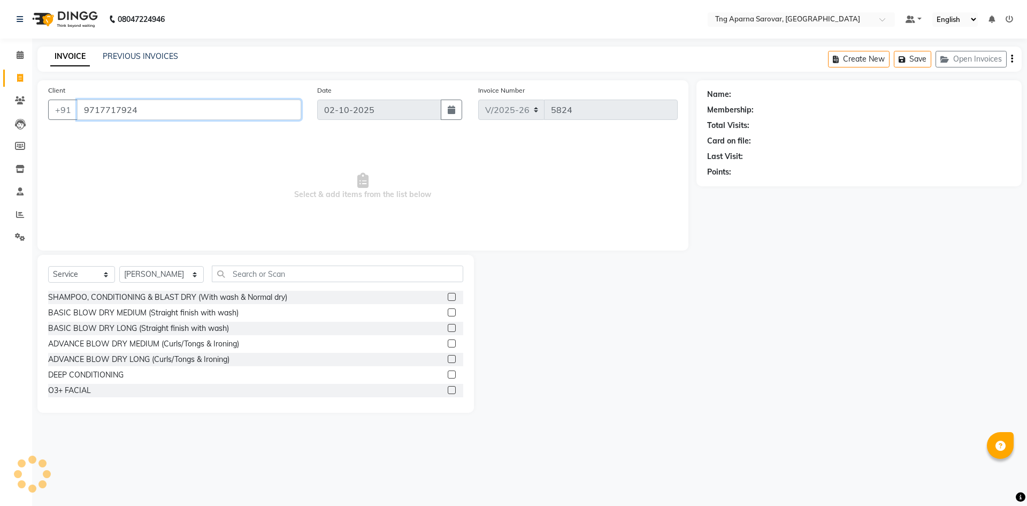
type input "9717717924"
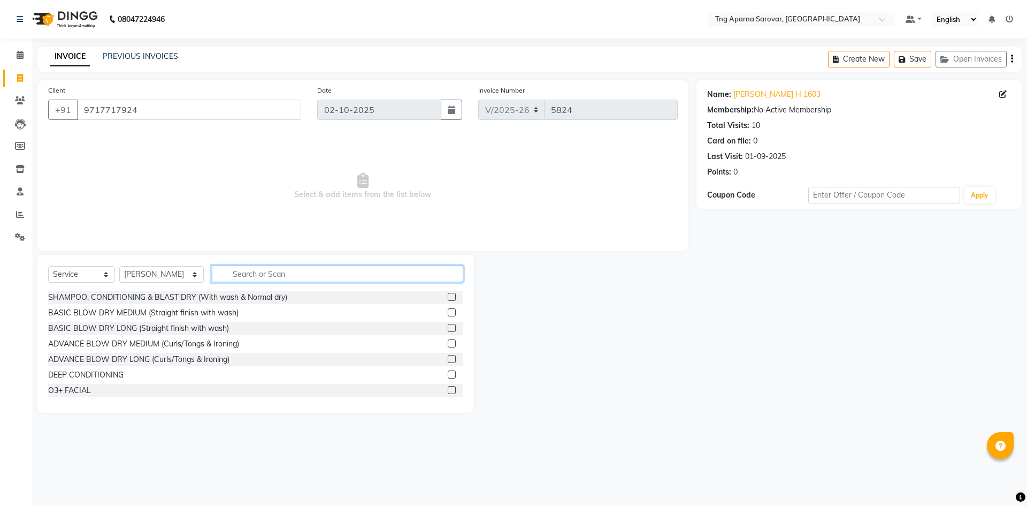
click at [240, 271] on input "text" at bounding box center [337, 273] width 251 height 17
type input "HAIR"
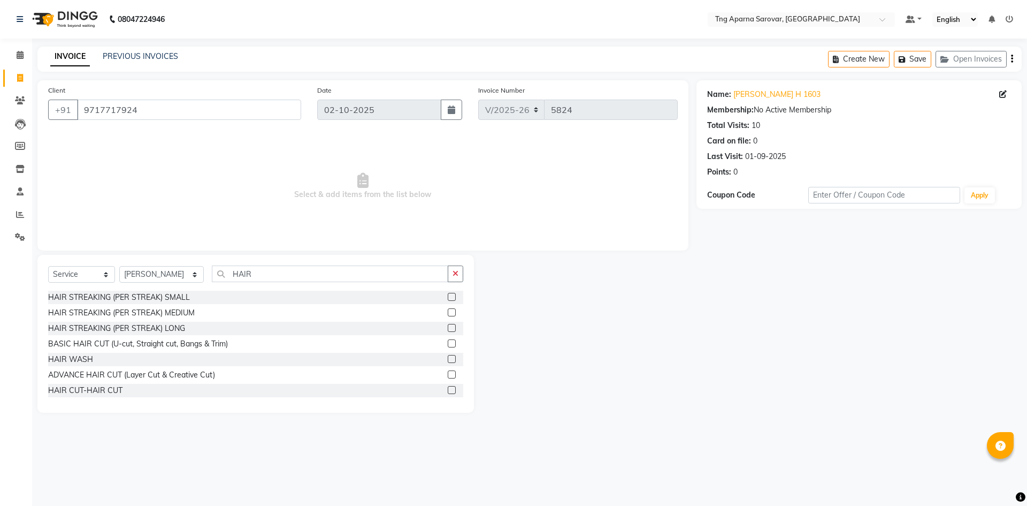
click at [448, 391] on label at bounding box center [452, 390] width 8 height 8
click at [448, 391] on input "checkbox" at bounding box center [451, 390] width 7 height 7
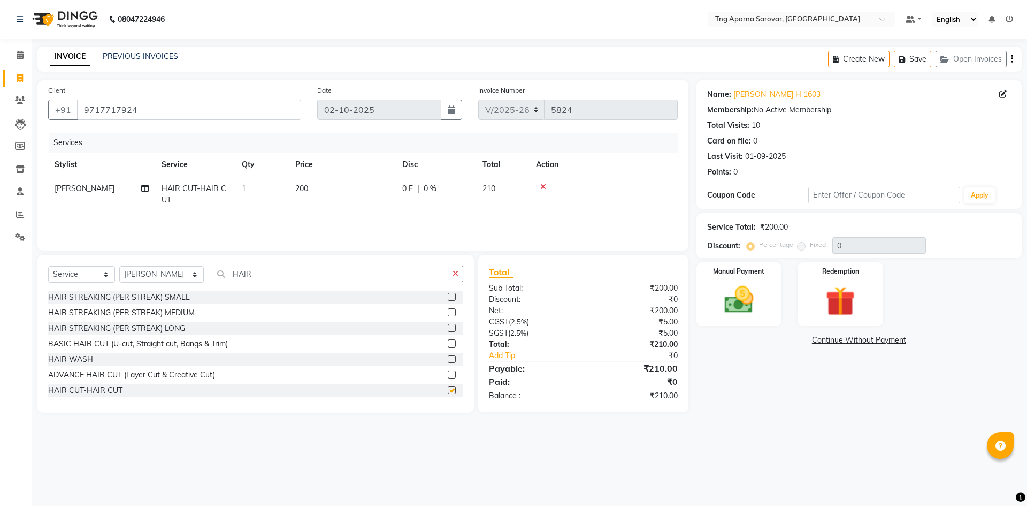
checkbox input "false"
click at [458, 270] on icon "button" at bounding box center [456, 273] width 6 height 7
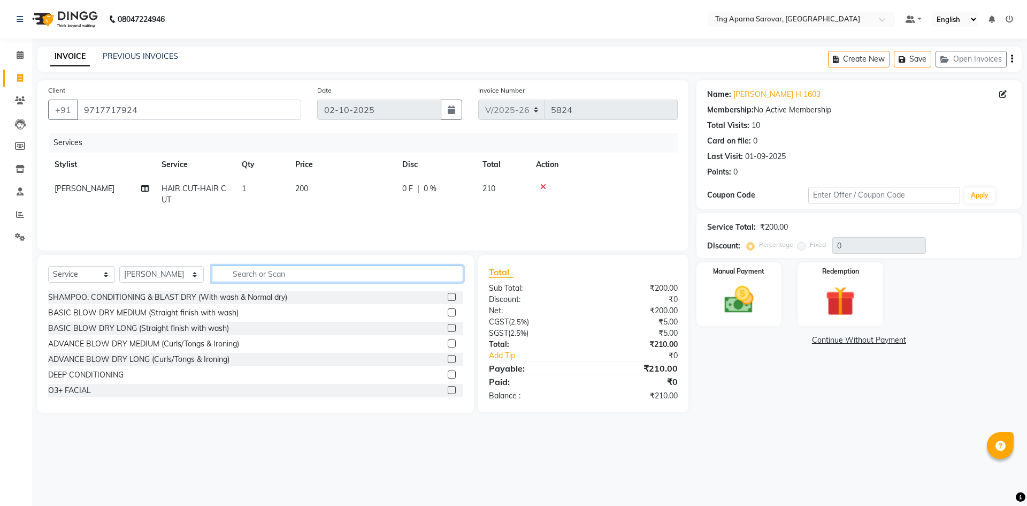
click at [432, 272] on input "text" at bounding box center [337, 273] width 251 height 17
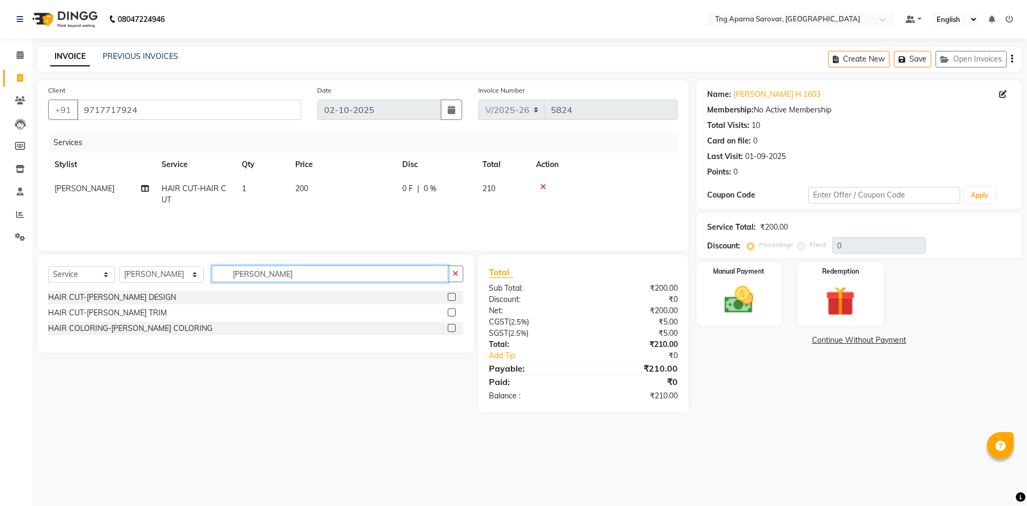
type input "[PERSON_NAME]"
click at [451, 295] on label at bounding box center [452, 297] width 8 height 8
click at [451, 295] on input "checkbox" at bounding box center [451, 297] width 7 height 7
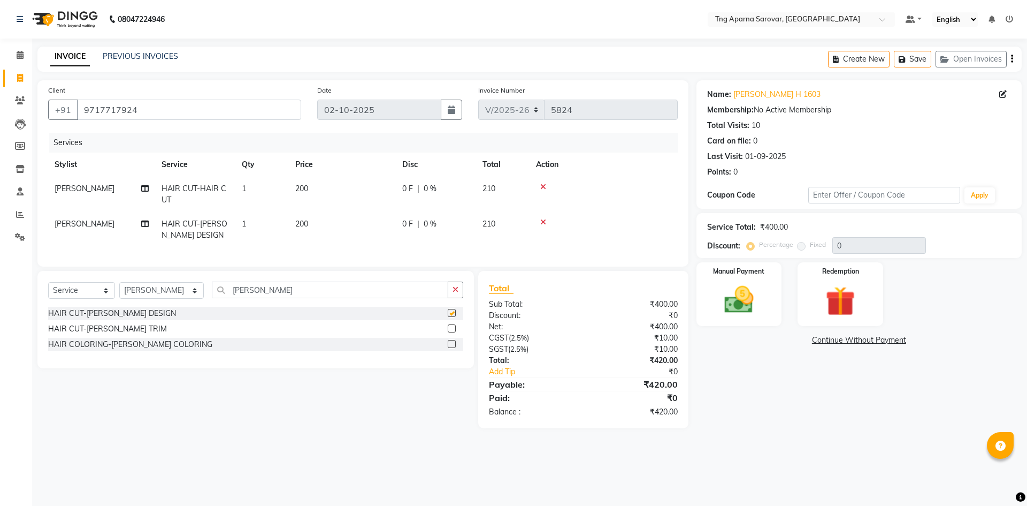
checkbox input "false"
click at [455, 293] on icon "button" at bounding box center [456, 289] width 6 height 7
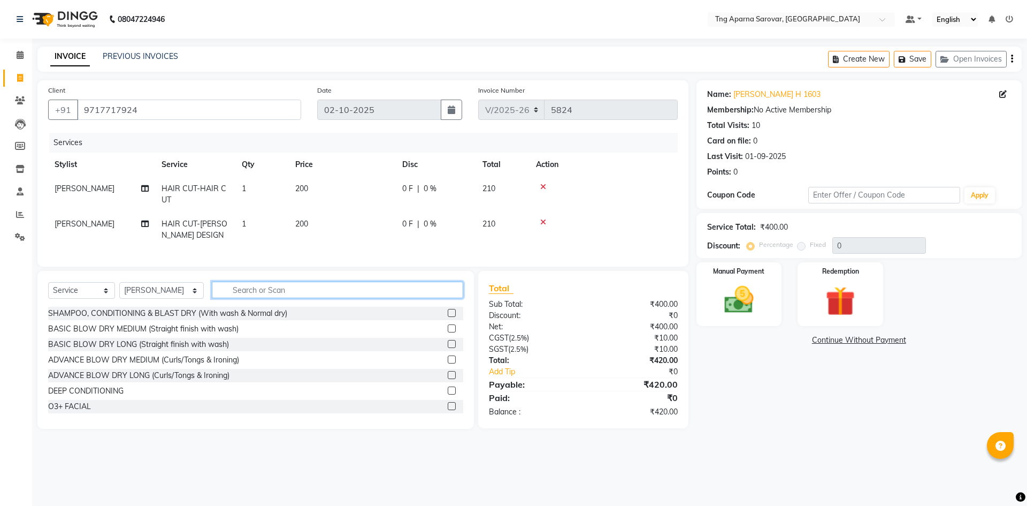
click at [406, 293] on input "text" at bounding box center [337, 289] width 251 height 17
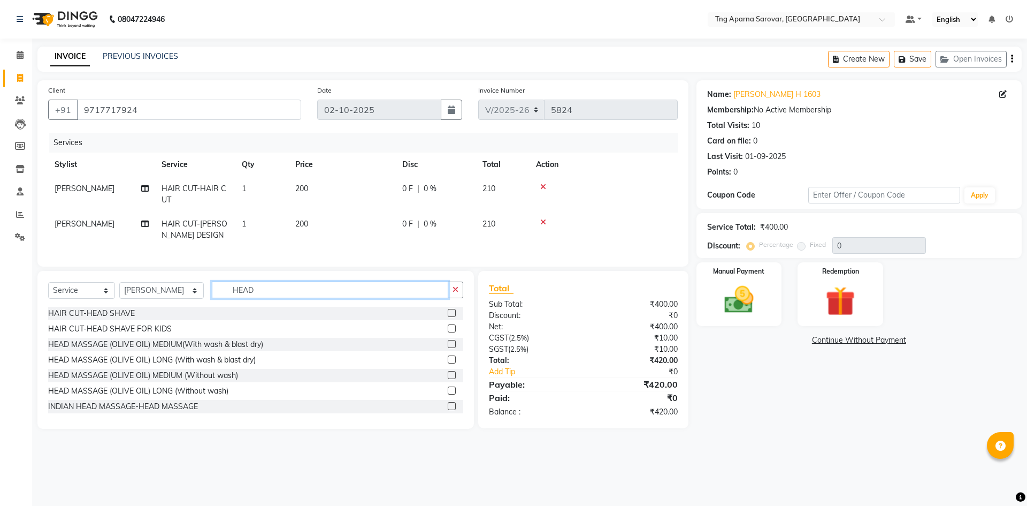
type input "HEAD"
click at [448, 410] on label at bounding box center [452, 406] width 8 height 8
click at [448, 410] on input "checkbox" at bounding box center [451, 406] width 7 height 7
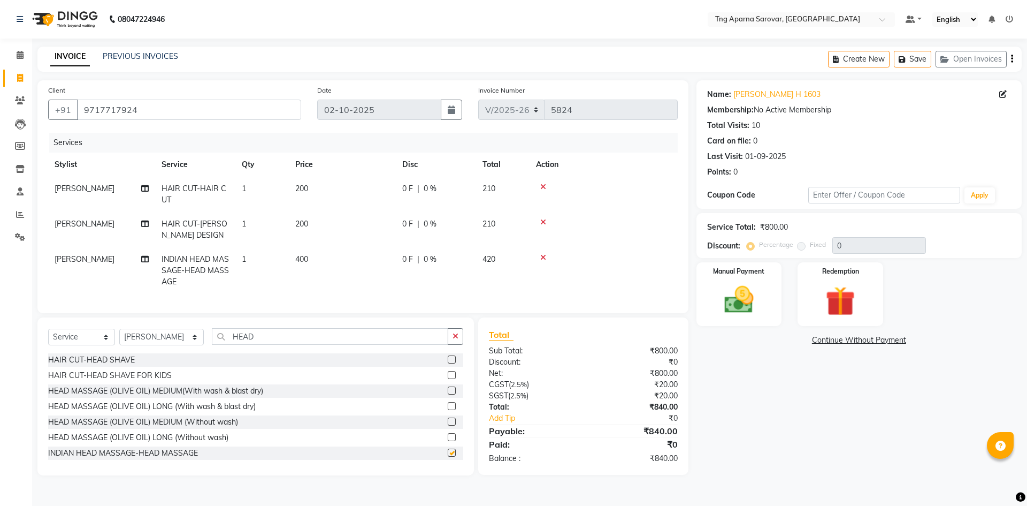
checkbox input "false"
click at [751, 365] on div "Name: [PERSON_NAME] 1603 Membership: No Active Membership Total Visits: 10 Card…" at bounding box center [863, 277] width 333 height 395
click at [731, 273] on label "Manual Payment" at bounding box center [739, 270] width 53 height 10
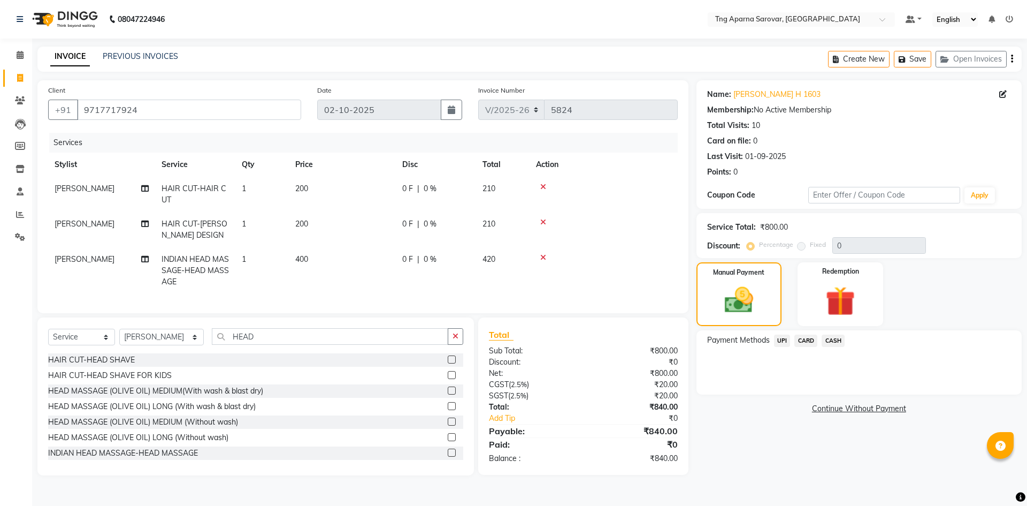
click at [806, 343] on span "CARD" at bounding box center [805, 340] width 23 height 12
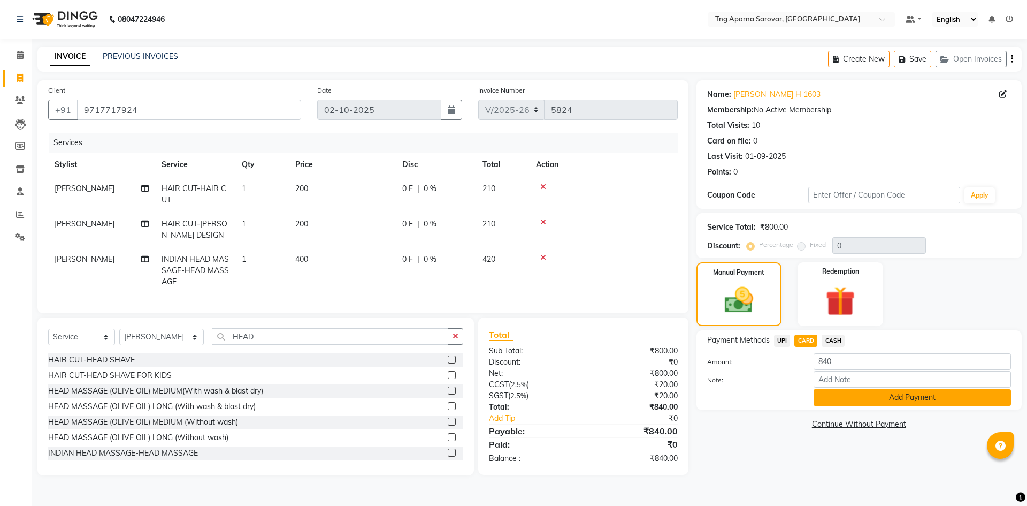
click at [872, 400] on button "Add Payment" at bounding box center [912, 397] width 197 height 17
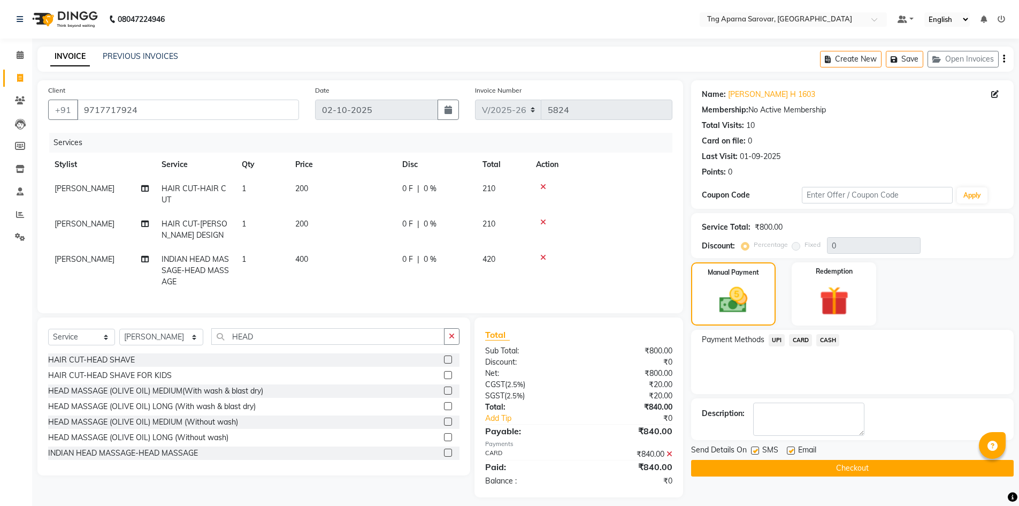
click at [861, 465] on button "Checkout" at bounding box center [852, 468] width 323 height 17
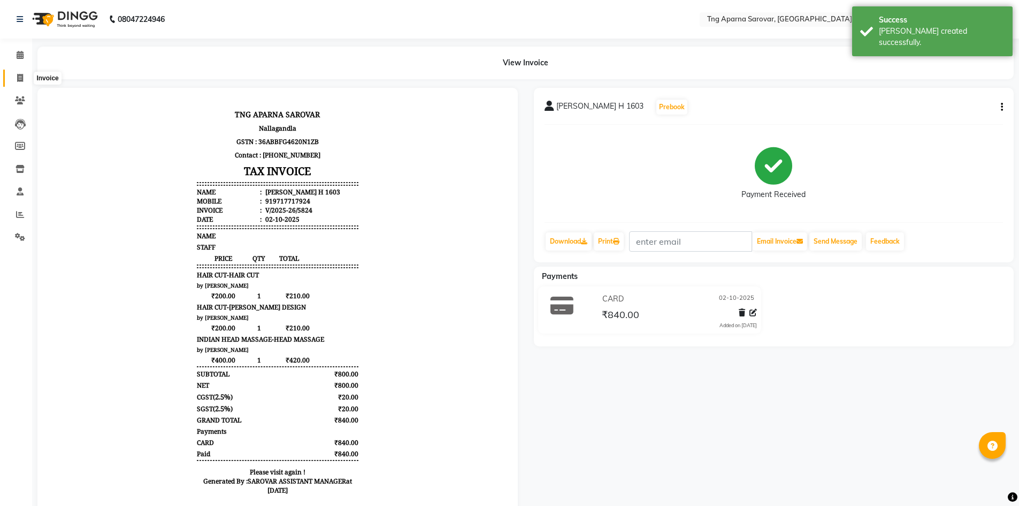
click at [19, 76] on icon at bounding box center [20, 78] width 6 height 8
select select "7390"
select select "service"
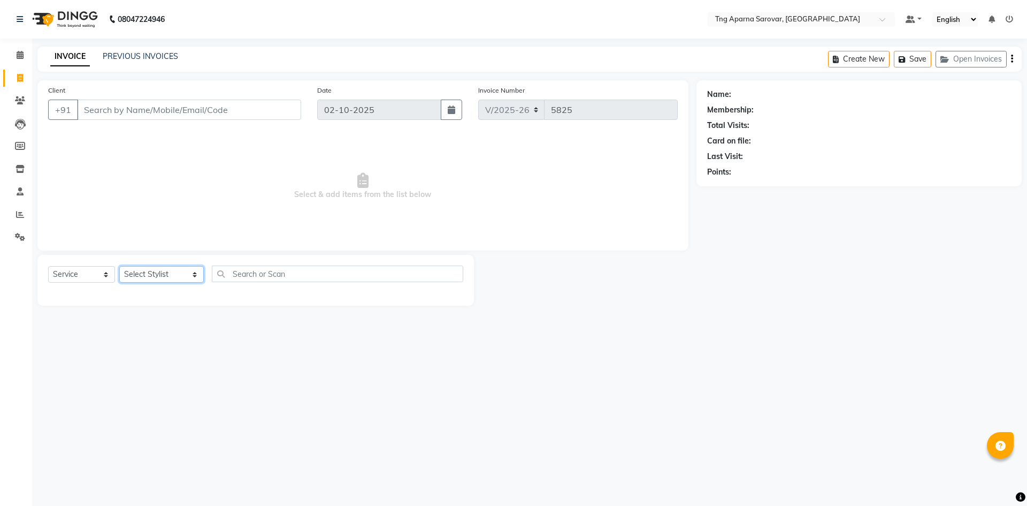
click at [174, 276] on select "Select Stylist [PERSON_NAME] [PERSON_NAME] MAM CHINNA DANISH [PERSON_NAME] KAIF…" at bounding box center [161, 274] width 85 height 17
select select "87412"
click at [119, 266] on select "Select Stylist [PERSON_NAME] [PERSON_NAME] MAM CHINNA DANISH [PERSON_NAME] KAIF…" at bounding box center [161, 274] width 85 height 17
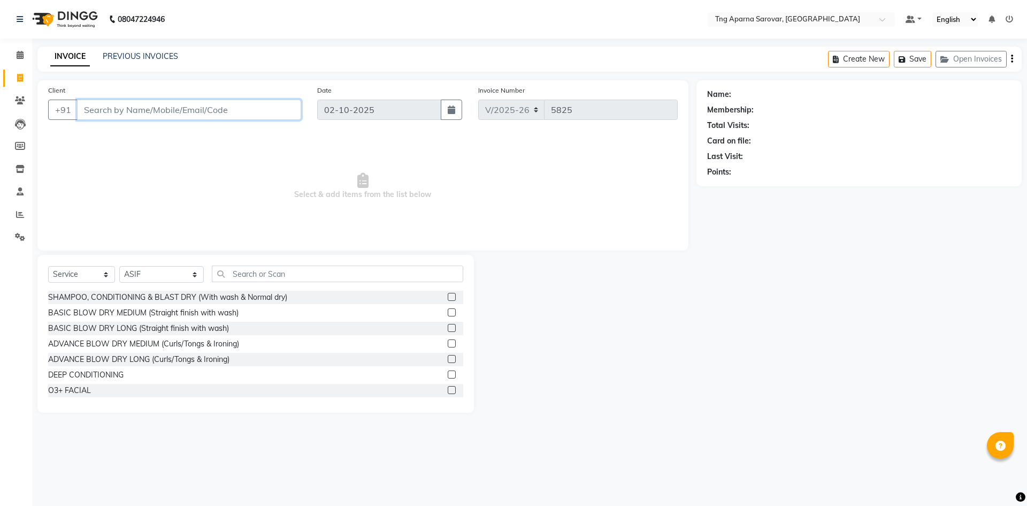
click at [171, 110] on input "Client" at bounding box center [189, 110] width 224 height 20
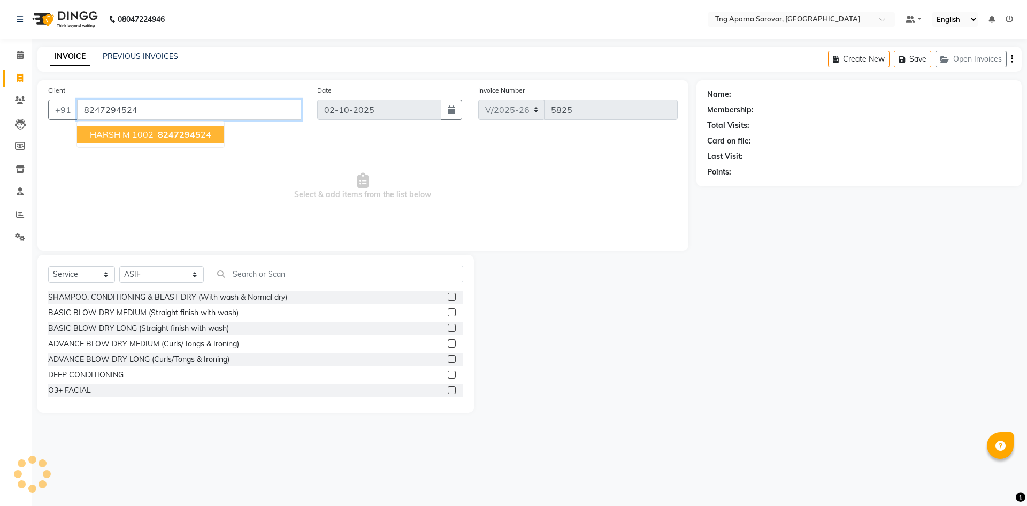
type input "8247294524"
click at [169, 127] on button "HARSH M 1002 82472945 24" at bounding box center [150, 134] width 147 height 17
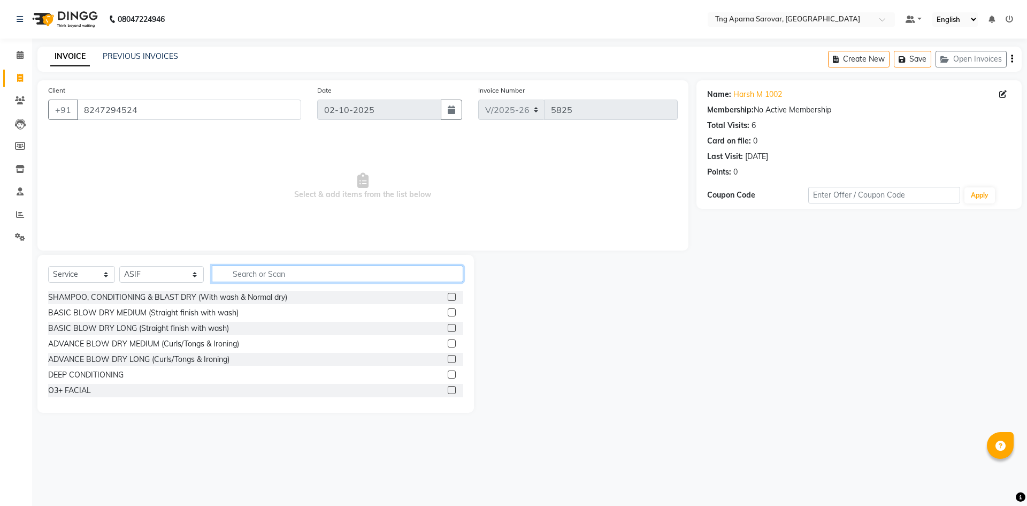
click at [284, 273] on input "text" at bounding box center [337, 273] width 251 height 17
type input "HAIR"
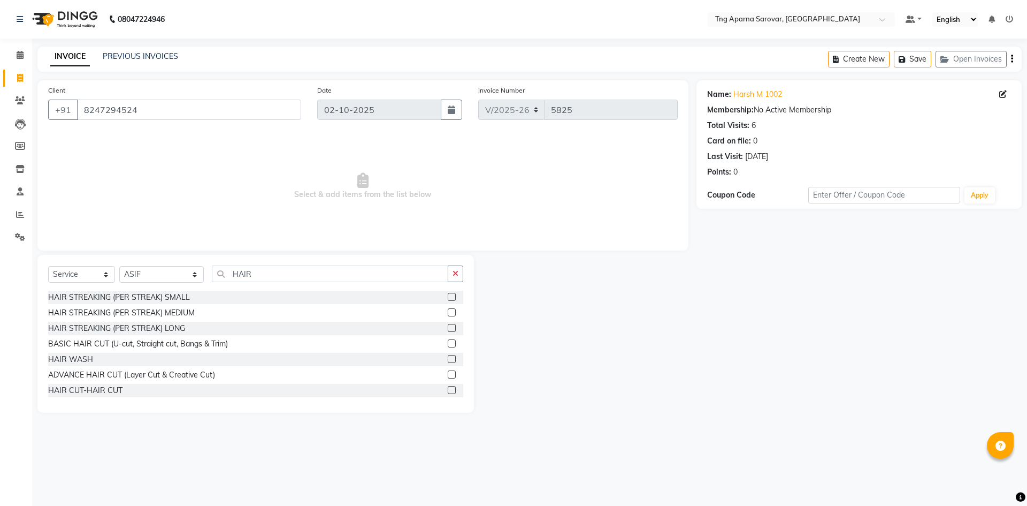
click at [448, 392] on label at bounding box center [452, 390] width 8 height 8
click at [448, 392] on input "checkbox" at bounding box center [451, 390] width 7 height 7
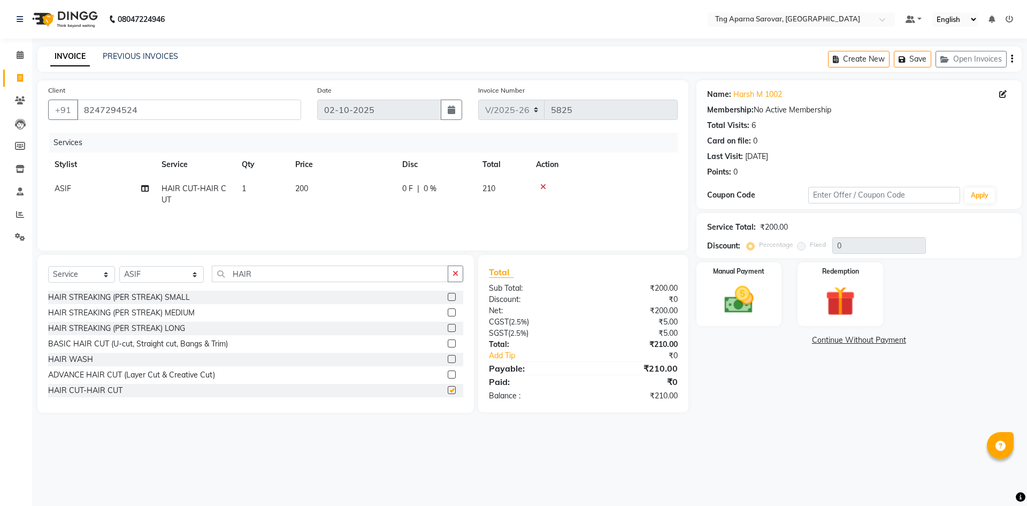
checkbox input "false"
drag, startPoint x: 742, startPoint y: 294, endPoint x: 755, endPoint y: 271, distance: 26.3
click at [743, 294] on img at bounding box center [739, 299] width 50 height 35
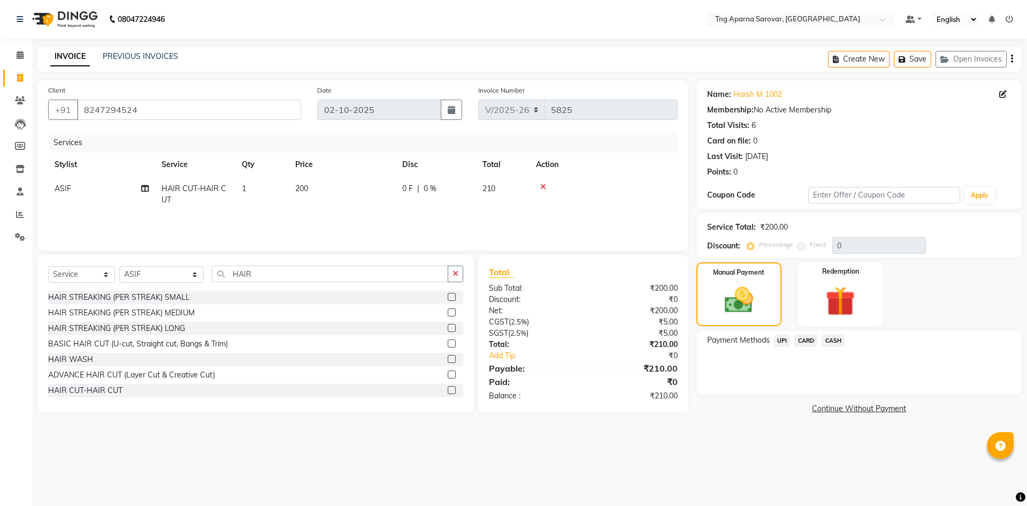
click at [803, 339] on span "CARD" at bounding box center [805, 340] width 23 height 12
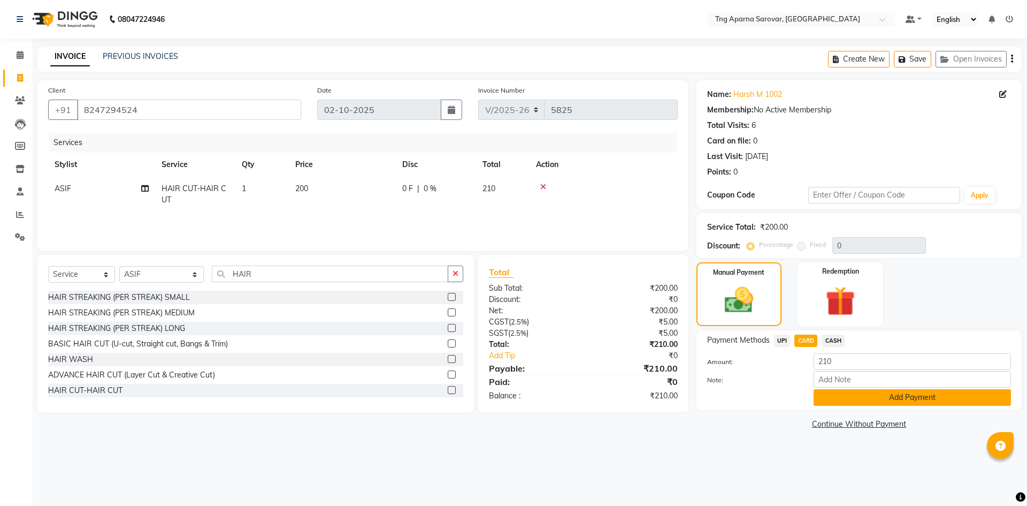
click at [863, 394] on button "Add Payment" at bounding box center [912, 397] width 197 height 17
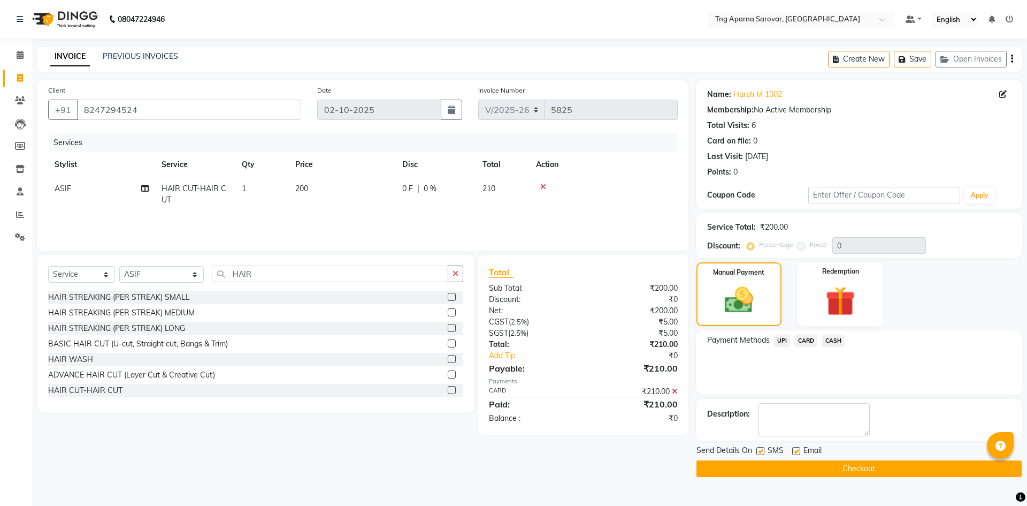
click at [857, 459] on div "Send Details On SMS Email Checkout" at bounding box center [859, 461] width 325 height 32
click at [856, 464] on button "Checkout" at bounding box center [859, 468] width 325 height 17
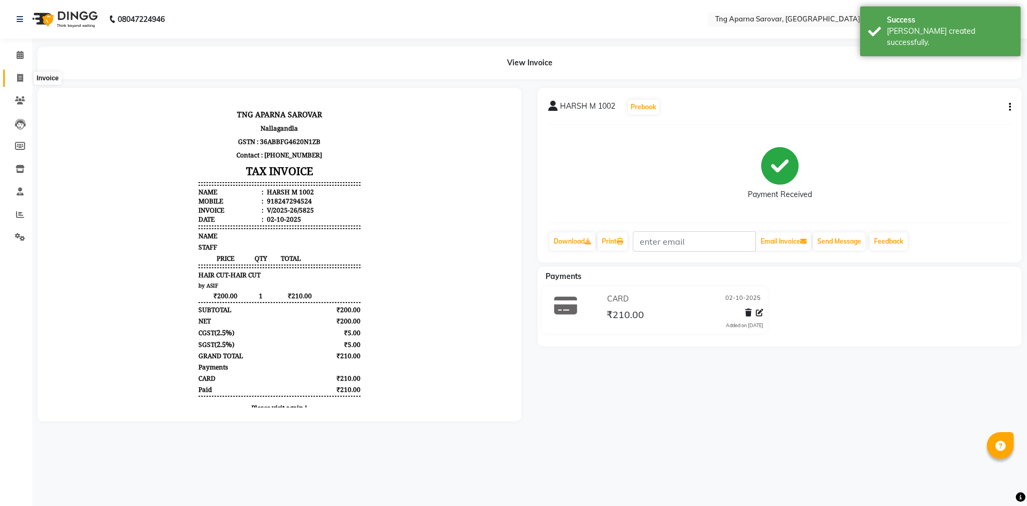
click at [17, 72] on span at bounding box center [20, 78] width 19 height 12
select select "service"
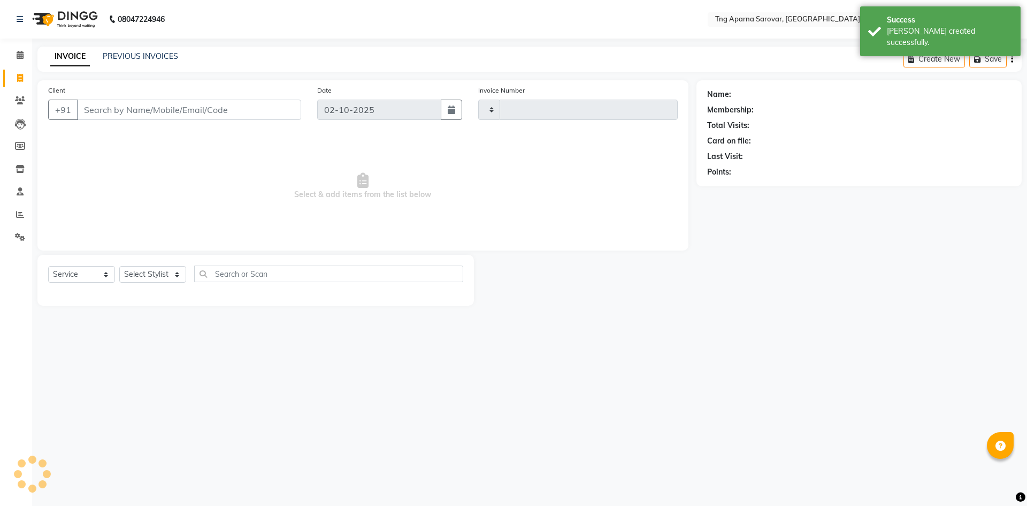
type input "5826"
select select "7390"
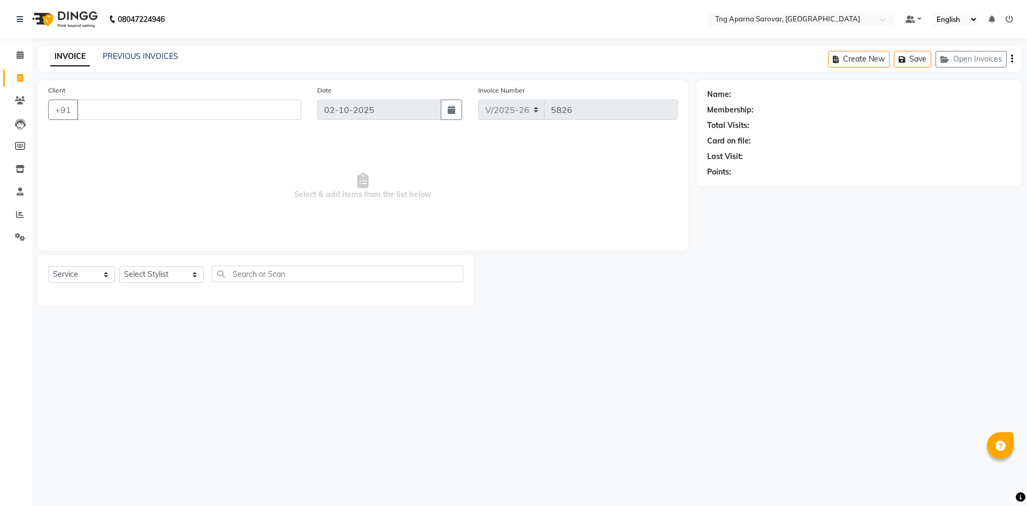
click at [105, 160] on span "Select & add items from the list below" at bounding box center [363, 186] width 630 height 107
click at [165, 113] on input "Client" at bounding box center [189, 110] width 224 height 20
click at [143, 182] on span "Select & add items from the list below" at bounding box center [363, 186] width 630 height 107
click at [162, 279] on select "Select Stylist [PERSON_NAME] [PERSON_NAME] MAM CHINNA DANISH [PERSON_NAME] KAIF…" at bounding box center [161, 274] width 85 height 17
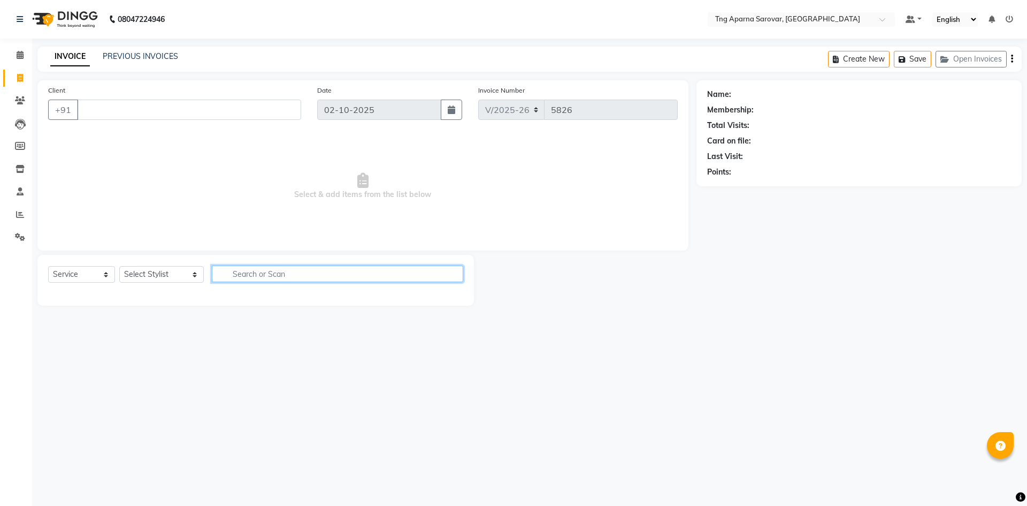
click at [263, 273] on input "text" at bounding box center [337, 273] width 251 height 17
click at [100, 273] on select "Select Service Product Membership Package Voucher Prepaid Gift Card" at bounding box center [81, 274] width 67 height 17
click at [180, 272] on select "Select Stylist [PERSON_NAME] [PERSON_NAME] MAM CHINNA DANISH [PERSON_NAME] KAIF…" at bounding box center [161, 274] width 85 height 17
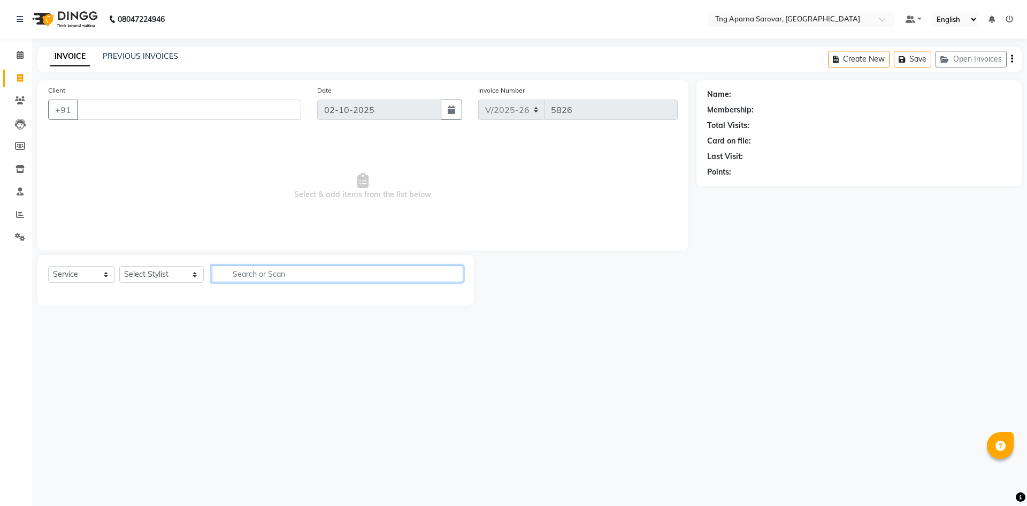
click at [309, 278] on input "text" at bounding box center [337, 273] width 251 height 17
click at [215, 392] on div "08047224946 Select Location × Tng Aparna Sarovar, Nallagandla Default Panel My …" at bounding box center [513, 253] width 1027 height 506
click at [632, 299] on div at bounding box center [585, 280] width 223 height 51
click at [159, 106] on input "Client" at bounding box center [189, 110] width 224 height 20
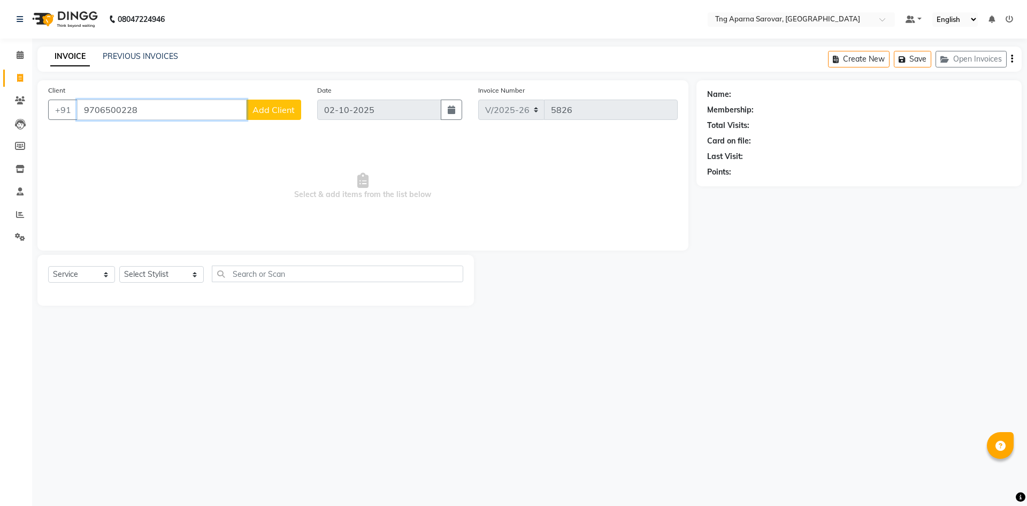
click at [108, 110] on input "9706500228" at bounding box center [162, 110] width 170 height 20
click at [134, 141] on button "ATHAR F101 9703500228" at bounding box center [144, 134] width 134 height 17
type input "9703500228"
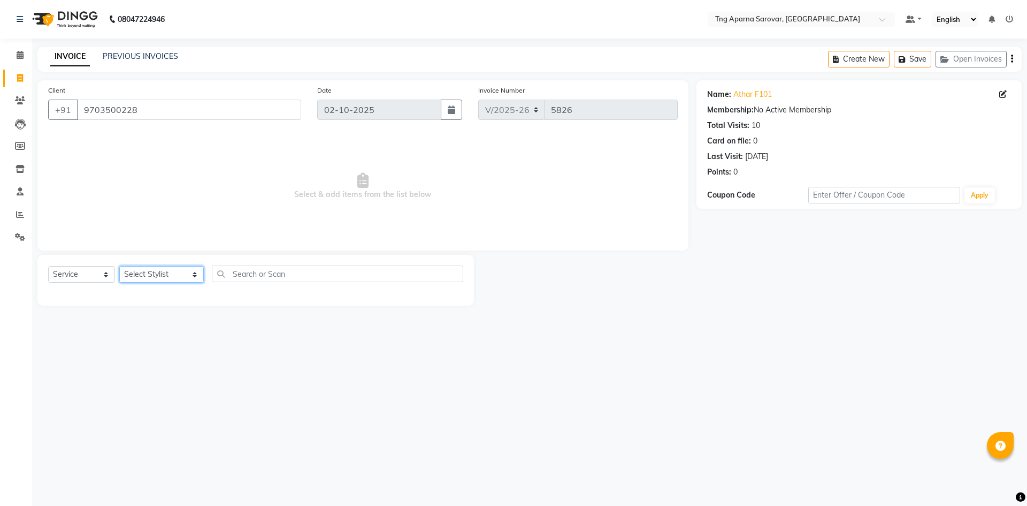
click at [169, 277] on select "Select Stylist [PERSON_NAME] [PERSON_NAME] MAM CHINNA DANISH [PERSON_NAME] KAIF…" at bounding box center [161, 274] width 85 height 17
select select "81252"
click at [119, 266] on select "Select Stylist [PERSON_NAME] [PERSON_NAME] MAM CHINNA DANISH [PERSON_NAME] KAIF…" at bounding box center [161, 274] width 85 height 17
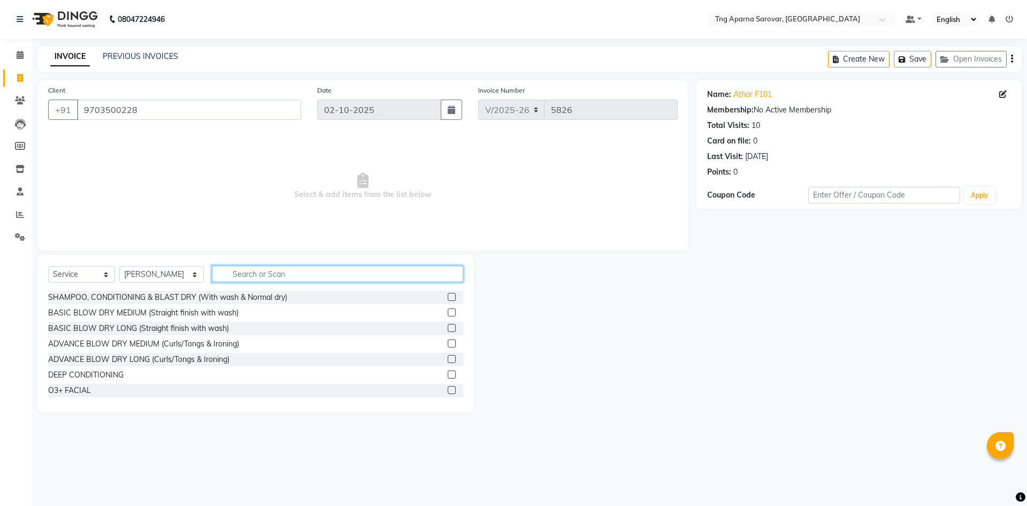
click at [305, 276] on input "text" at bounding box center [337, 273] width 251 height 17
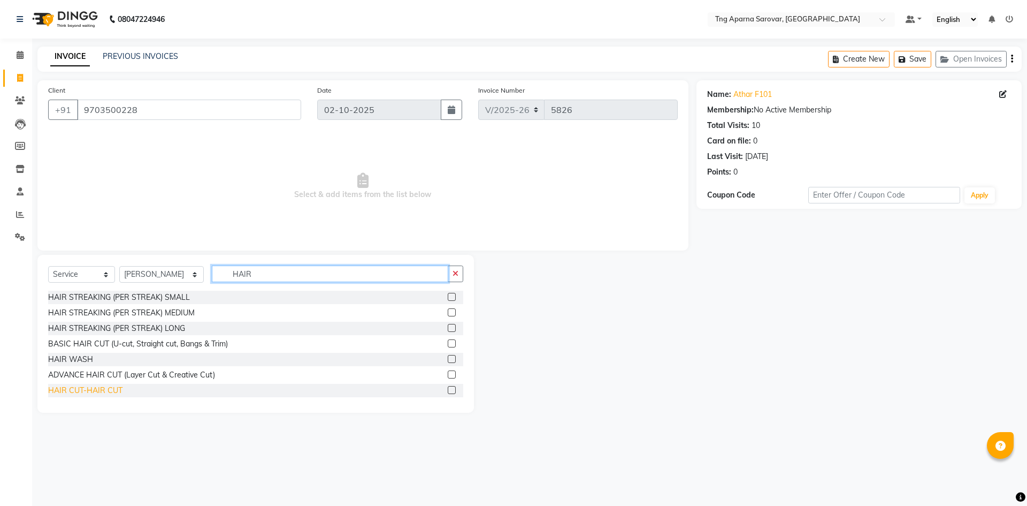
type input "HAIR"
click at [114, 393] on div "HAIR CUT-HAIR CUT" at bounding box center [85, 390] width 74 height 11
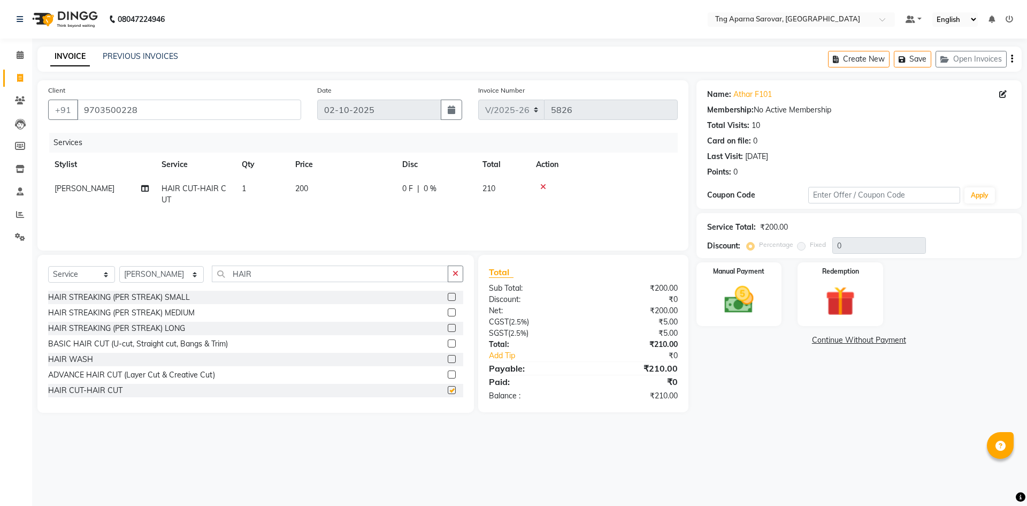
checkbox input "false"
click at [284, 267] on input "HAIR" at bounding box center [330, 273] width 236 height 17
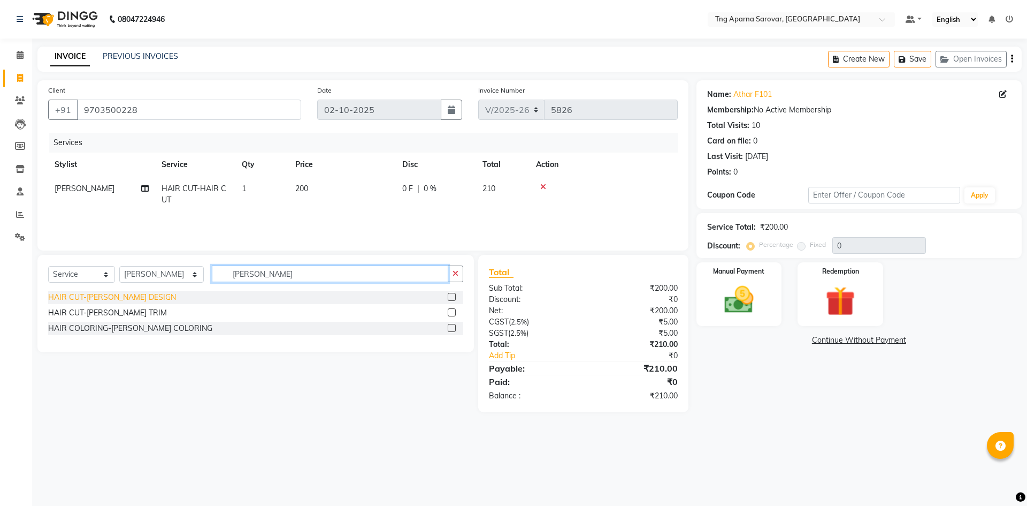
type input "[PERSON_NAME]"
click at [123, 295] on div "HAIR CUT-[PERSON_NAME] DESIGN" at bounding box center [112, 297] width 128 height 11
checkbox input "false"
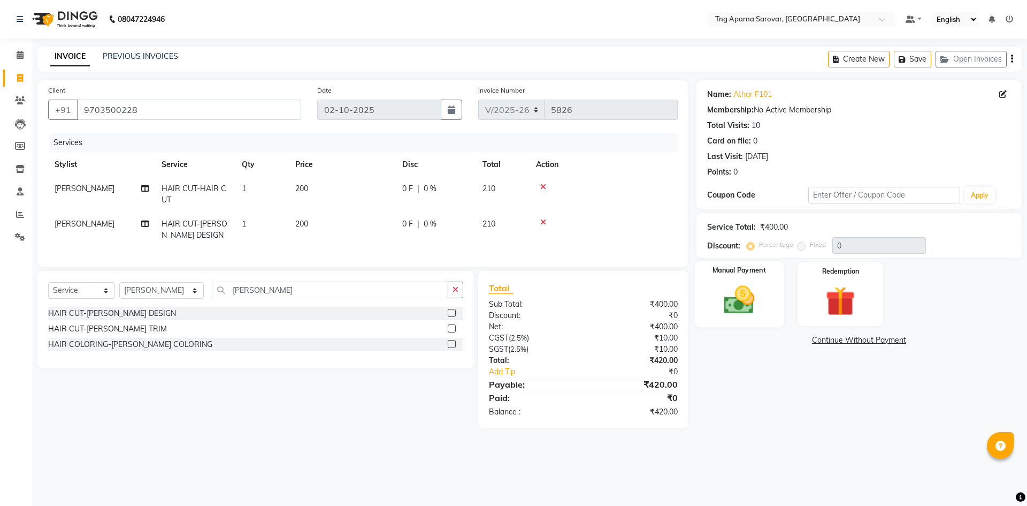
click at [754, 309] on img at bounding box center [739, 299] width 50 height 35
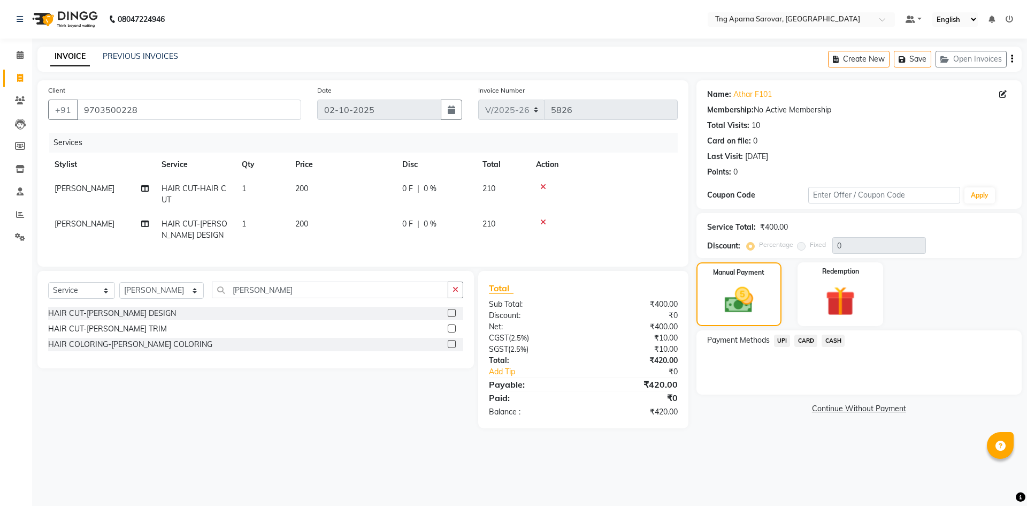
click at [788, 344] on span "UPI" at bounding box center [782, 340] width 17 height 12
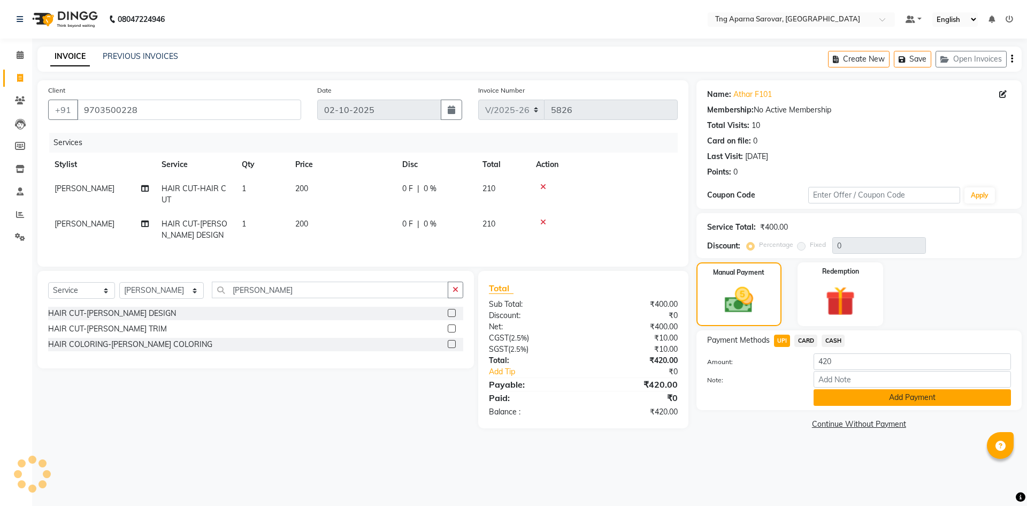
click at [819, 391] on button "Add Payment" at bounding box center [912, 397] width 197 height 17
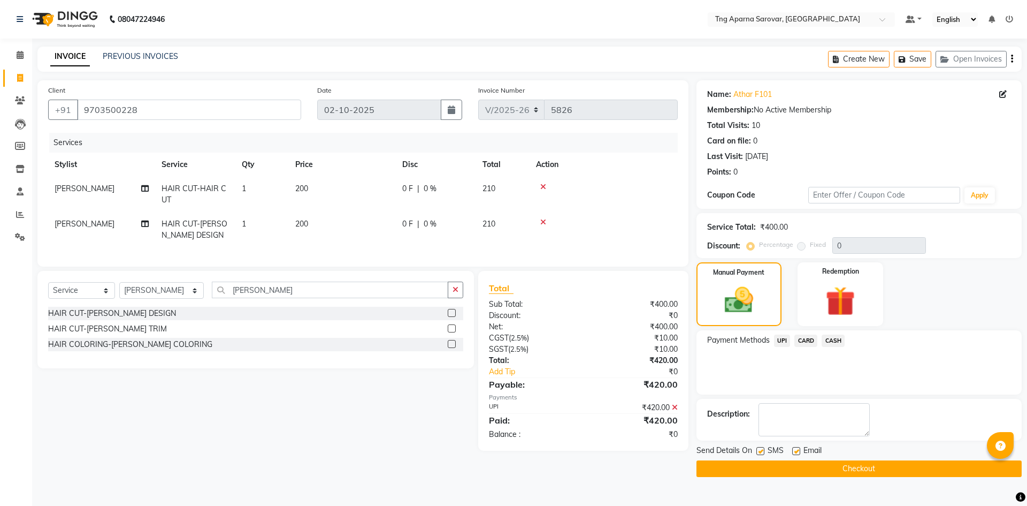
click at [840, 472] on button "Checkout" at bounding box center [859, 468] width 325 height 17
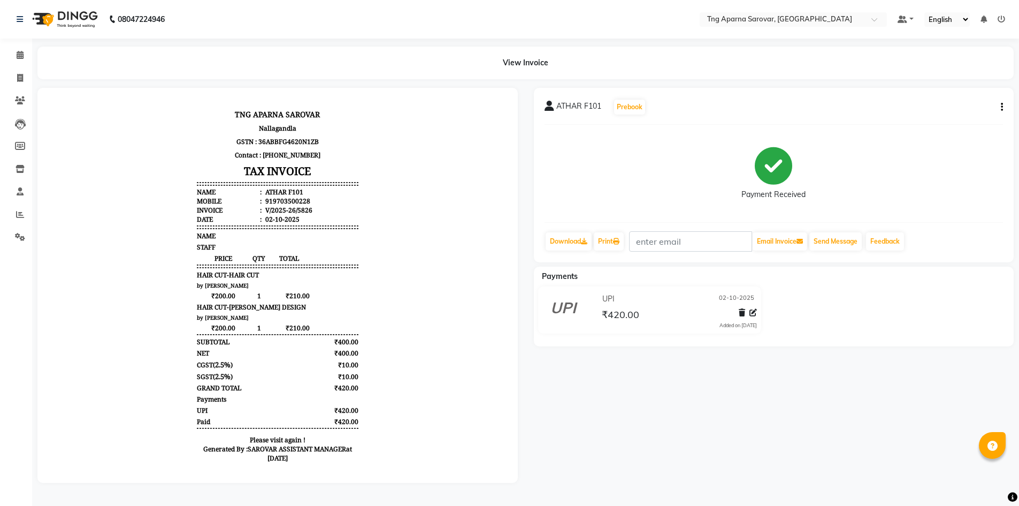
scroll to position [1, 0]
click at [656, 415] on div "ATHAR F101 Prebook Payment Received Download Print Email Invoice Send Message F…" at bounding box center [774, 285] width 496 height 395
click at [676, 442] on div "ATHAR F101 Prebook Payment Received Download Print Email Invoice Send Message F…" at bounding box center [774, 285] width 496 height 395
click at [13, 79] on span at bounding box center [20, 78] width 19 height 12
select select "service"
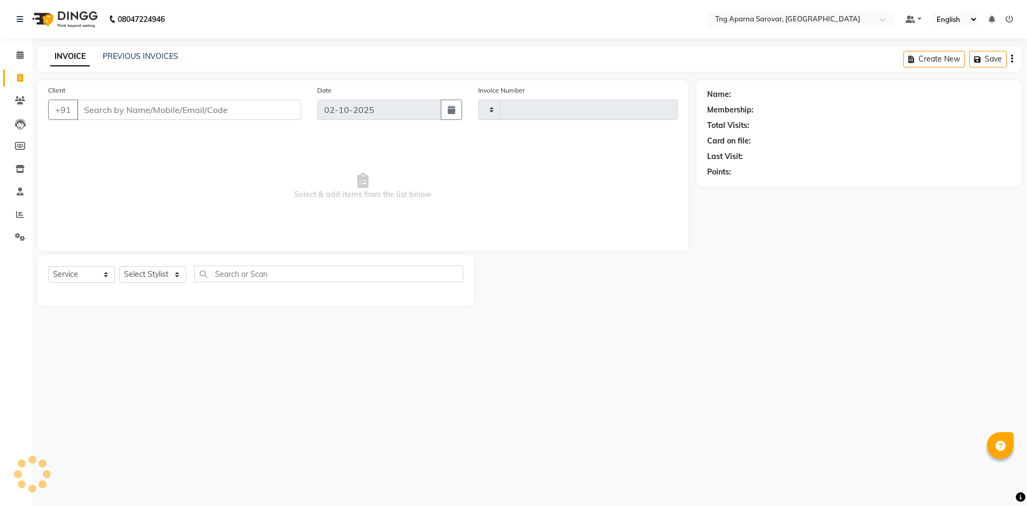
type input "5827"
select select "7390"
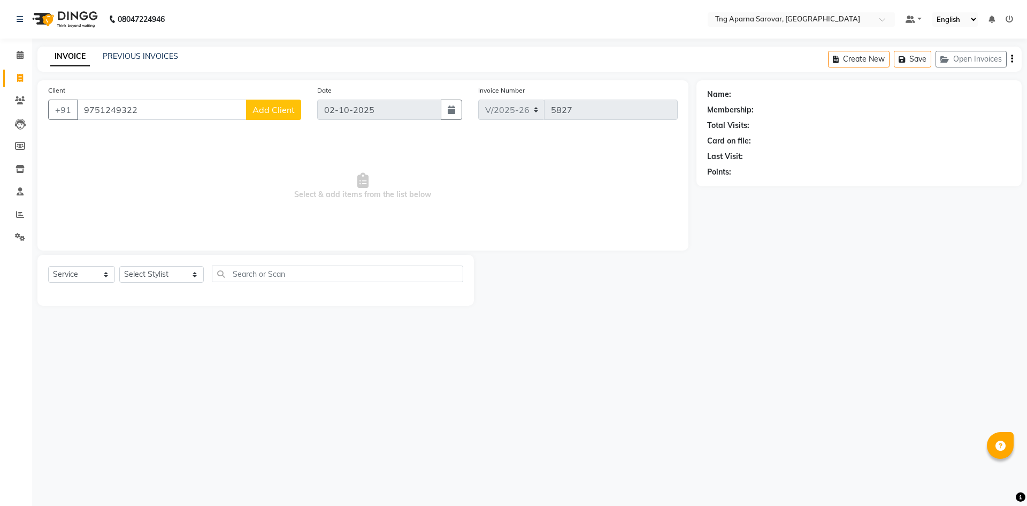
type input "9751249322"
click at [287, 115] on button "Add Client" at bounding box center [273, 110] width 55 height 20
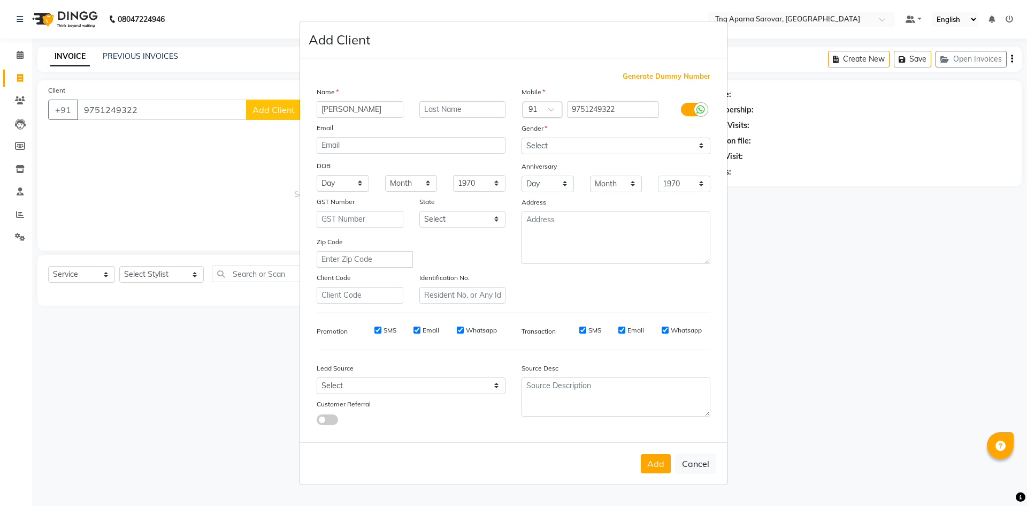
type input "[PERSON_NAME]"
type input "S10A14"
click at [554, 151] on select "Select [DEMOGRAPHIC_DATA] [DEMOGRAPHIC_DATA] Other Prefer Not To Say" at bounding box center [616, 145] width 189 height 17
select select "[DEMOGRAPHIC_DATA]"
click at [522, 137] on select "Select [DEMOGRAPHIC_DATA] [DEMOGRAPHIC_DATA] Other Prefer Not To Say" at bounding box center [616, 145] width 189 height 17
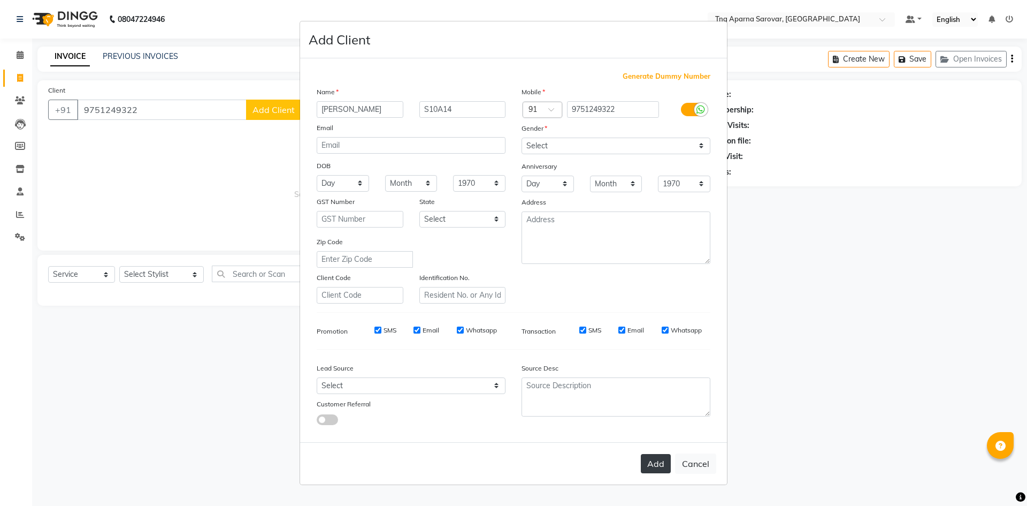
click at [644, 463] on button "Add" at bounding box center [656, 463] width 30 height 19
select select
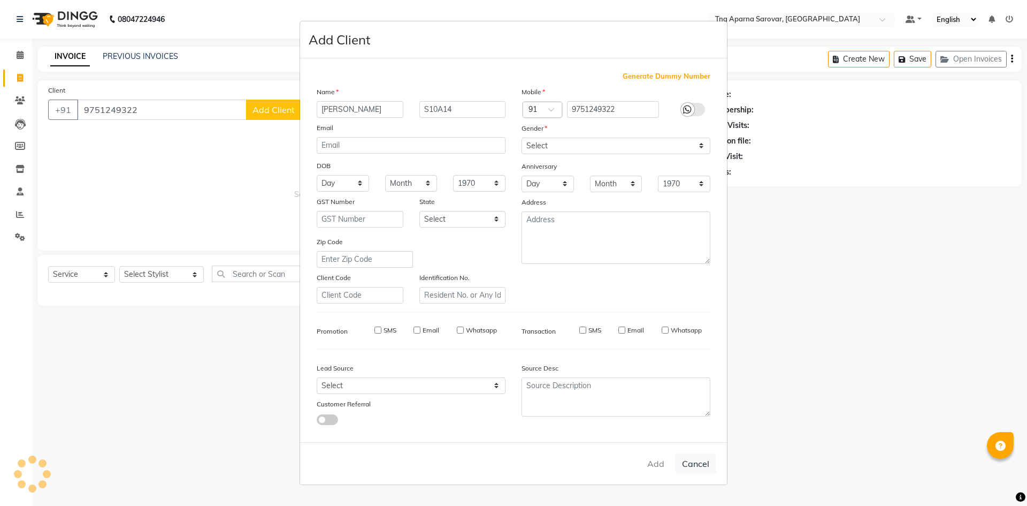
select select
checkbox input "false"
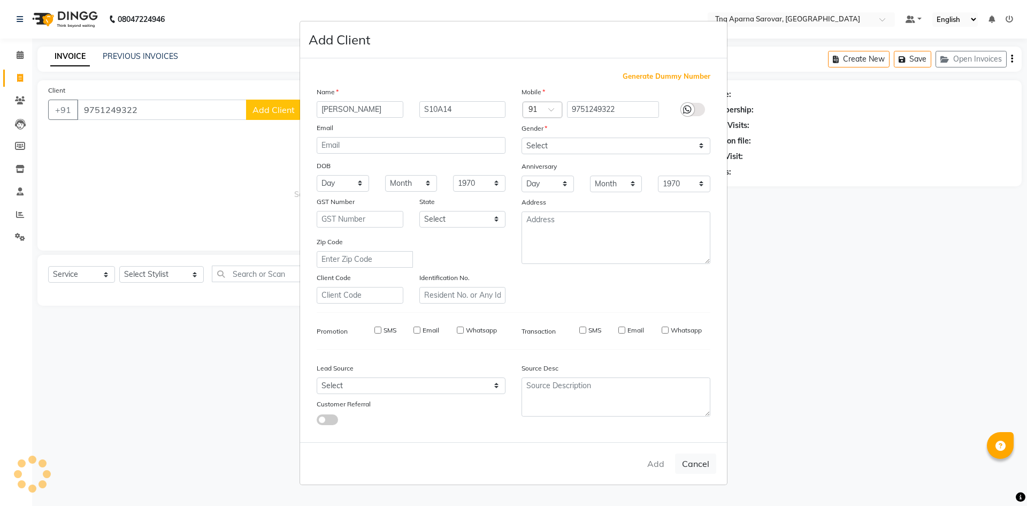
checkbox input "false"
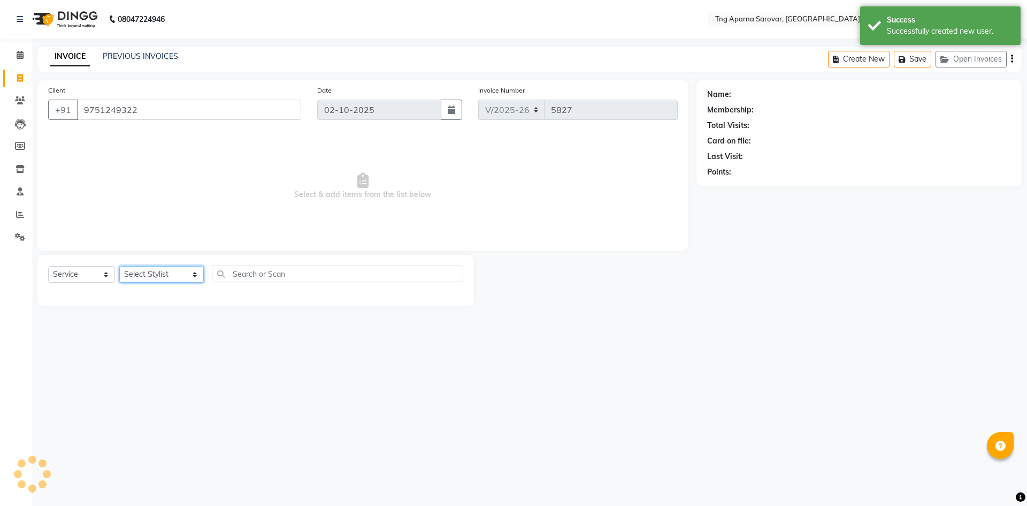
click at [155, 276] on select "Select Stylist [PERSON_NAME] [PERSON_NAME] MAM CHINNA DANISH [PERSON_NAME] KAIF…" at bounding box center [161, 274] width 85 height 17
select select "76427"
click at [119, 266] on select "Select Stylist [PERSON_NAME] [PERSON_NAME] MAM CHINNA DANISH [PERSON_NAME] KAIF…" at bounding box center [161, 274] width 85 height 17
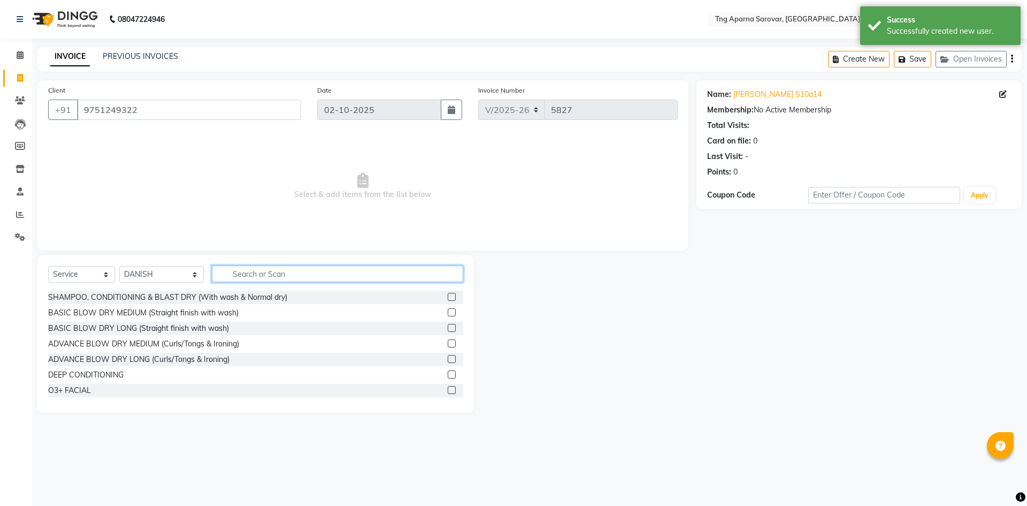
click at [290, 275] on input "text" at bounding box center [337, 273] width 251 height 17
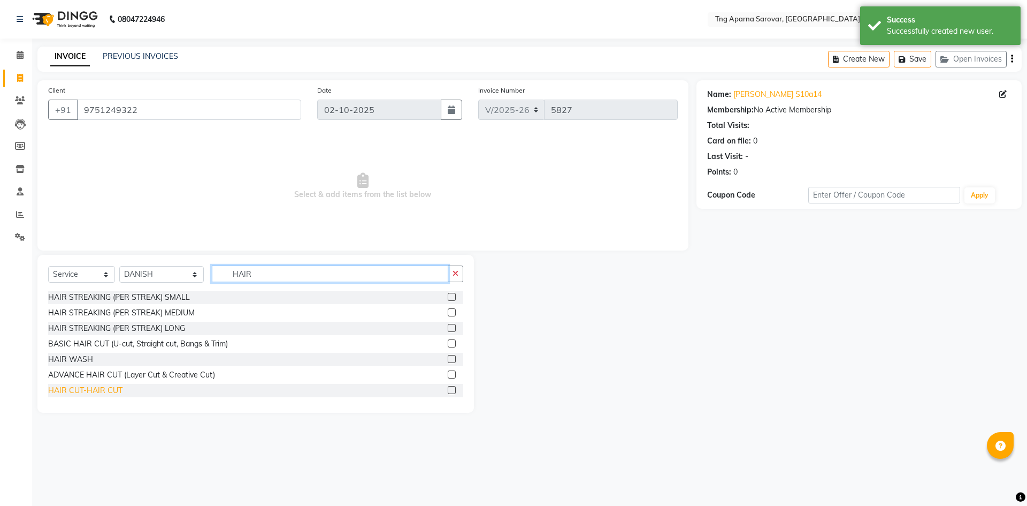
type input "HAIR"
click at [62, 389] on div "HAIR CUT-HAIR CUT" at bounding box center [85, 390] width 74 height 11
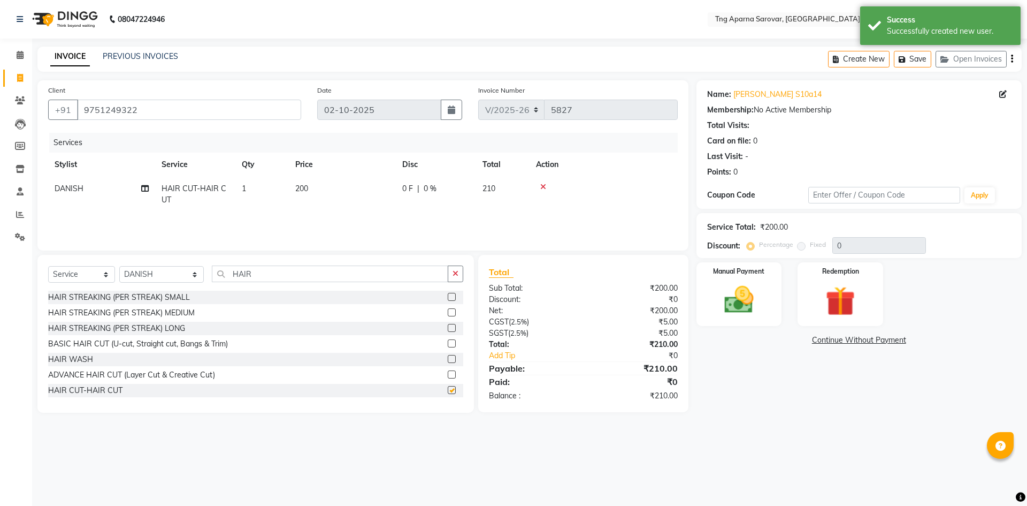
checkbox input "false"
click at [264, 271] on input "HAIR" at bounding box center [330, 273] width 236 height 17
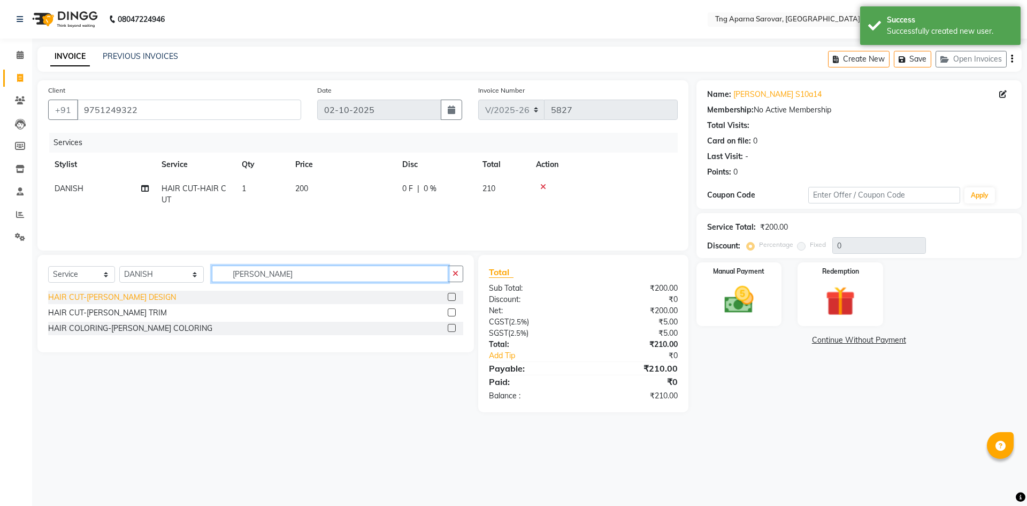
type input "[PERSON_NAME]"
click at [65, 302] on div "HAIR CUT-[PERSON_NAME] DESIGN" at bounding box center [112, 297] width 128 height 11
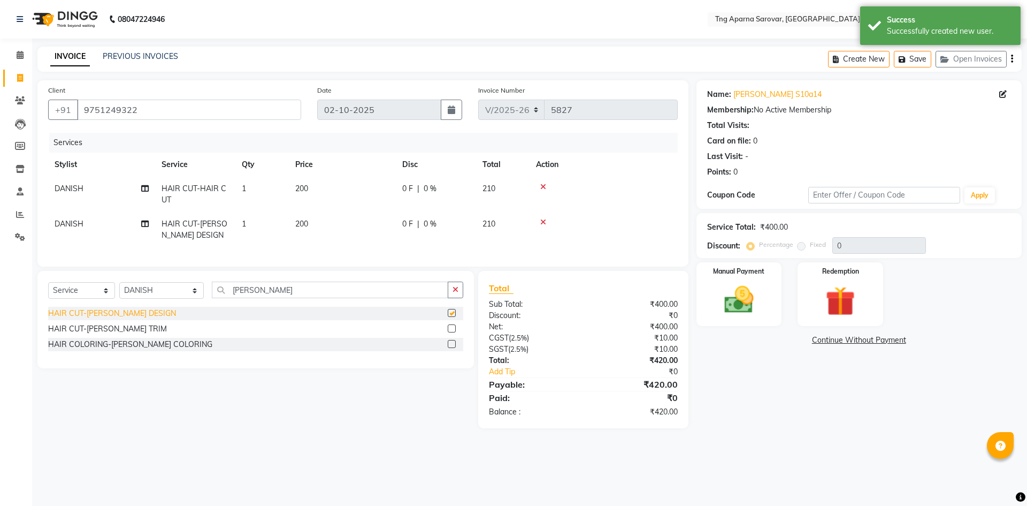
checkbox input "false"
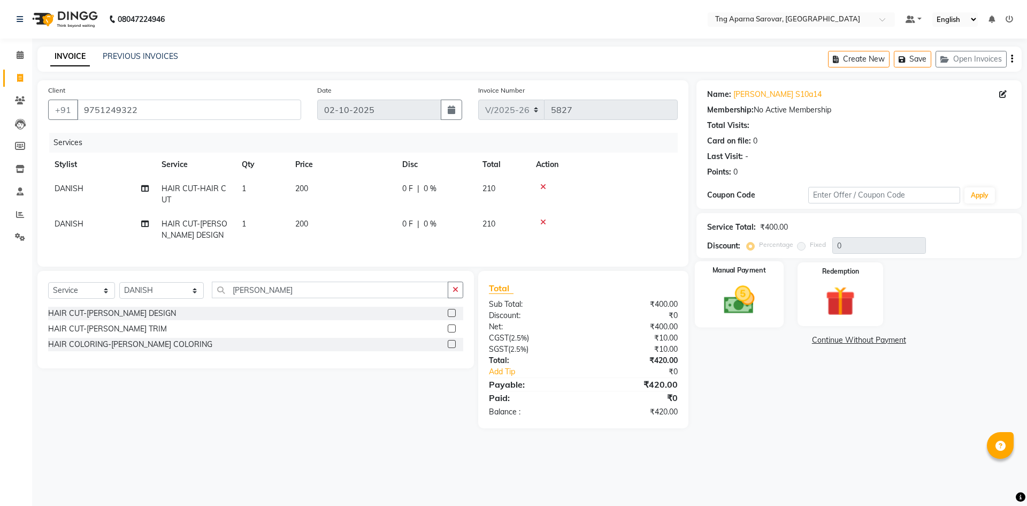
click at [751, 294] on img at bounding box center [739, 299] width 50 height 35
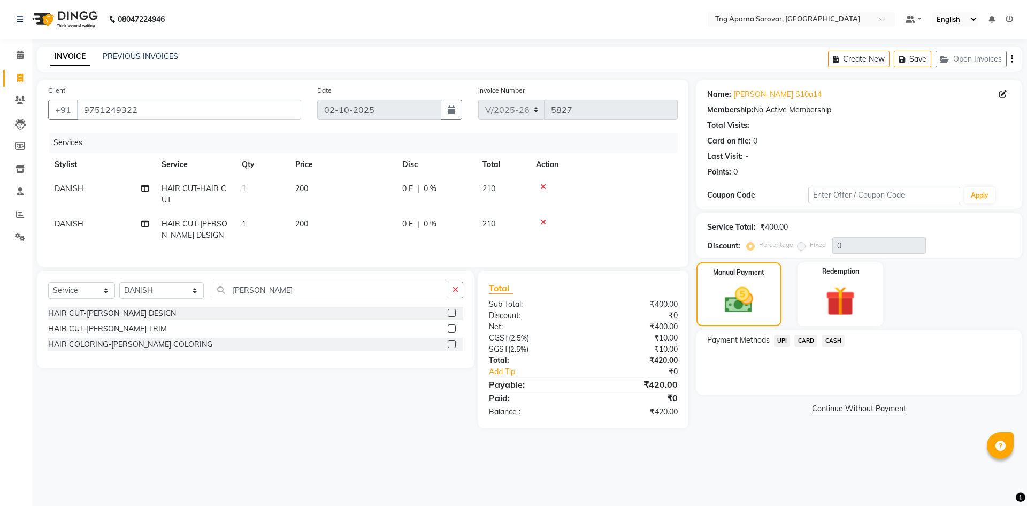
click at [781, 343] on span "UPI" at bounding box center [782, 340] width 17 height 12
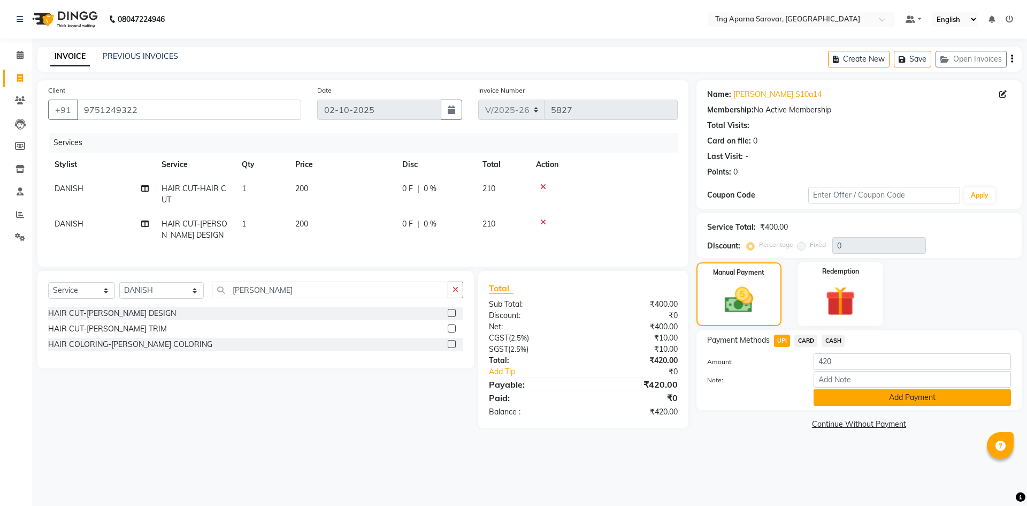
click at [849, 401] on button "Add Payment" at bounding box center [912, 397] width 197 height 17
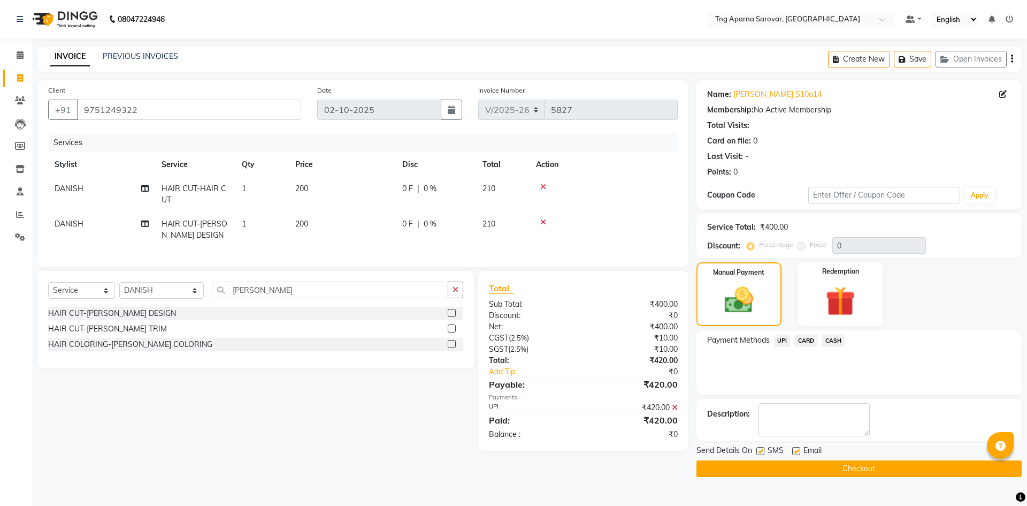
click at [866, 468] on button "Checkout" at bounding box center [859, 468] width 325 height 17
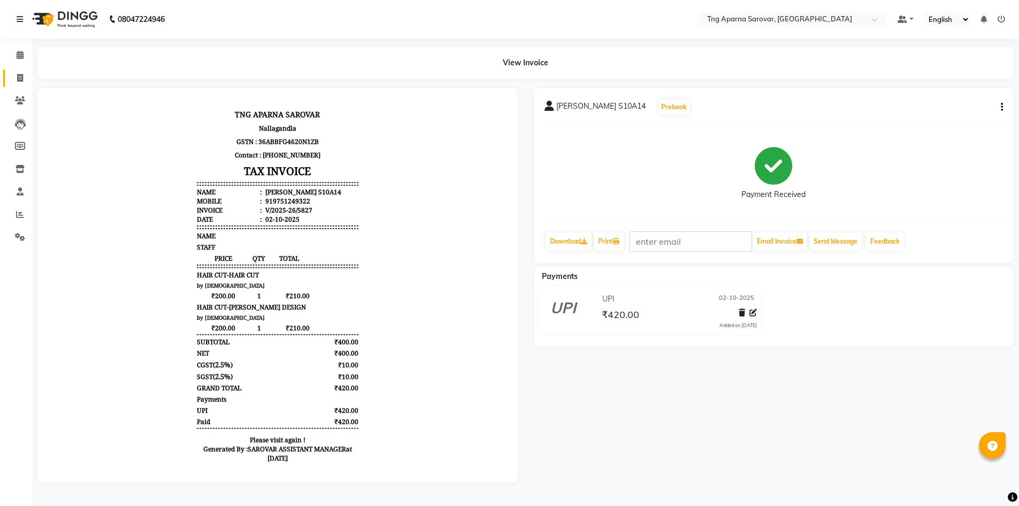
click at [19, 71] on link "Invoice" at bounding box center [16, 79] width 26 height 18
select select "service"
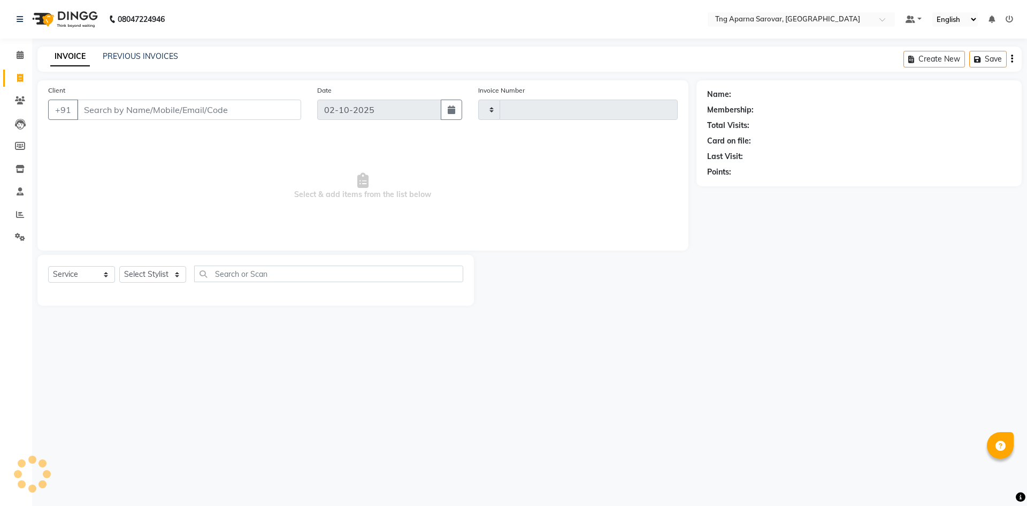
type input "5828"
select select "7390"
click at [159, 56] on link "PREVIOUS INVOICES" at bounding box center [140, 56] width 75 height 10
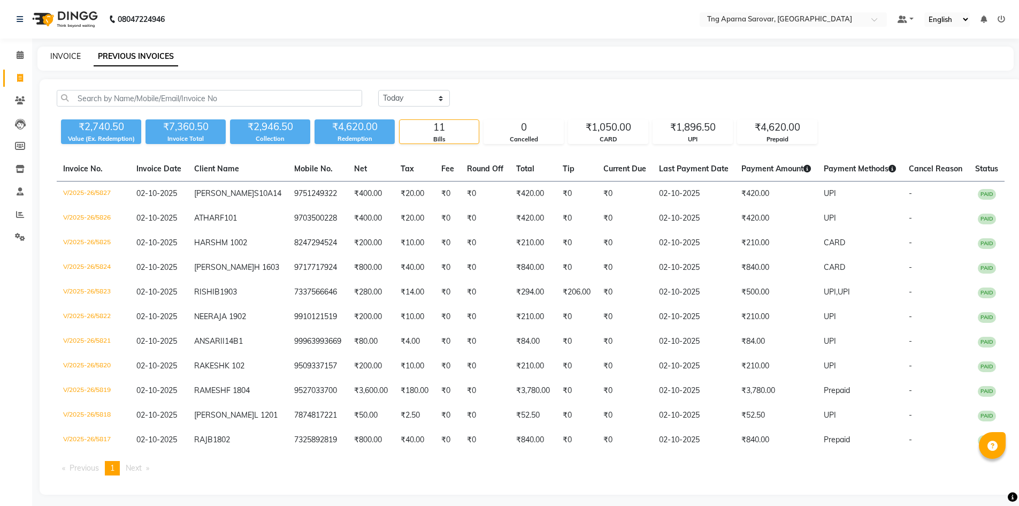
click at [62, 57] on link "INVOICE" at bounding box center [65, 56] width 30 height 10
select select "7390"
select select "service"
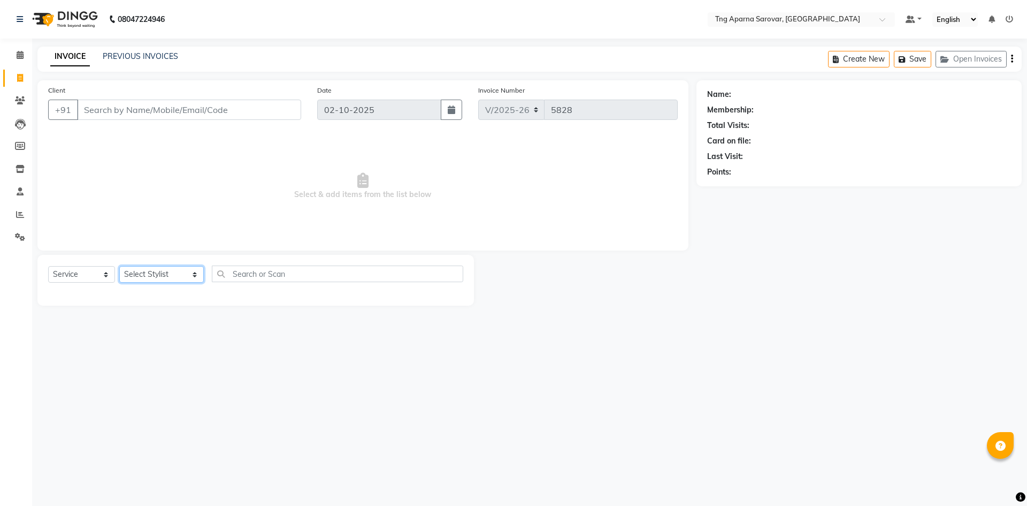
click at [149, 273] on select "Select Stylist [PERSON_NAME] [PERSON_NAME] MAM CHINNA DANISH [PERSON_NAME] KAIF…" at bounding box center [161, 274] width 85 height 17
select select "81252"
click at [119, 266] on select "Select Stylist [PERSON_NAME] [PERSON_NAME] MAM CHINNA DANISH [PERSON_NAME] KAIF…" at bounding box center [161, 274] width 85 height 17
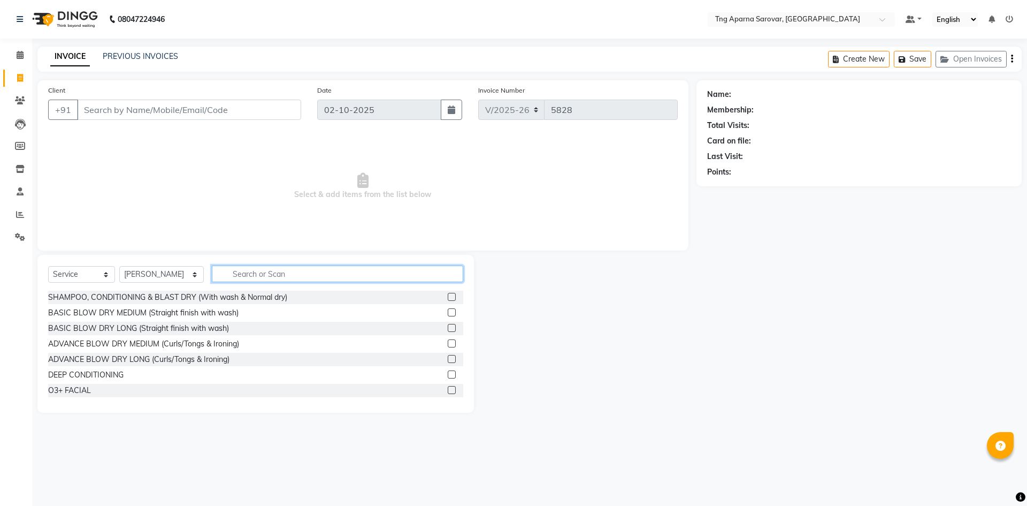
click at [265, 276] on input "text" at bounding box center [337, 273] width 251 height 17
click at [271, 271] on input "text" at bounding box center [337, 273] width 251 height 17
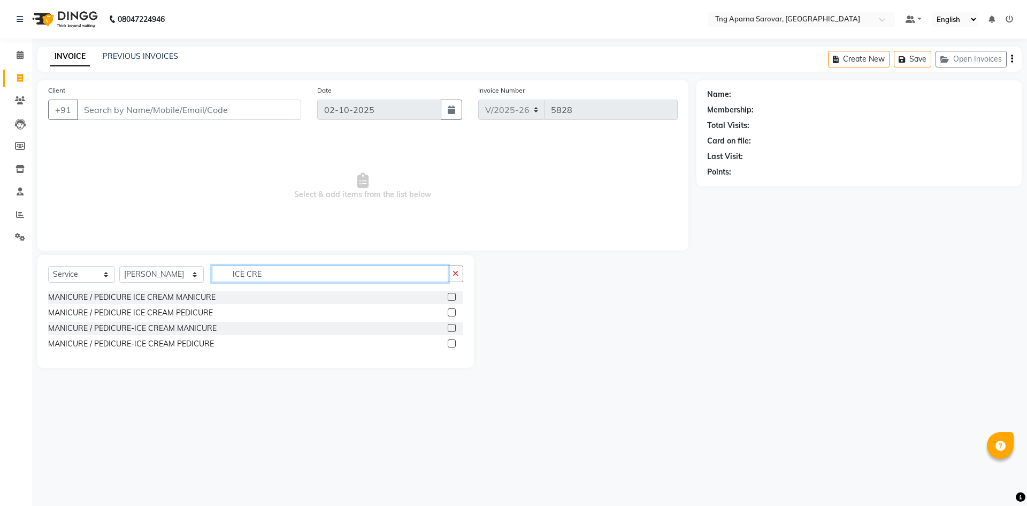
type input "ICE CRE"
click at [450, 312] on label at bounding box center [452, 312] width 8 height 8
click at [450, 312] on input "checkbox" at bounding box center [451, 312] width 7 height 7
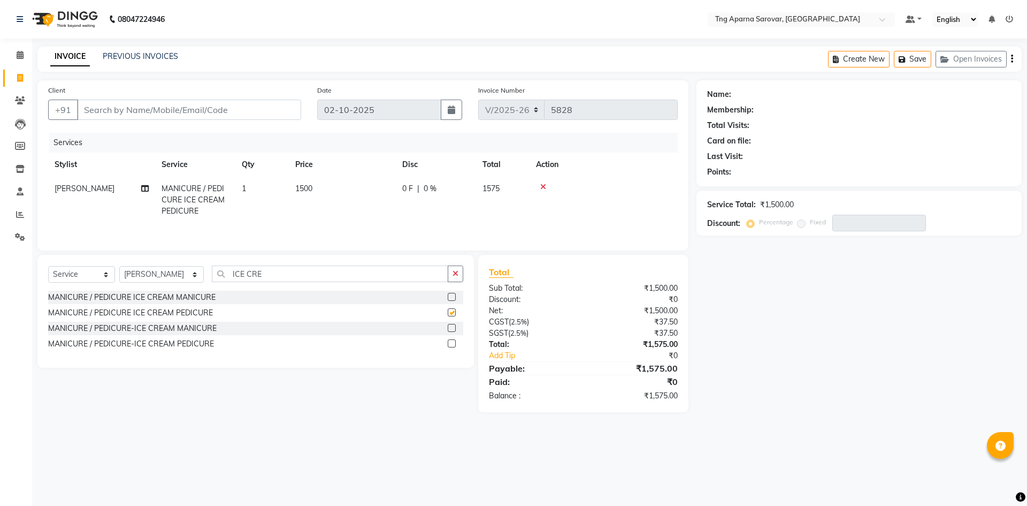
checkbox input "false"
click at [253, 111] on input "Client" at bounding box center [189, 110] width 224 height 20
type input "9"
type input "0"
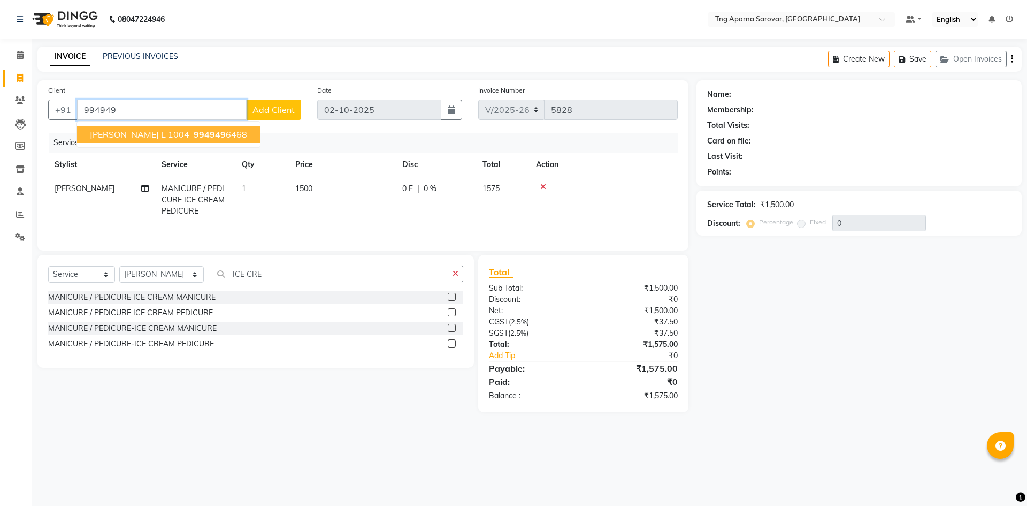
click at [247, 137] on ngb-highlight "994949 6468" at bounding box center [220, 134] width 56 height 11
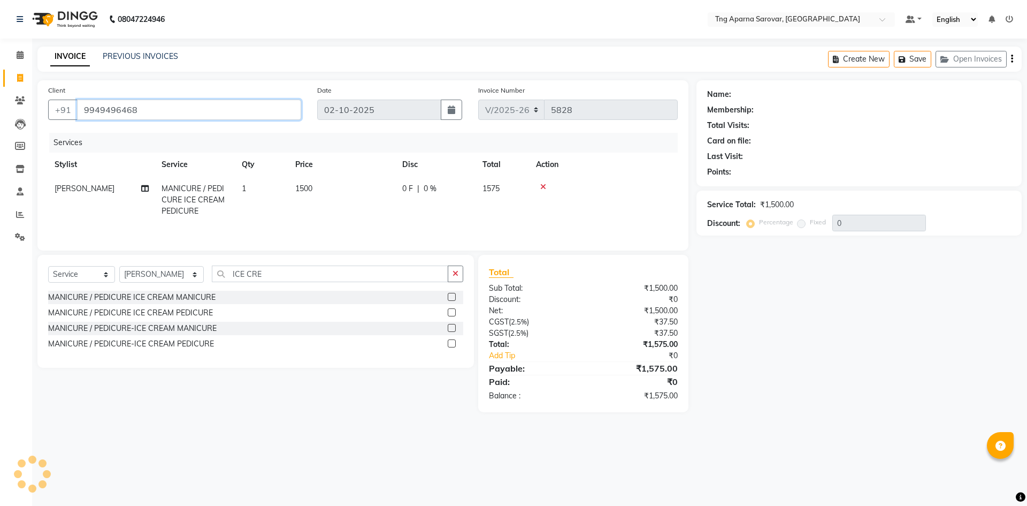
type input "9949496468"
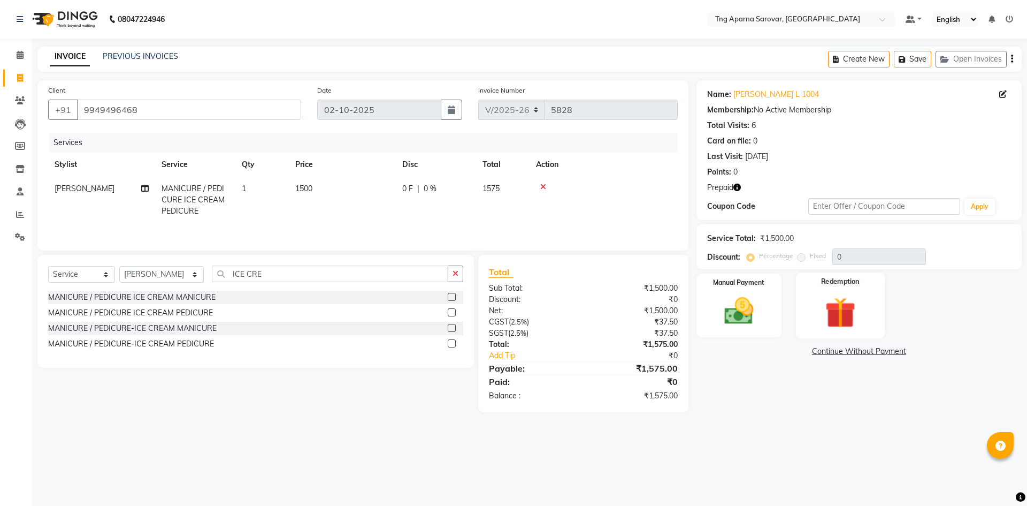
click at [814, 302] on div "Redemption" at bounding box center [840, 305] width 89 height 66
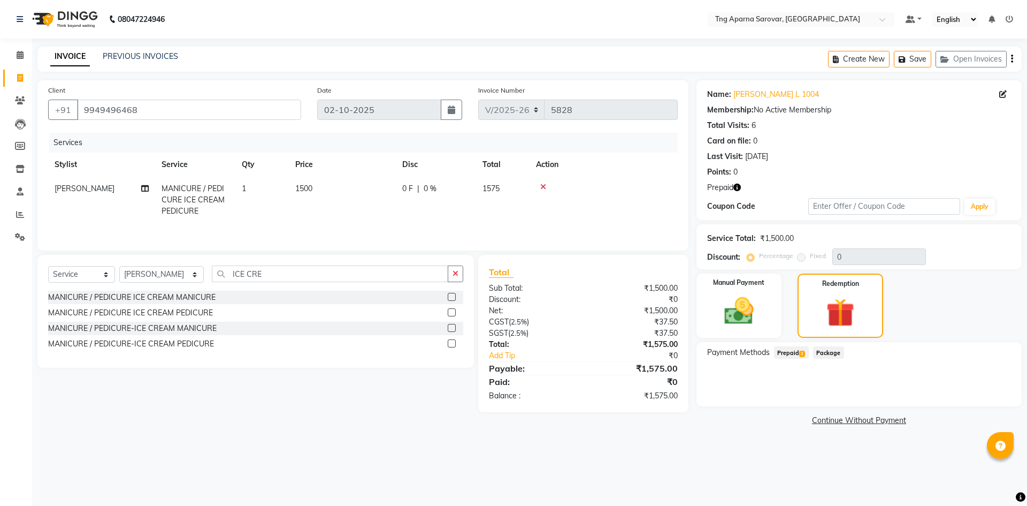
click at [788, 354] on span "Prepaid 1" at bounding box center [791, 352] width 35 height 12
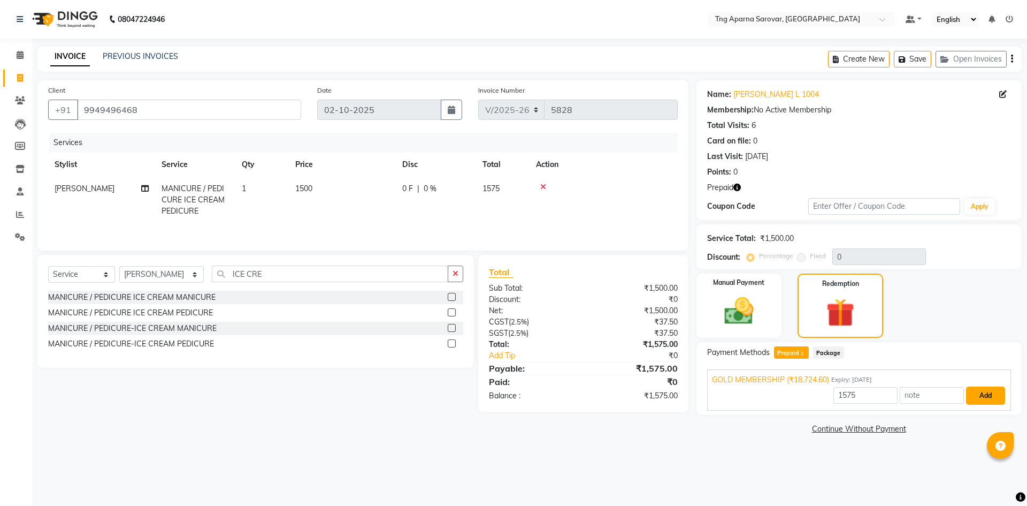
click at [1003, 399] on button "Add" at bounding box center [985, 395] width 39 height 18
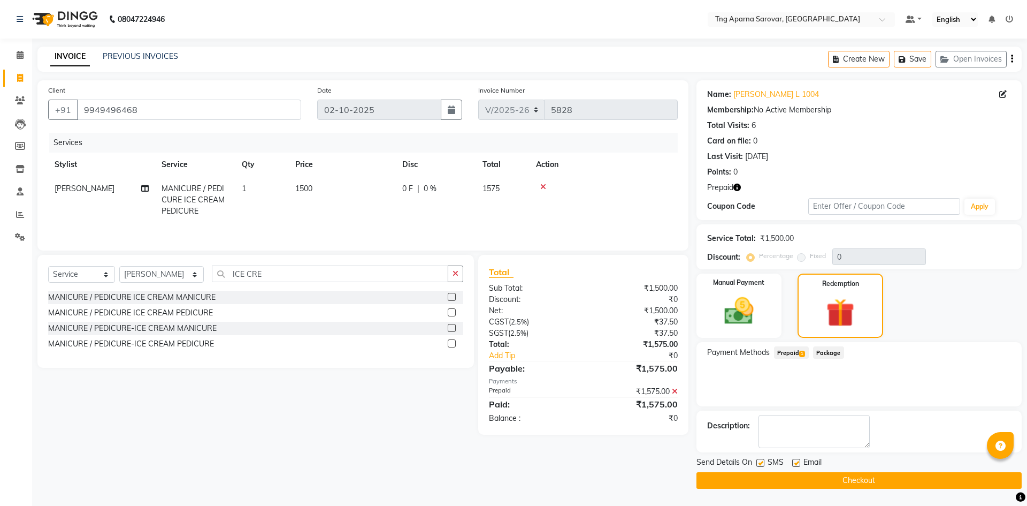
click at [920, 479] on button "Checkout" at bounding box center [859, 480] width 325 height 17
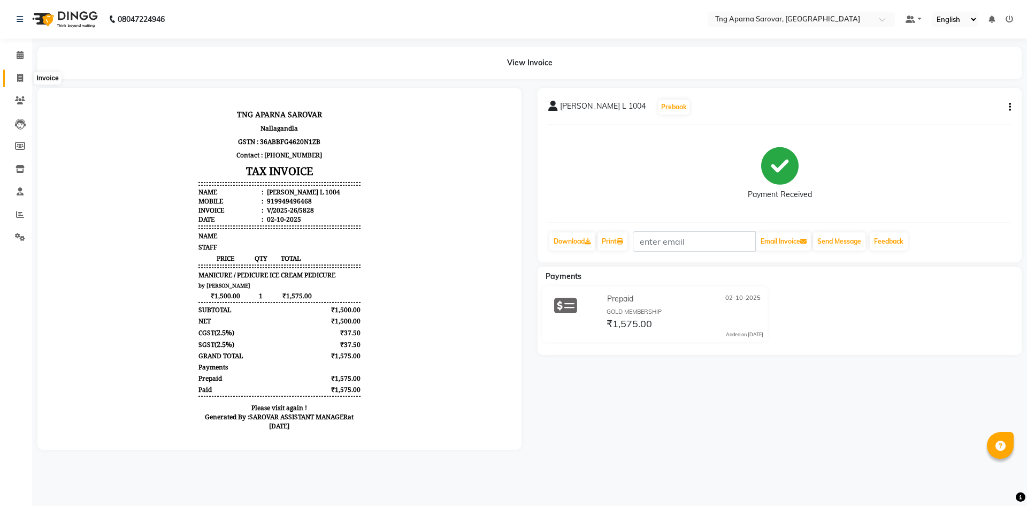
click at [21, 77] on icon at bounding box center [20, 78] width 6 height 8
select select "service"
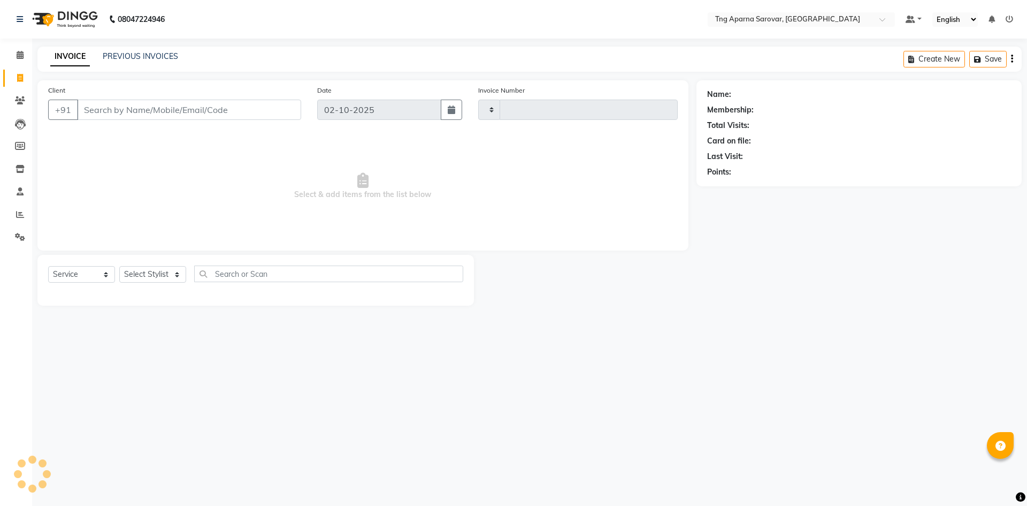
type input "5829"
select select "7390"
click at [181, 112] on input "Client" at bounding box center [189, 110] width 224 height 20
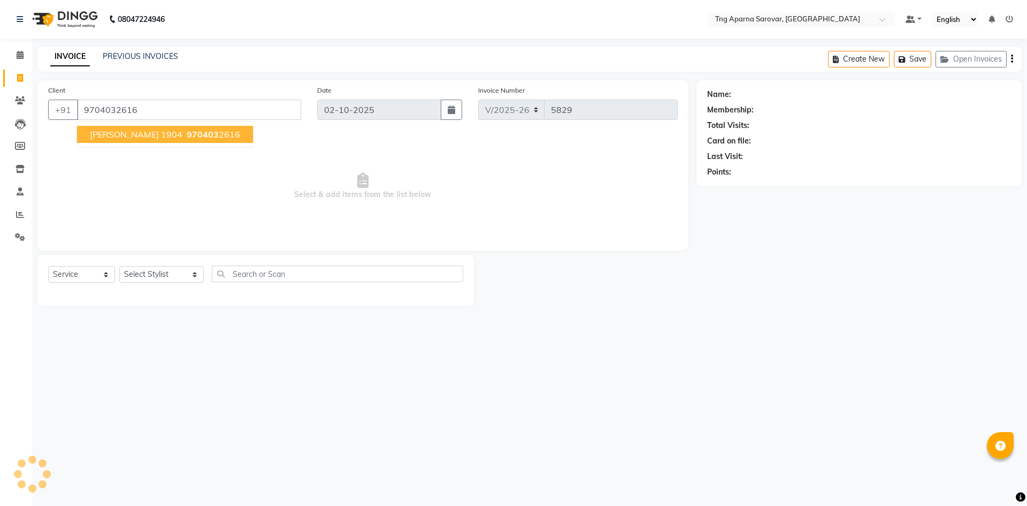
type input "9704032616"
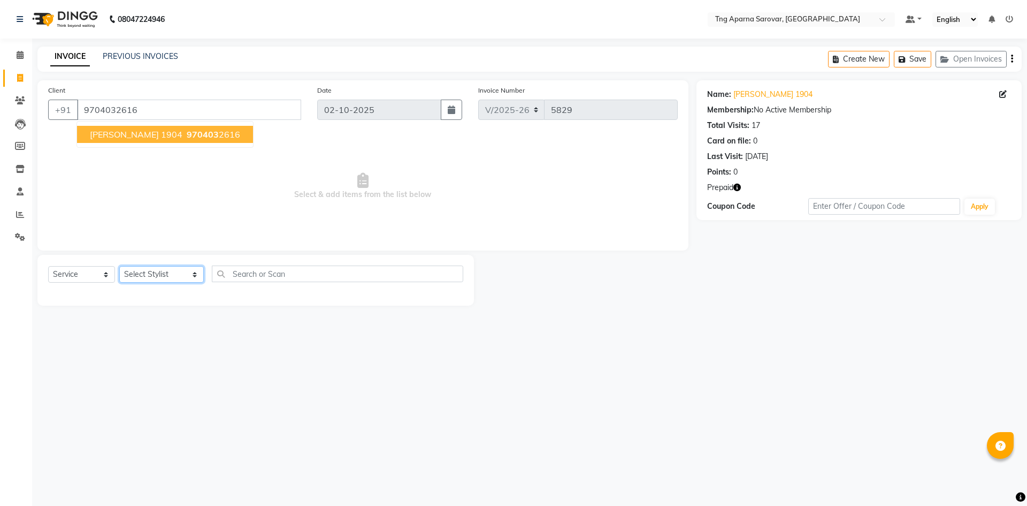
click at [187, 273] on select "Select Stylist [PERSON_NAME] [PERSON_NAME] MAM CHINNA DANISH [PERSON_NAME] KAIF…" at bounding box center [161, 274] width 85 height 17
select select "87412"
click at [119, 266] on select "Select Stylist [PERSON_NAME] [PERSON_NAME] MAM CHINNA DANISH [PERSON_NAME] KAIF…" at bounding box center [161, 274] width 85 height 17
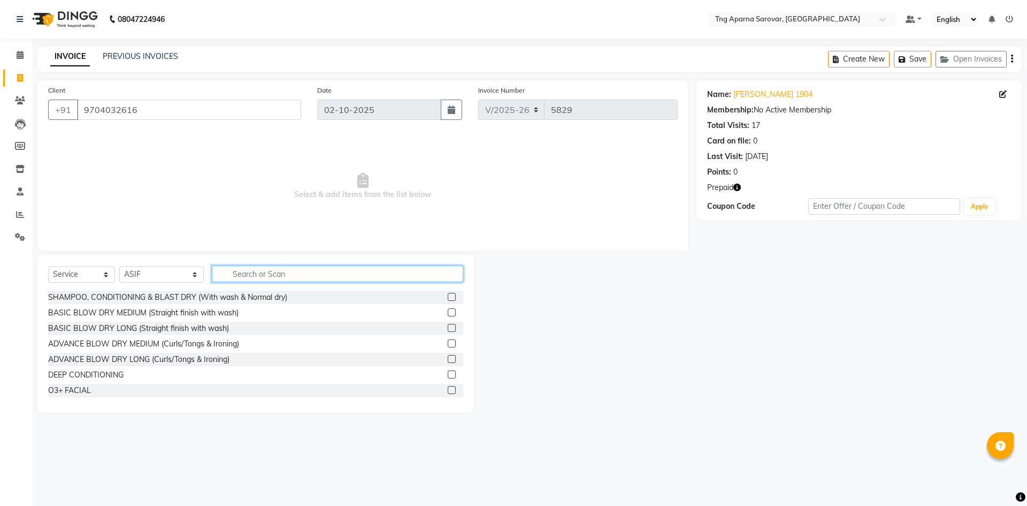
click at [263, 276] on input "text" at bounding box center [337, 273] width 251 height 17
type input "HAIR"
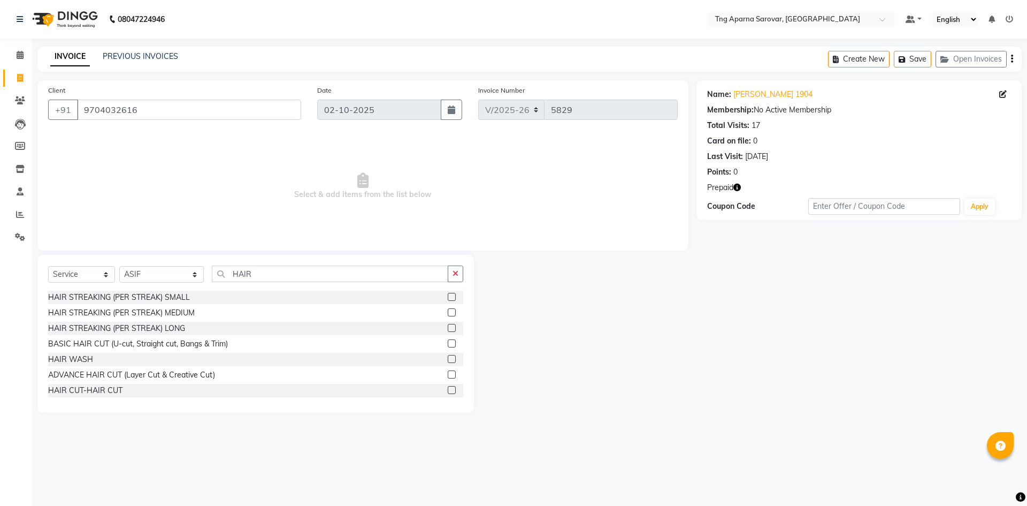
click at [448, 391] on label at bounding box center [452, 390] width 8 height 8
click at [448, 391] on input "checkbox" at bounding box center [451, 390] width 7 height 7
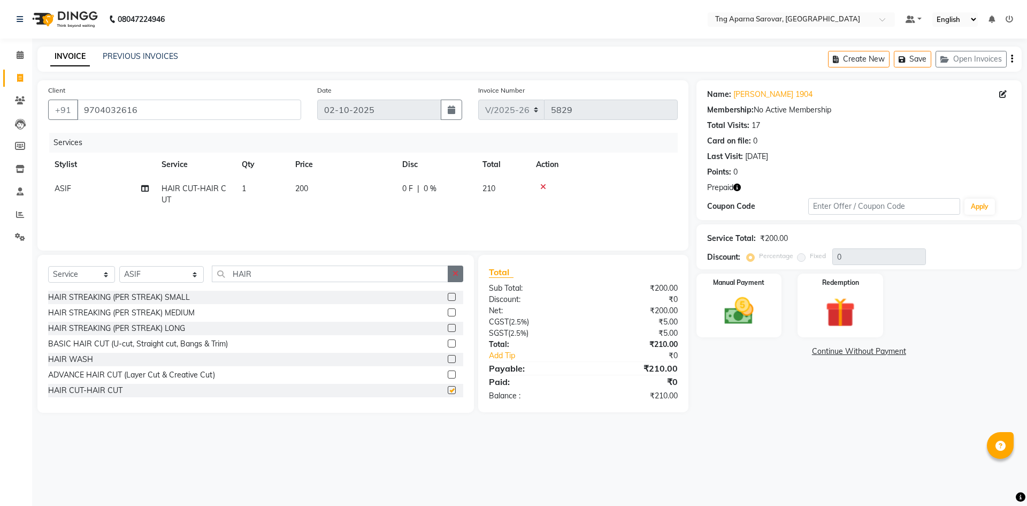
checkbox input "false"
click at [457, 279] on button "button" at bounding box center [456, 273] width 16 height 17
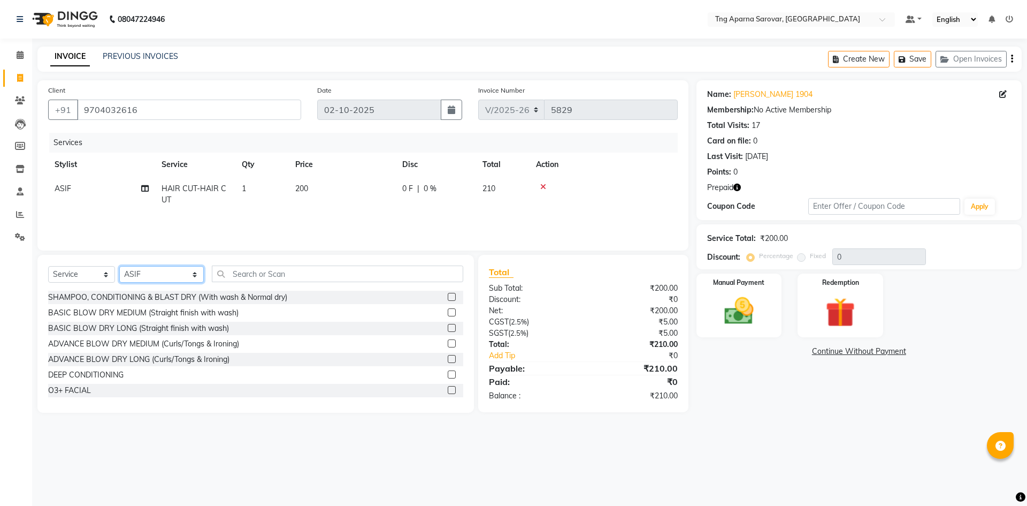
click at [195, 276] on select "Select Stylist [PERSON_NAME] [PERSON_NAME] MAM CHINNA DANISH [PERSON_NAME] KAIF…" at bounding box center [161, 274] width 85 height 17
select select "87130"
click at [119, 266] on select "Select Stylist [PERSON_NAME] [PERSON_NAME] MAM CHINNA DANISH [PERSON_NAME] KAIF…" at bounding box center [161, 274] width 85 height 17
click at [354, 269] on input "text" at bounding box center [337, 273] width 251 height 17
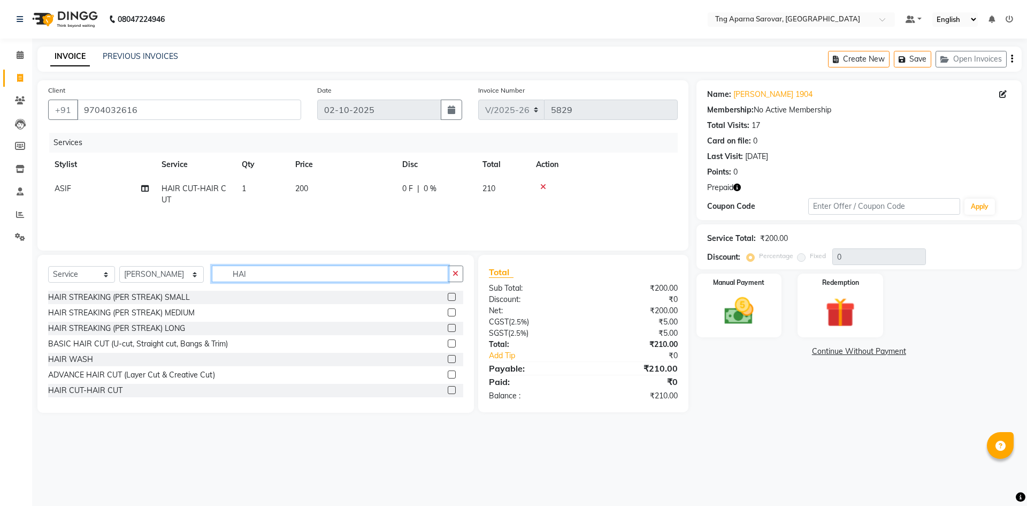
type input "HAI"
click at [448, 389] on label at bounding box center [452, 390] width 8 height 8
click at [448, 389] on input "checkbox" at bounding box center [451, 390] width 7 height 7
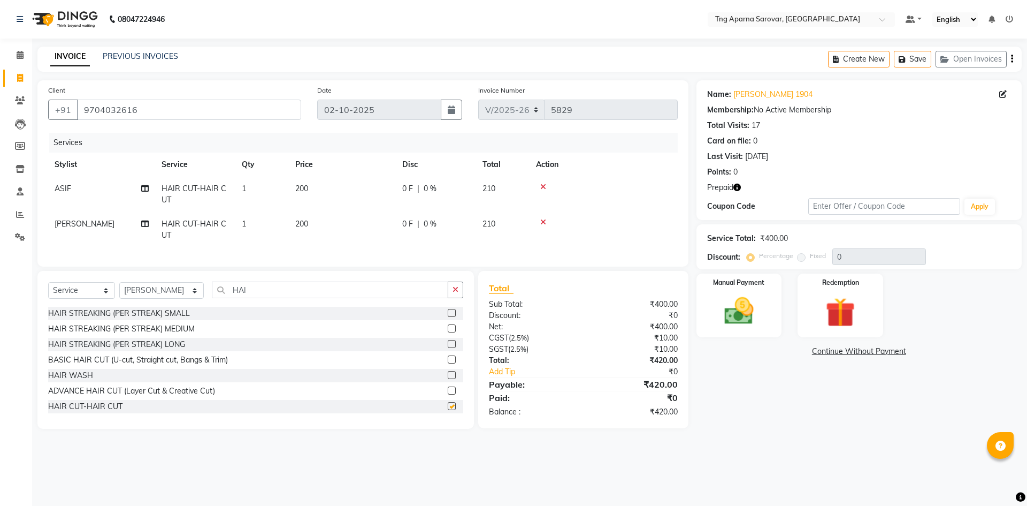
checkbox input "false"
click at [453, 293] on icon "button" at bounding box center [456, 289] width 6 height 7
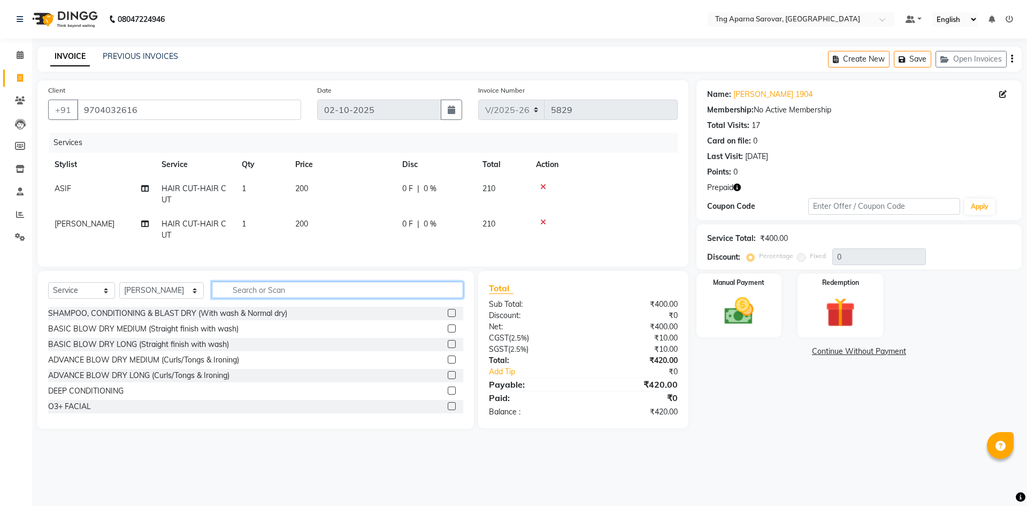
click at [395, 296] on input "text" at bounding box center [337, 289] width 251 height 17
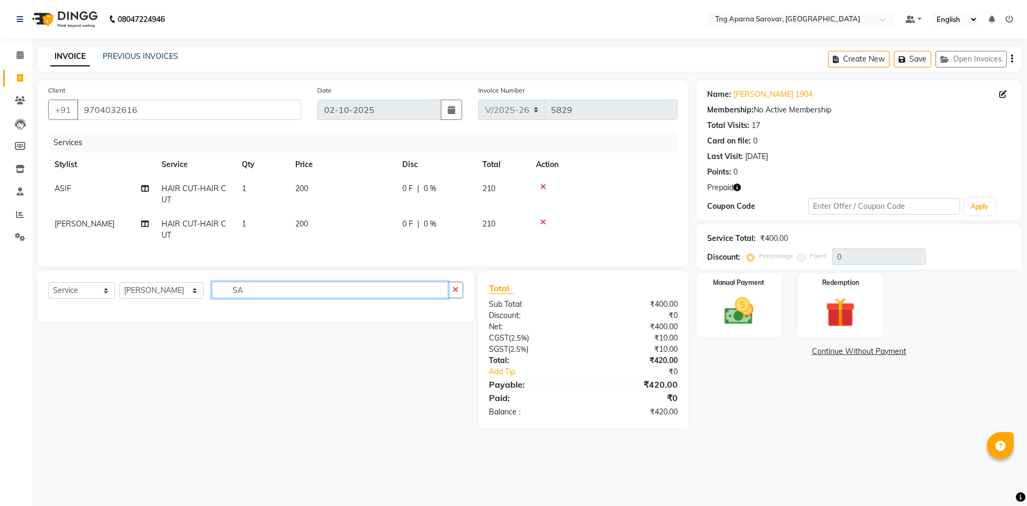
type input "S"
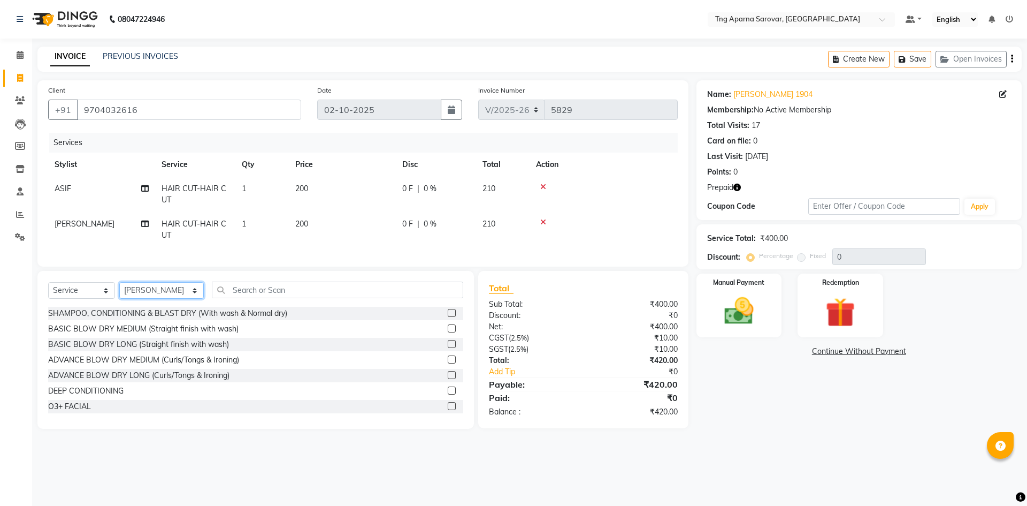
click at [193, 297] on select "Select Stylist [PERSON_NAME] [PERSON_NAME] MAM CHINNA DANISH [PERSON_NAME] KAIF…" at bounding box center [161, 290] width 85 height 17
select select "81252"
click at [119, 290] on select "Select Stylist [PERSON_NAME] [PERSON_NAME] MAM CHINNA DANISH [PERSON_NAME] KAIF…" at bounding box center [161, 290] width 85 height 17
click at [281, 296] on input "text" at bounding box center [337, 289] width 251 height 17
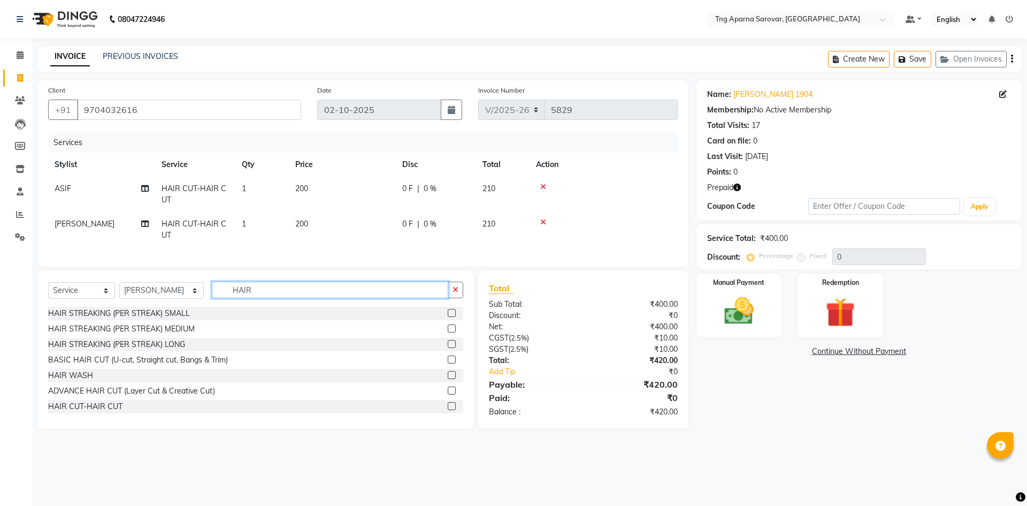
type input "HAIR"
click at [448, 410] on label at bounding box center [452, 406] width 8 height 8
click at [448, 410] on input "checkbox" at bounding box center [451, 406] width 7 height 7
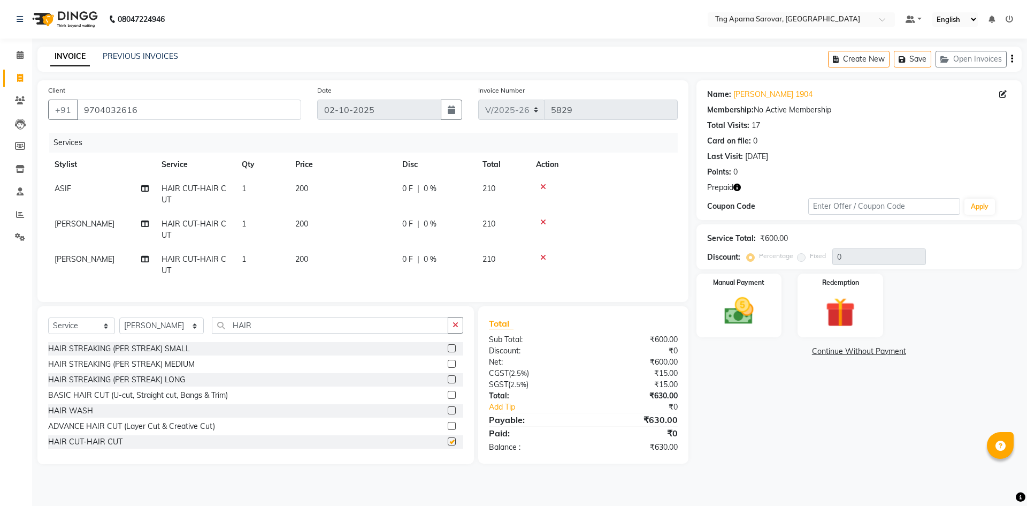
checkbox input "false"
click at [456, 328] on icon "button" at bounding box center [456, 324] width 6 height 7
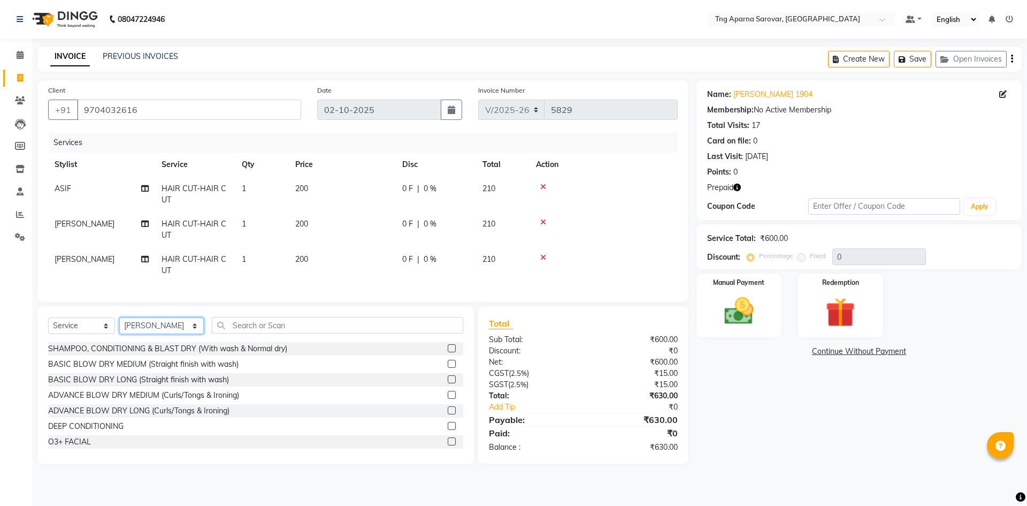
click at [195, 332] on select "Select Stylist [PERSON_NAME] [PERSON_NAME] MAM CHINNA DANISH [PERSON_NAME] KAIF…" at bounding box center [161, 325] width 85 height 17
select select "76427"
click at [119, 325] on select "Select Stylist [PERSON_NAME] [PERSON_NAME] MAM CHINNA DANISH [PERSON_NAME] KAIF…" at bounding box center [161, 325] width 85 height 17
click at [323, 330] on input "text" at bounding box center [337, 325] width 251 height 17
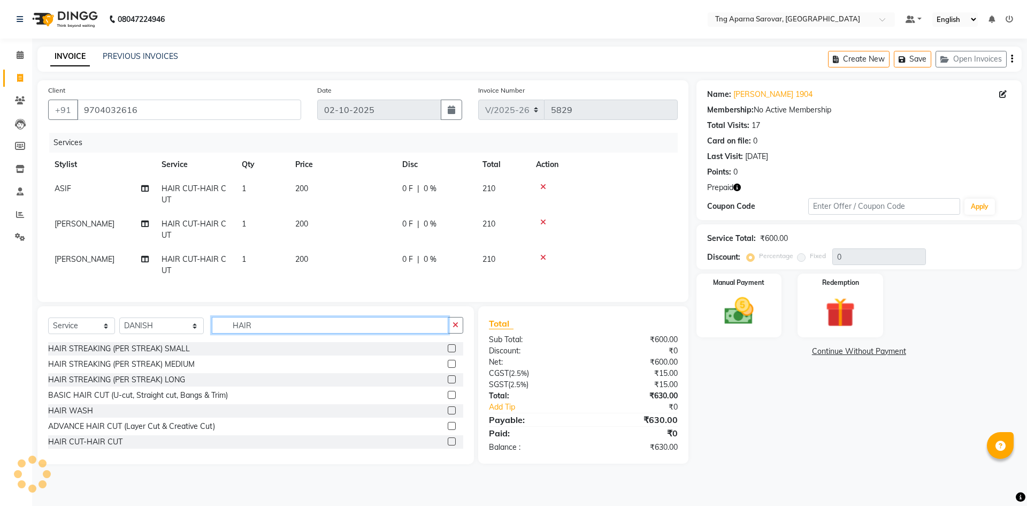
type input "HAIR"
click at [448, 445] on label at bounding box center [452, 441] width 8 height 8
click at [448, 445] on input "checkbox" at bounding box center [451, 441] width 7 height 7
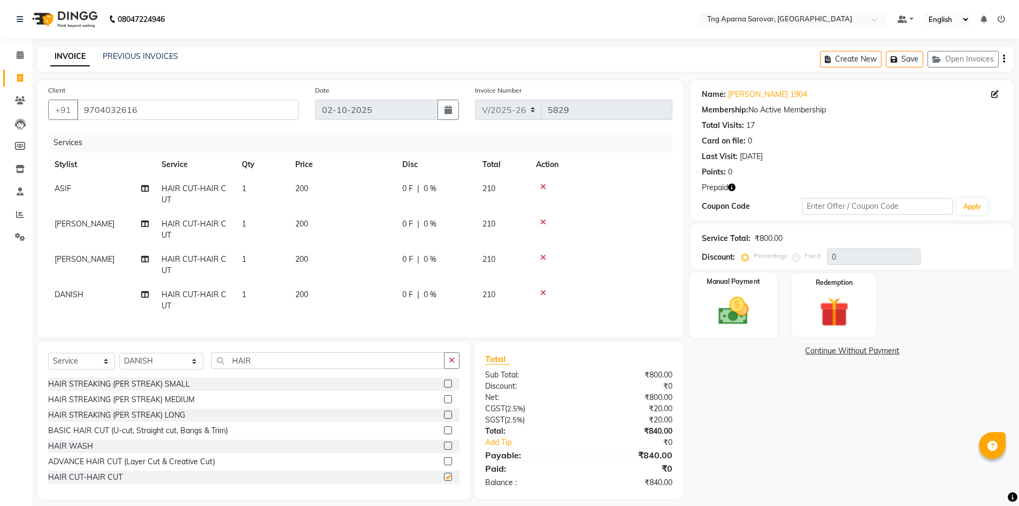
checkbox input "false"
click at [826, 316] on img at bounding box center [833, 312] width 49 height 38
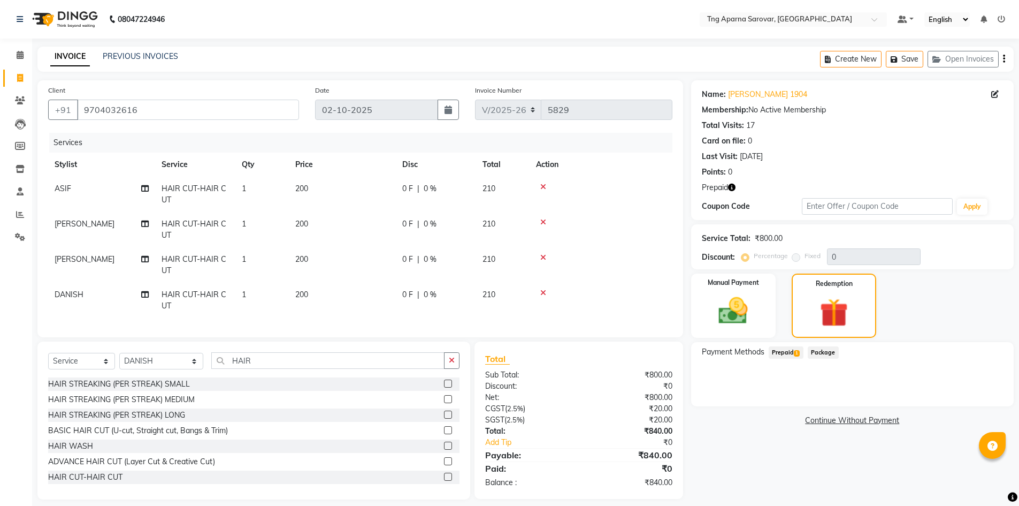
click at [792, 354] on span "Prepaid 1" at bounding box center [786, 352] width 35 height 12
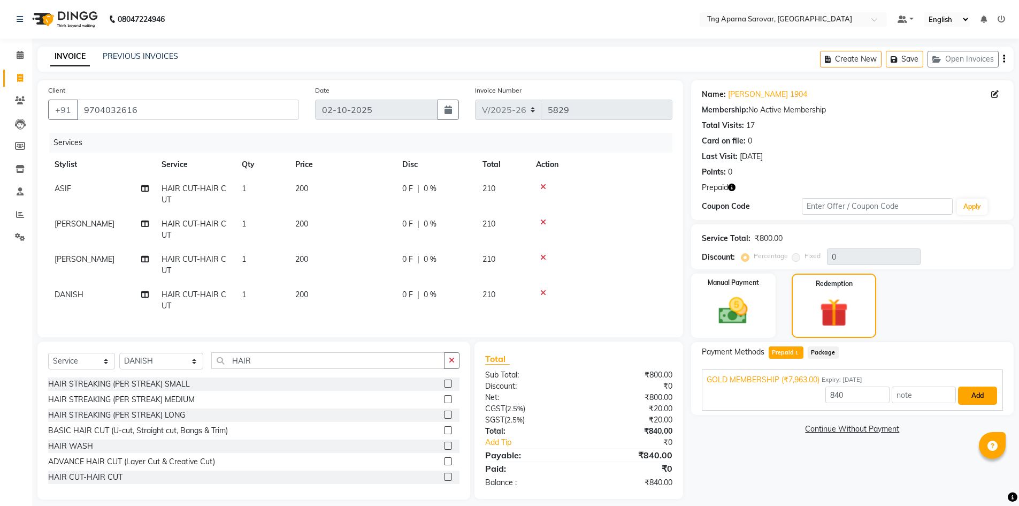
click at [981, 395] on button "Add" at bounding box center [977, 395] width 39 height 18
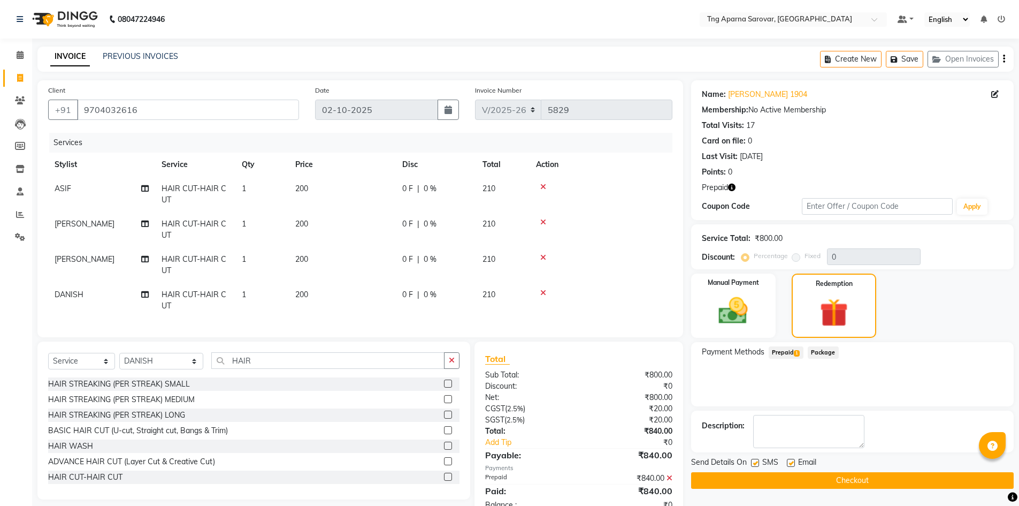
click at [905, 476] on button "Checkout" at bounding box center [852, 480] width 323 height 17
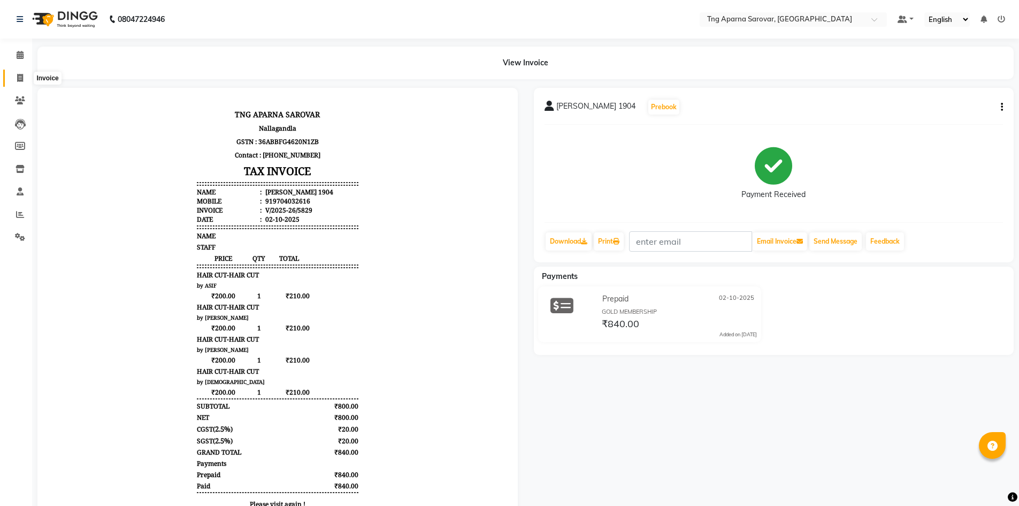
click at [18, 81] on icon at bounding box center [20, 78] width 6 height 8
select select "7390"
select select "service"
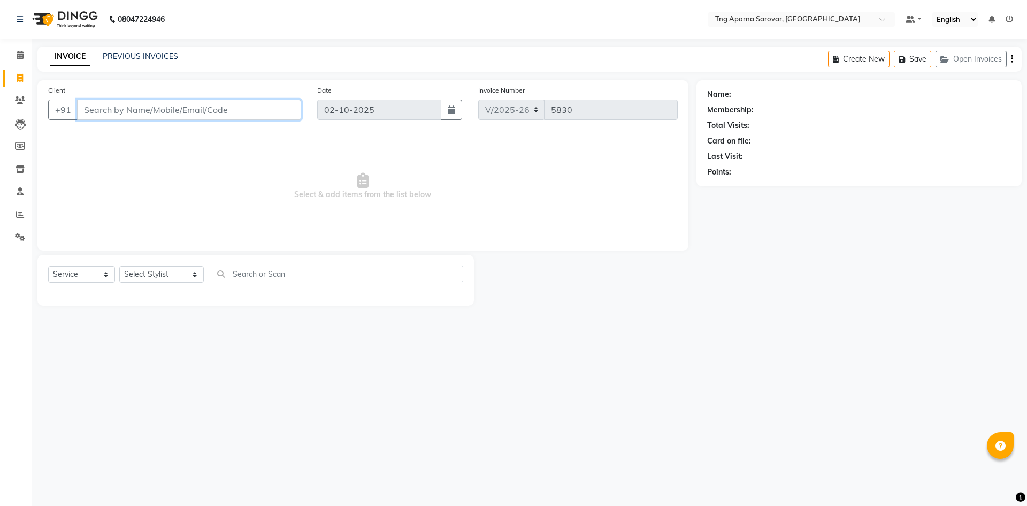
click at [197, 104] on input "Client" at bounding box center [189, 110] width 224 height 20
click at [179, 277] on select "Select Stylist [PERSON_NAME] [PERSON_NAME] MAM CHINNA DANISH [PERSON_NAME] KAIF…" at bounding box center [161, 274] width 85 height 17
select select "84159"
click at [119, 266] on select "Select Stylist [PERSON_NAME] [PERSON_NAME] MAM CHINNA DANISH [PERSON_NAME] KAIF…" at bounding box center [161, 274] width 85 height 17
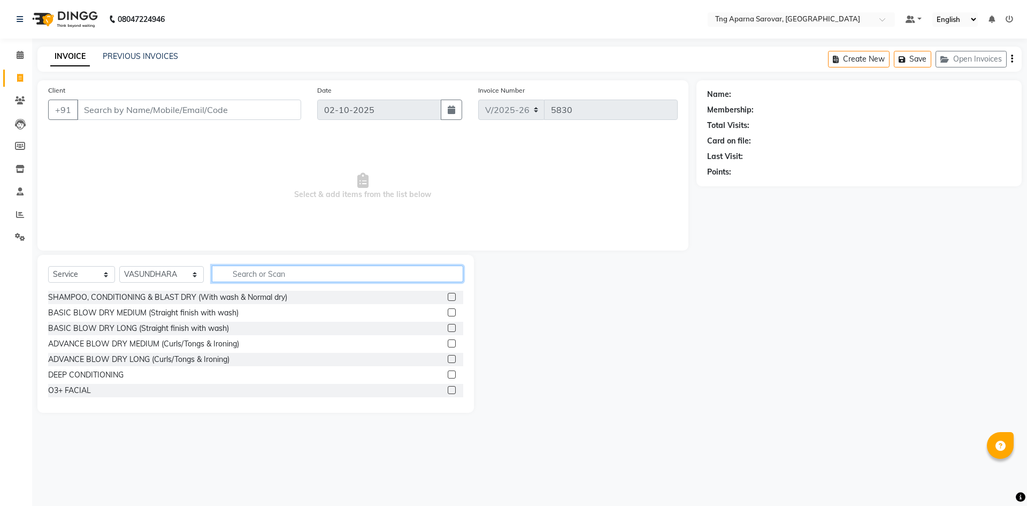
click at [243, 273] on input "text" at bounding box center [337, 273] width 251 height 17
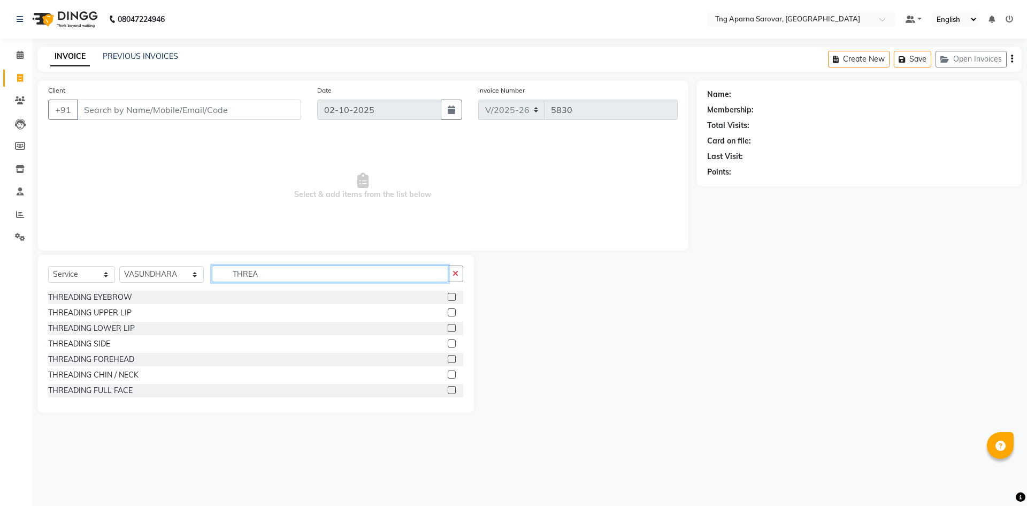
type input "THREA"
click at [448, 299] on label at bounding box center [452, 297] width 8 height 8
click at [448, 299] on input "checkbox" at bounding box center [451, 297] width 7 height 7
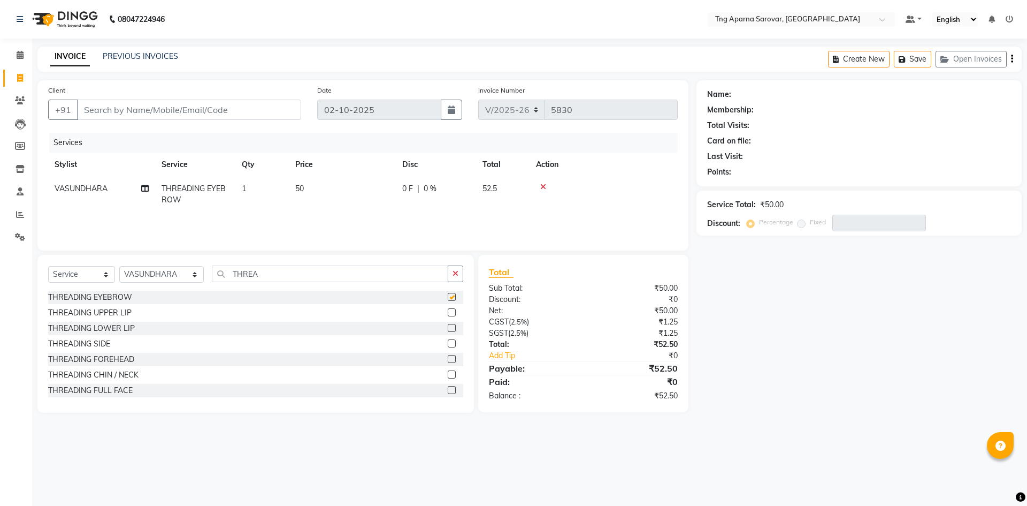
checkbox input "false"
click at [448, 360] on label at bounding box center [452, 359] width 8 height 8
click at [448, 360] on input "checkbox" at bounding box center [451, 359] width 7 height 7
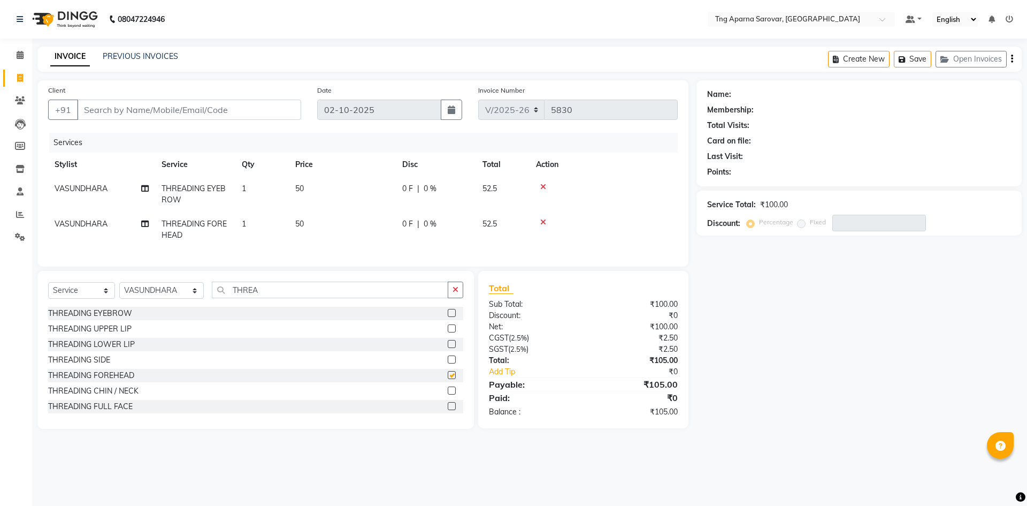
checkbox input "false"
click at [455, 293] on icon "button" at bounding box center [456, 289] width 6 height 7
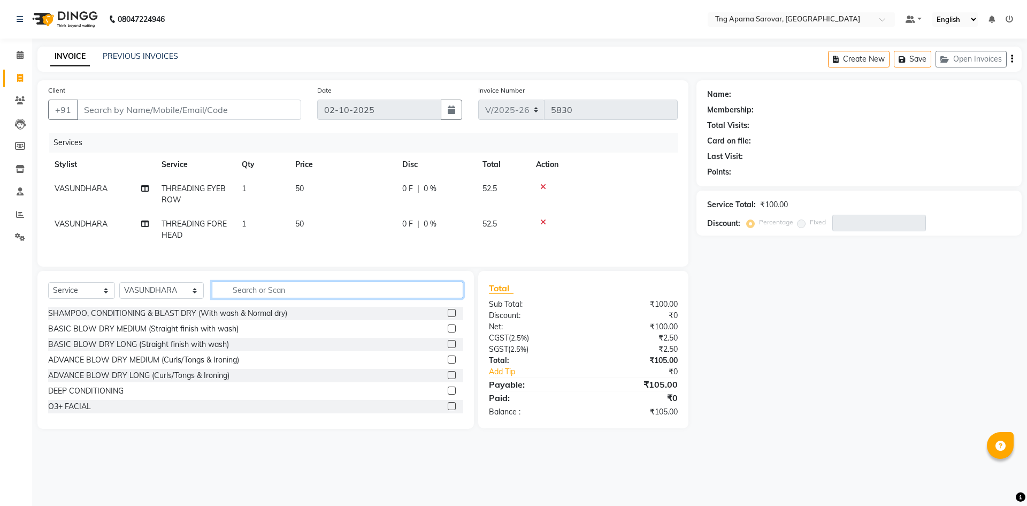
click at [394, 295] on input "text" at bounding box center [337, 289] width 251 height 17
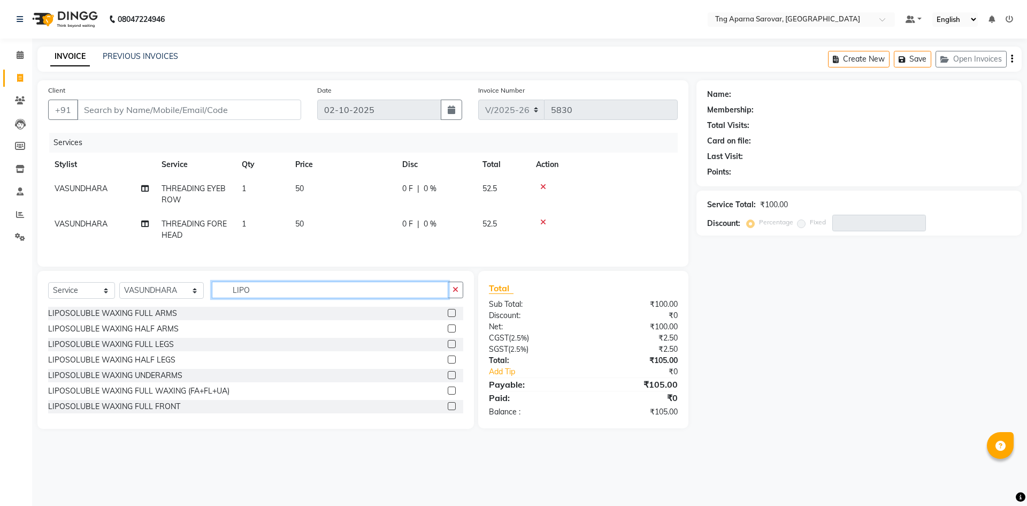
type input "LIPO"
click at [448, 379] on label at bounding box center [452, 375] width 8 height 8
click at [448, 379] on input "checkbox" at bounding box center [451, 375] width 7 height 7
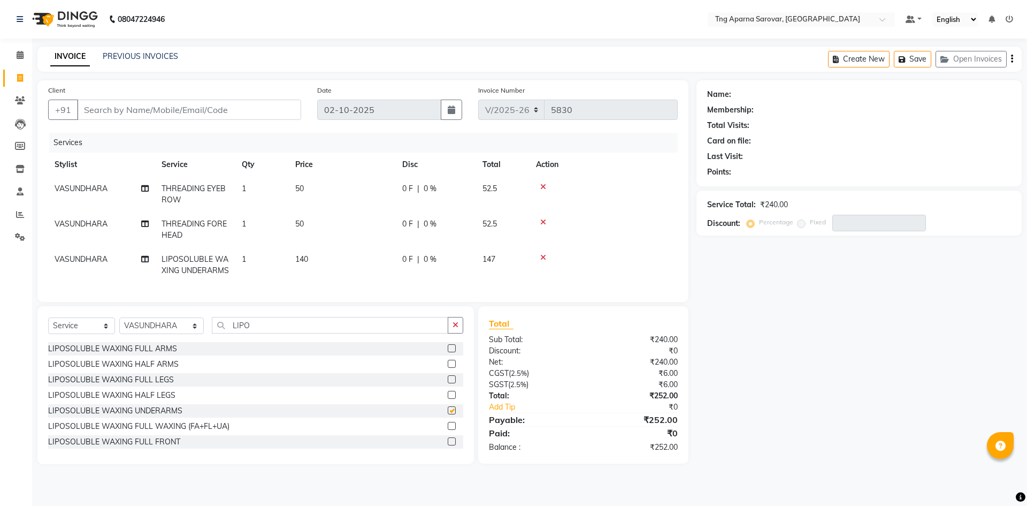
checkbox input "false"
click at [456, 328] on icon "button" at bounding box center [456, 324] width 6 height 7
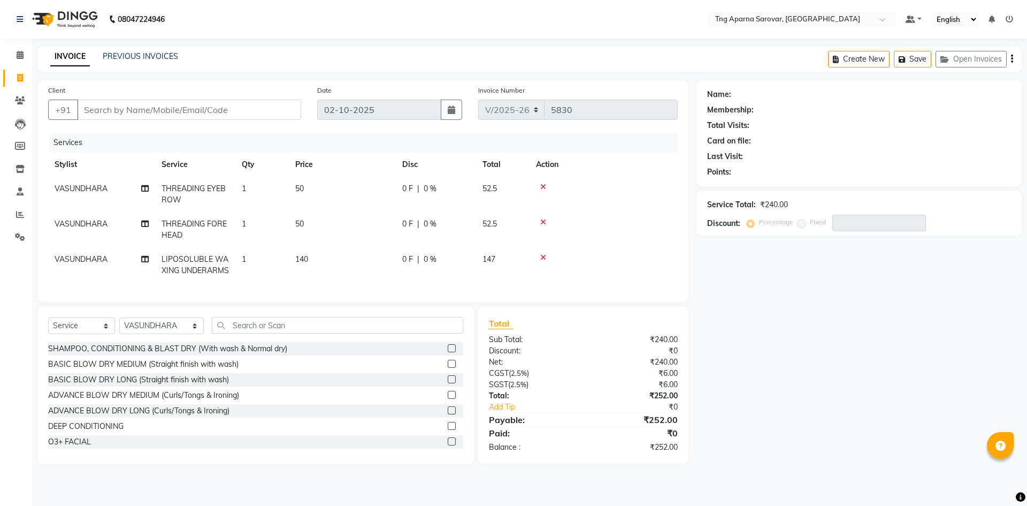
click at [332, 332] on div "Select Service Product Membership Package Voucher Prepaid Gift Card Select Styl…" at bounding box center [255, 385] width 437 height 158
click at [414, 342] on div "Select Service Product Membership Package Voucher Prepaid Gift Card Select Styl…" at bounding box center [255, 329] width 415 height 25
click at [421, 333] on input "text" at bounding box center [337, 325] width 251 height 17
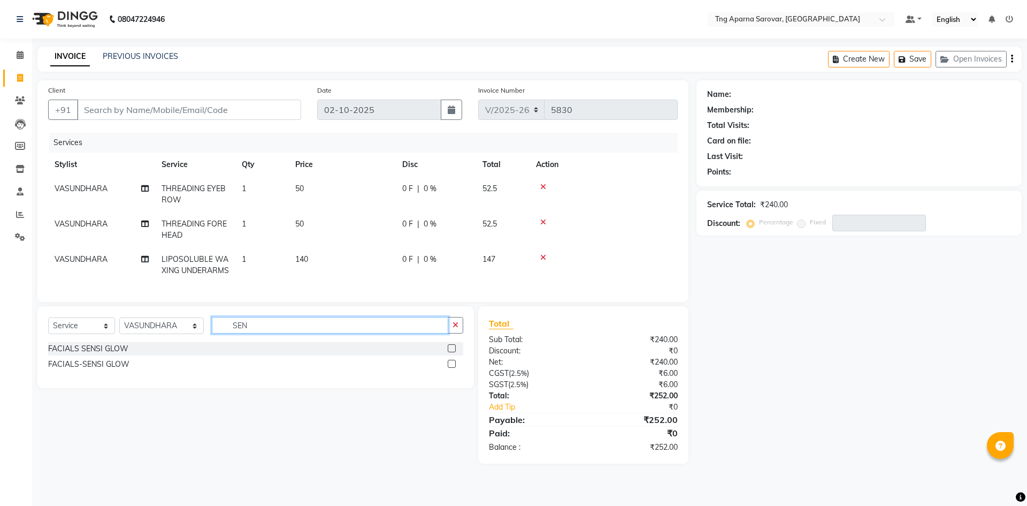
type input "SEN"
click at [454, 368] on label at bounding box center [452, 364] width 8 height 8
click at [454, 368] on input "checkbox" at bounding box center [451, 364] width 7 height 7
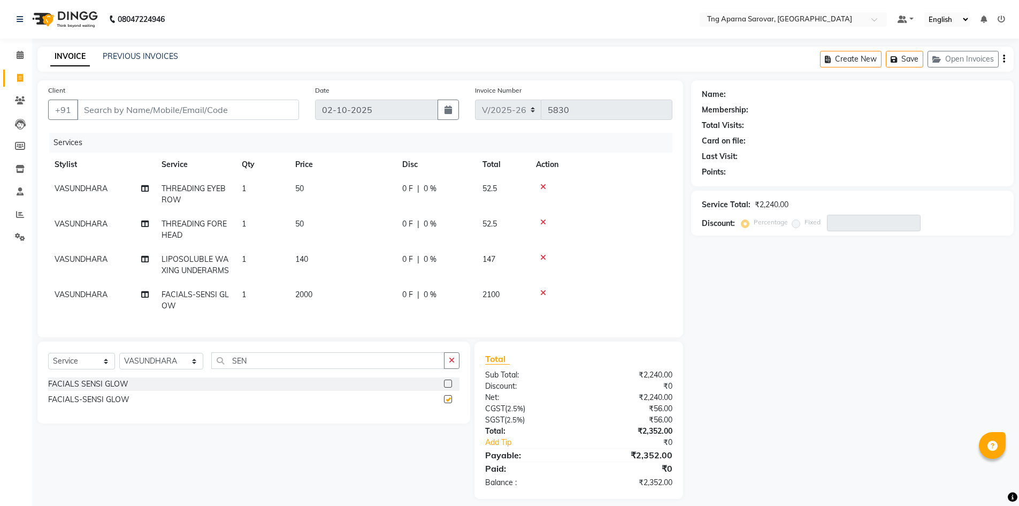
checkbox input "false"
click at [448, 387] on label at bounding box center [448, 383] width 8 height 8
click at [448, 387] on input "checkbox" at bounding box center [447, 383] width 7 height 7
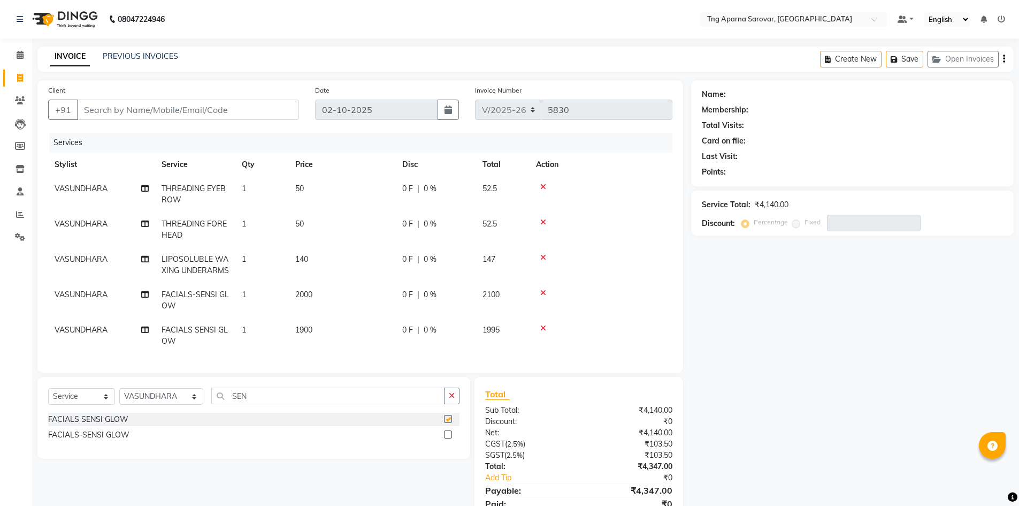
checkbox input "false"
click at [544, 296] on icon at bounding box center [543, 292] width 6 height 7
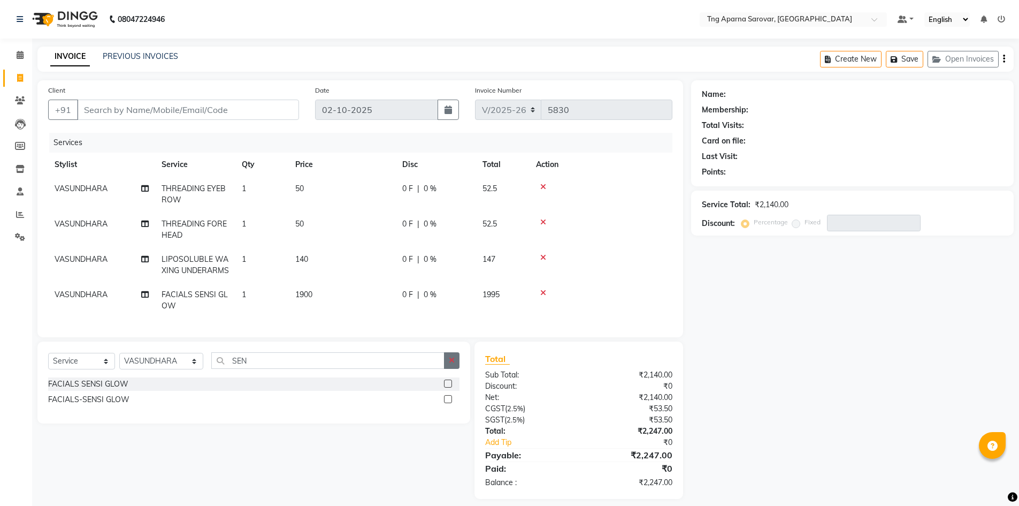
click at [456, 369] on button "button" at bounding box center [452, 360] width 16 height 17
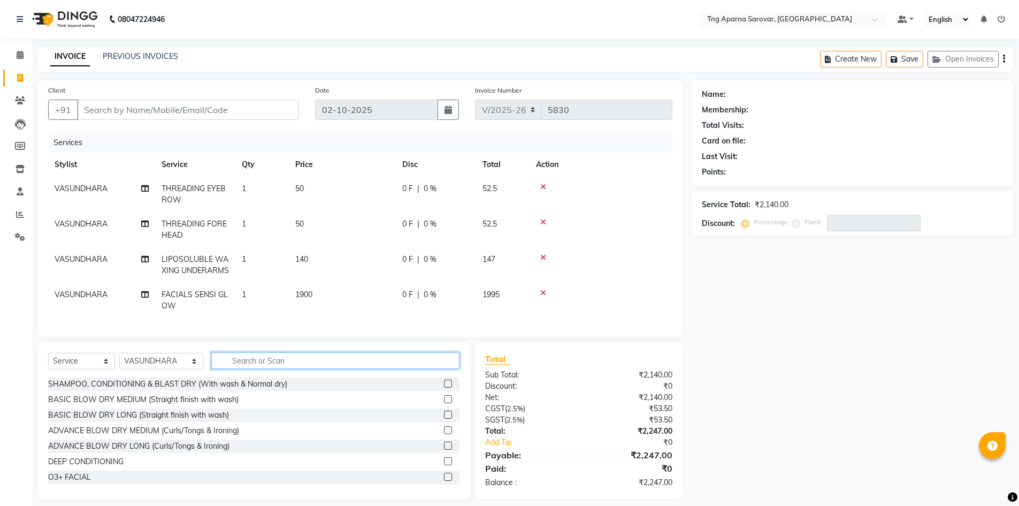
scroll to position [29, 0]
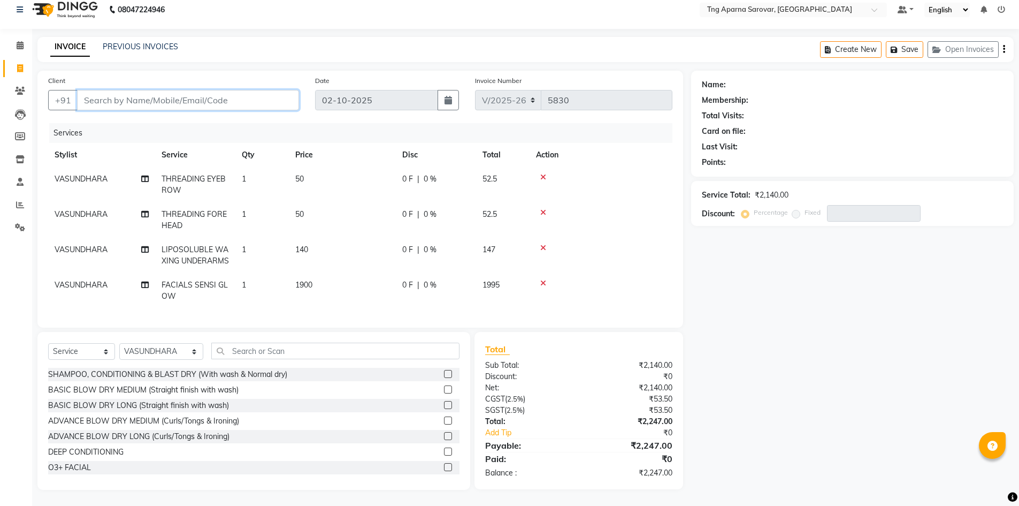
click at [264, 90] on input "Client" at bounding box center [188, 100] width 222 height 20
click at [225, 90] on input "Client" at bounding box center [188, 100] width 222 height 20
type input "8"
type input "0"
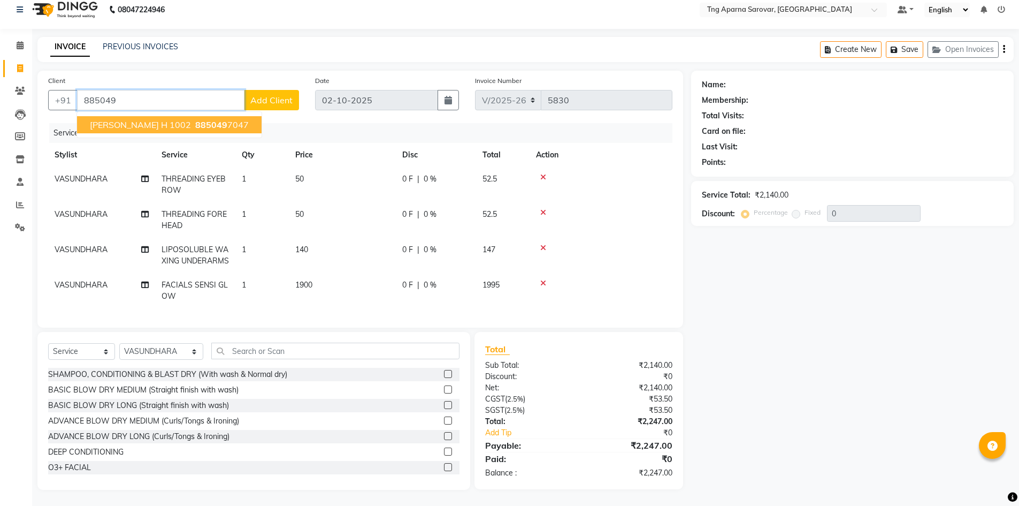
click at [193, 119] on ngb-highlight "885049 7047" at bounding box center [221, 124] width 56 height 11
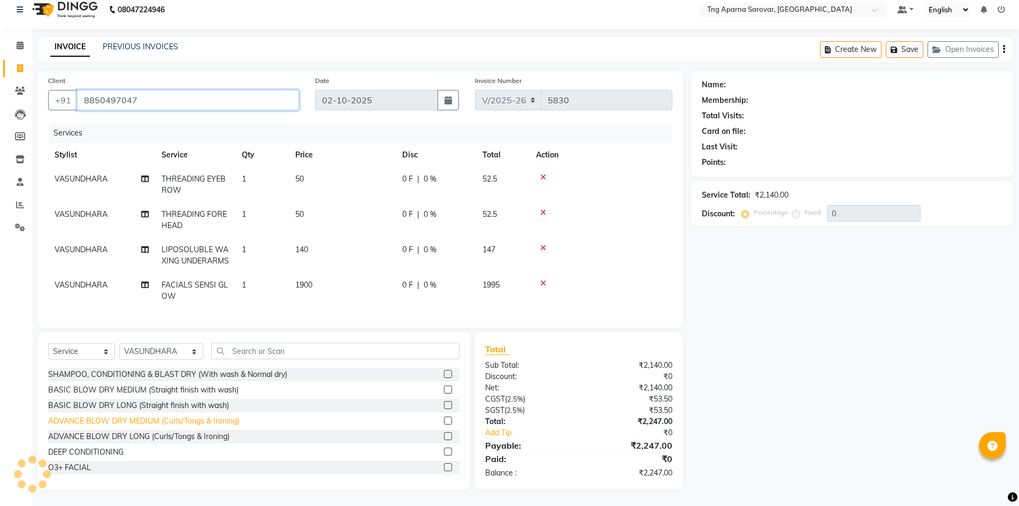
type input "8850497047"
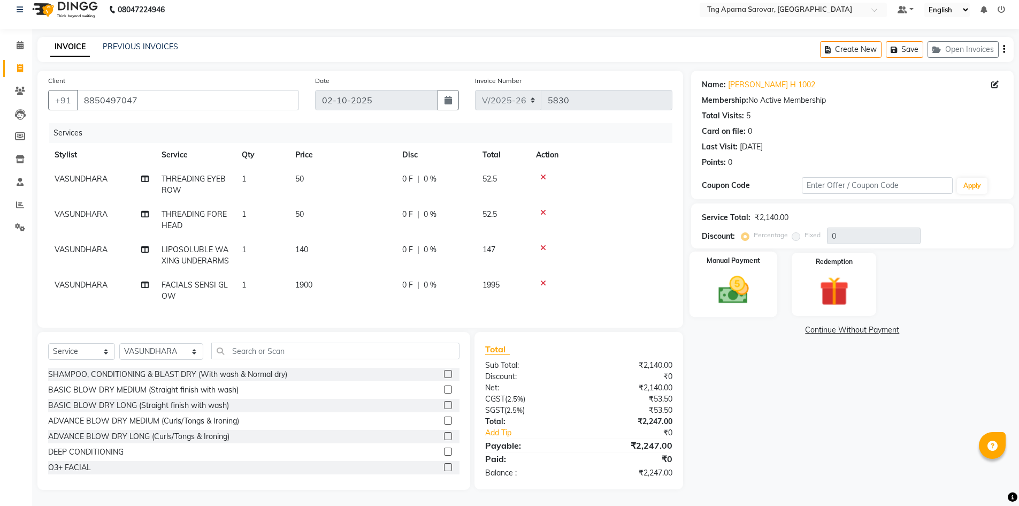
click at [725, 293] on div "Manual Payment" at bounding box center [733, 284] width 88 height 66
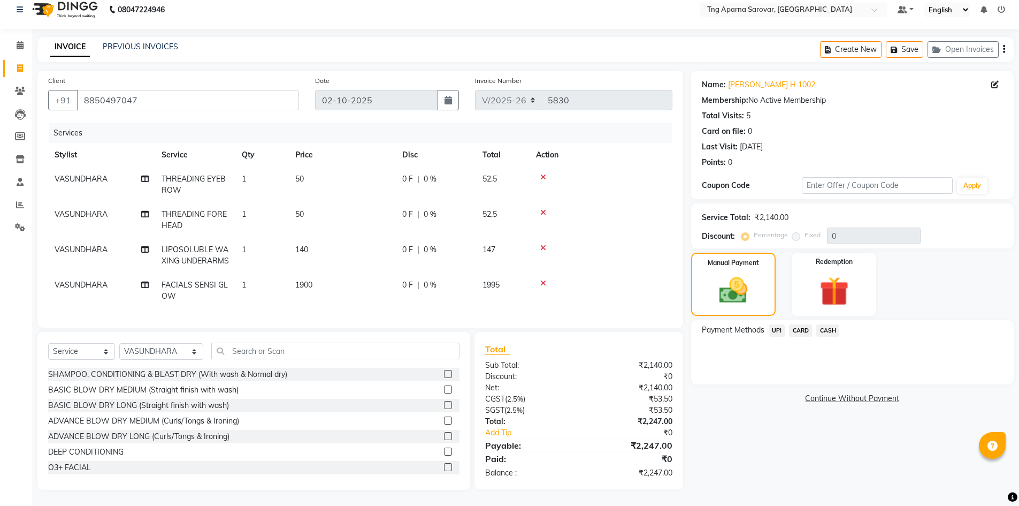
click at [776, 324] on span "UPI" at bounding box center [777, 330] width 17 height 12
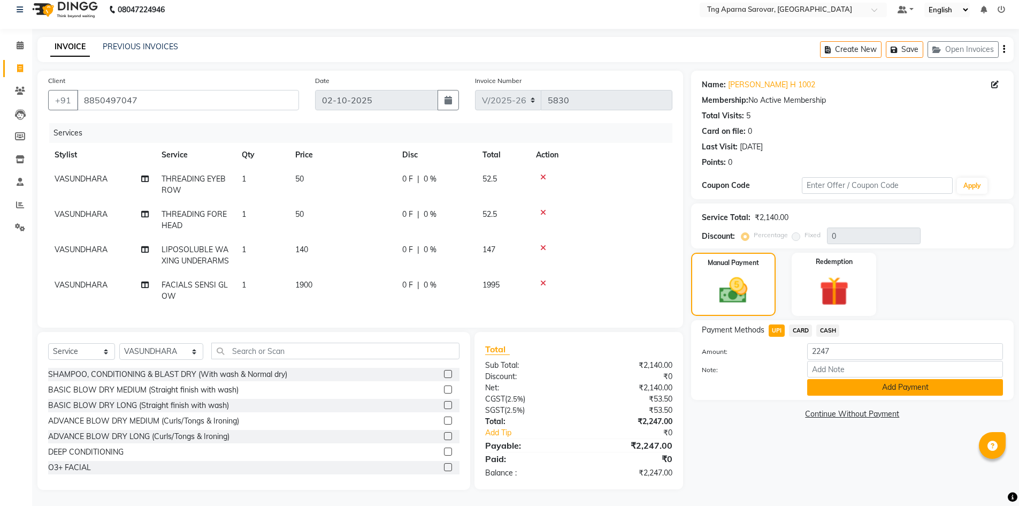
click at [818, 379] on button "Add Payment" at bounding box center [905, 387] width 196 height 17
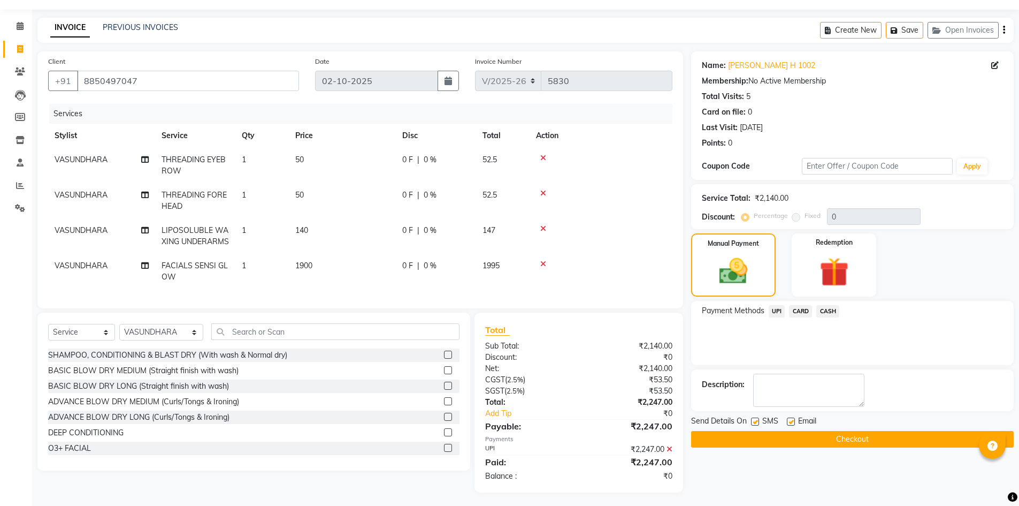
click at [812, 443] on button "Checkout" at bounding box center [852, 439] width 323 height 17
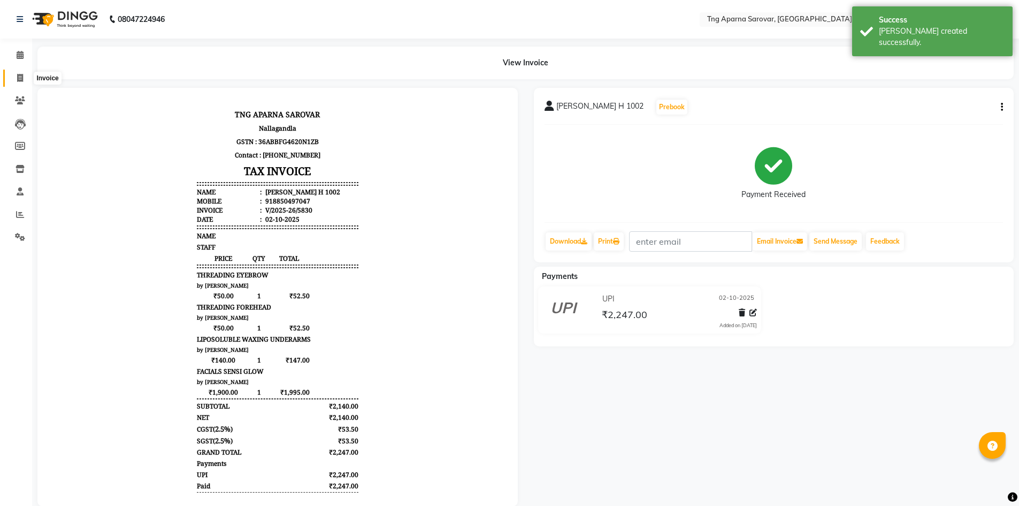
click at [21, 79] on icon at bounding box center [20, 78] width 6 height 8
select select "service"
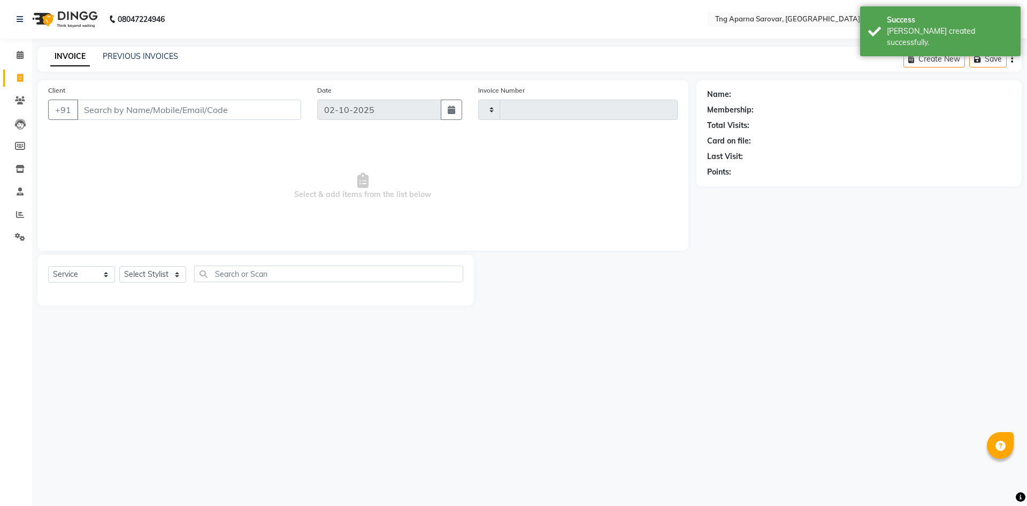
type input "5831"
select select "7390"
